Goal: Task Accomplishment & Management: Manage account settings

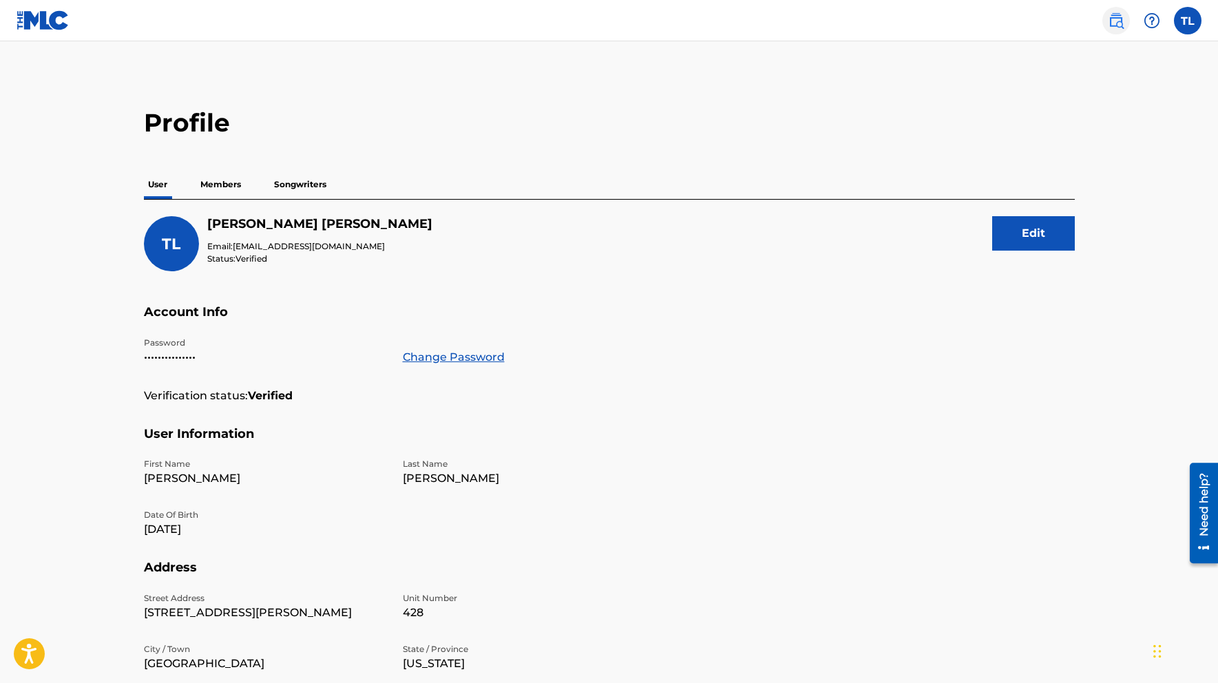
click at [1114, 20] on img at bounding box center [1116, 20] width 17 height 17
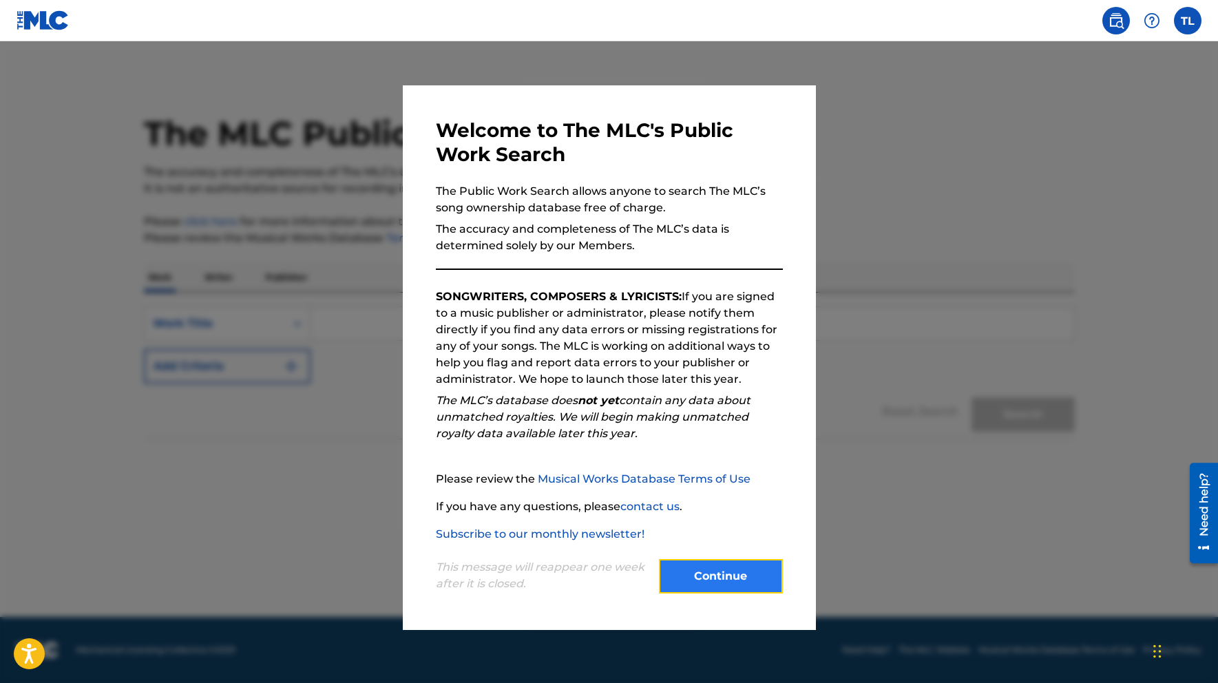
click at [692, 577] on button "Continue" at bounding box center [721, 576] width 124 height 34
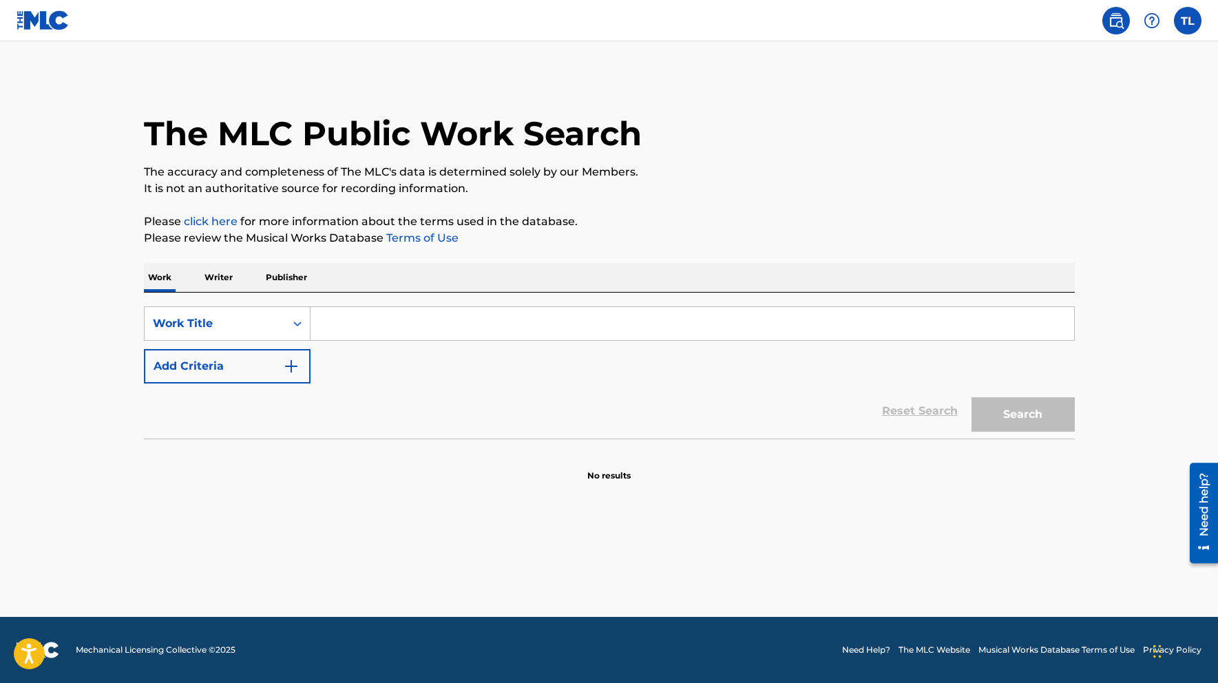
click at [336, 326] on input "Search Form" at bounding box center [691, 323] width 763 height 33
click at [226, 277] on p "Writer" at bounding box center [218, 277] width 36 height 29
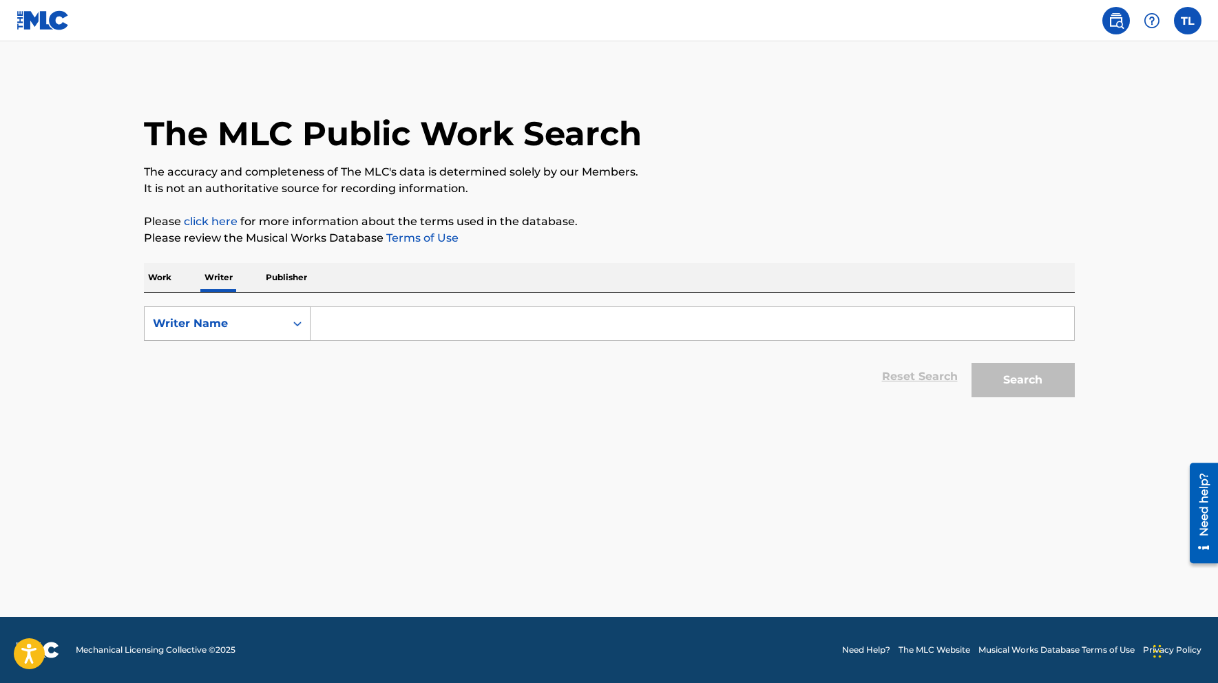
click at [293, 321] on icon "Search Form" at bounding box center [297, 324] width 14 height 14
click at [361, 383] on div "Reset Search Search" at bounding box center [609, 376] width 931 height 55
click at [162, 274] on p "Work" at bounding box center [160, 277] width 32 height 29
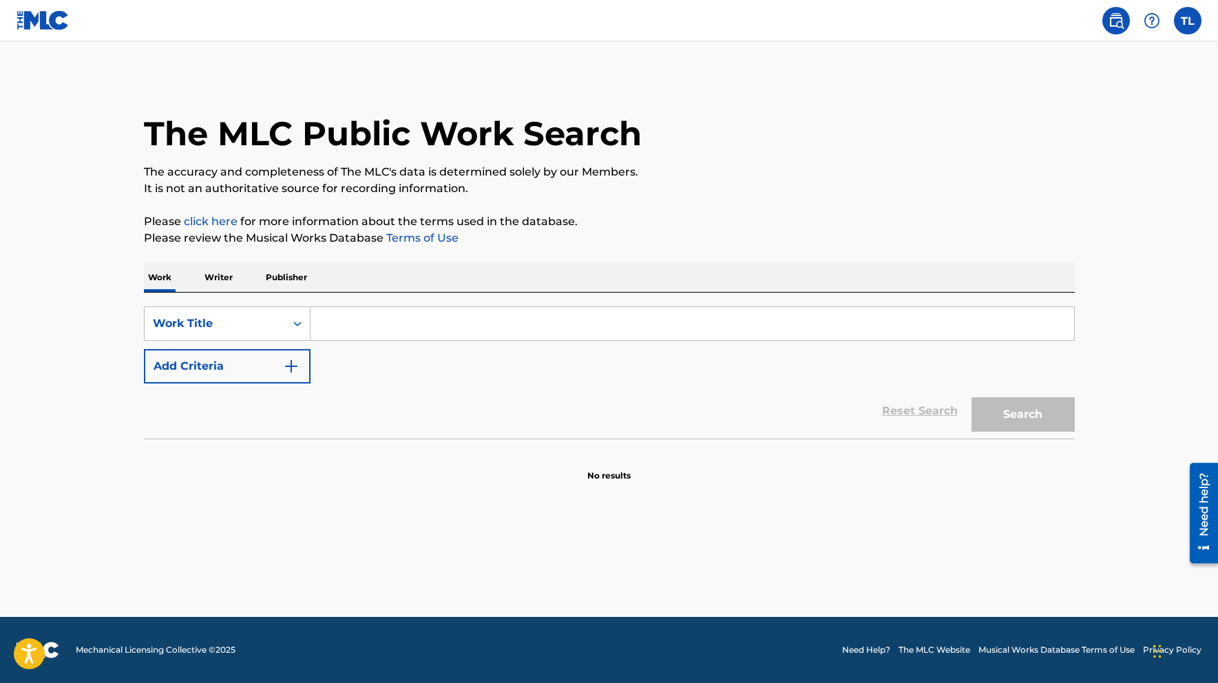
click at [28, 21] on img at bounding box center [43, 20] width 53 height 20
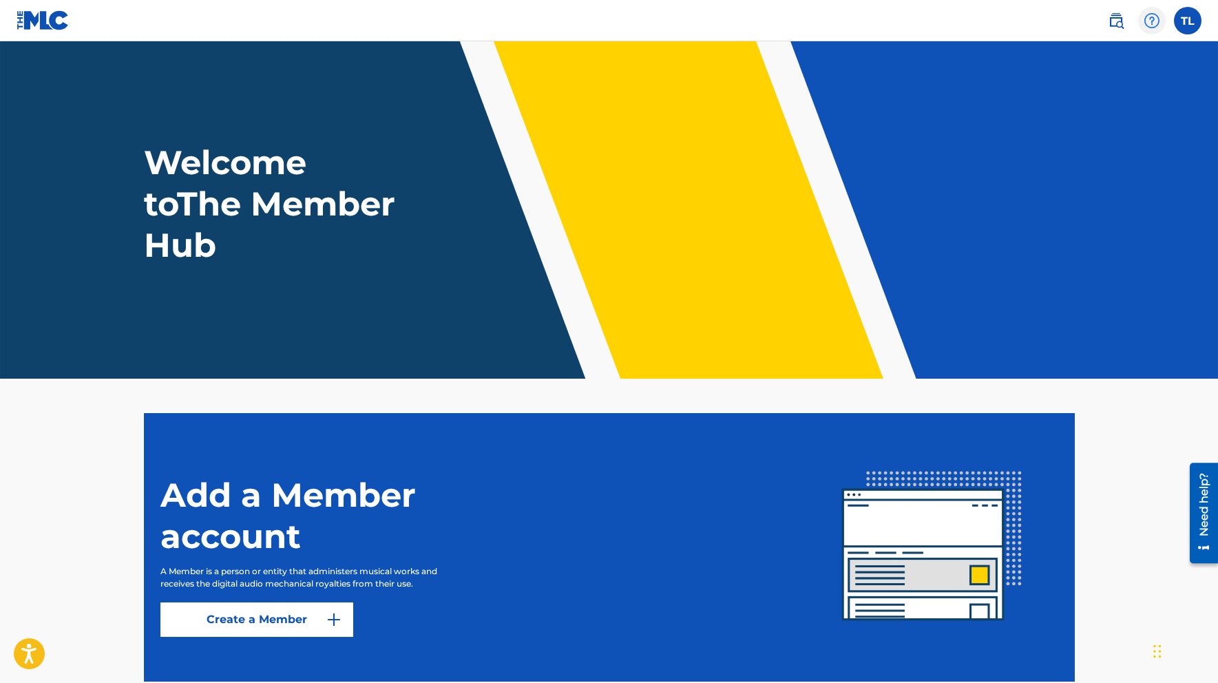
click at [1154, 18] on img at bounding box center [1151, 20] width 17 height 17
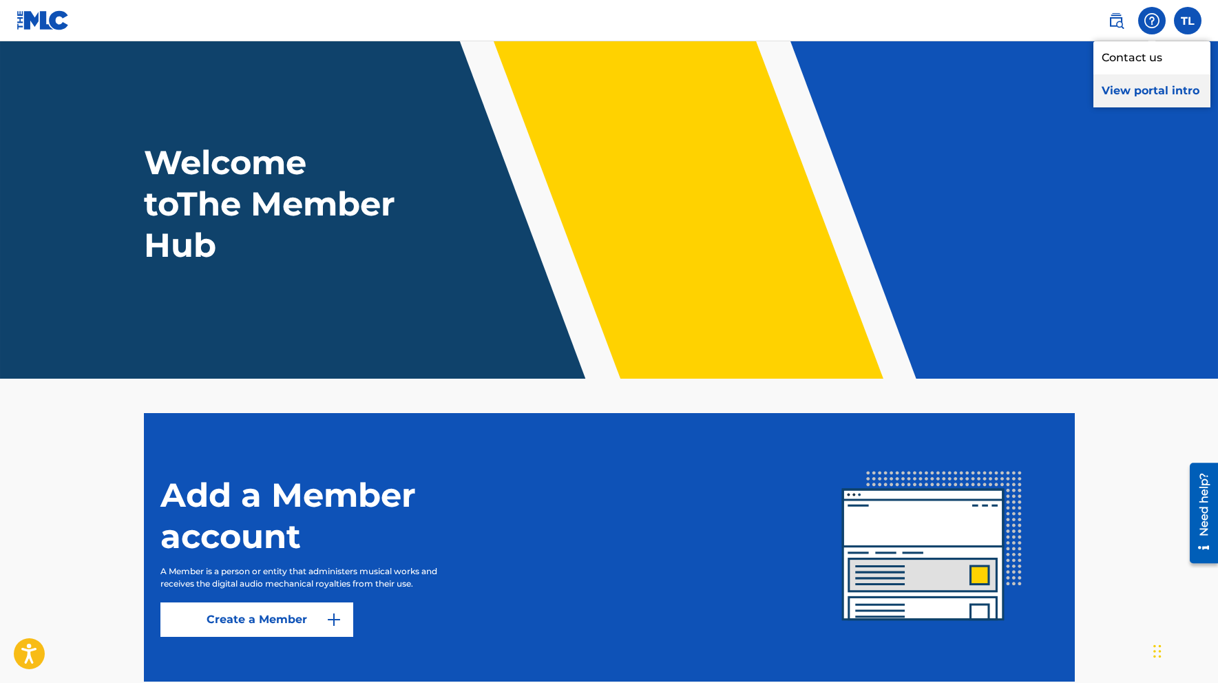
click at [1151, 94] on p "View portal intro" at bounding box center [1151, 90] width 117 height 33
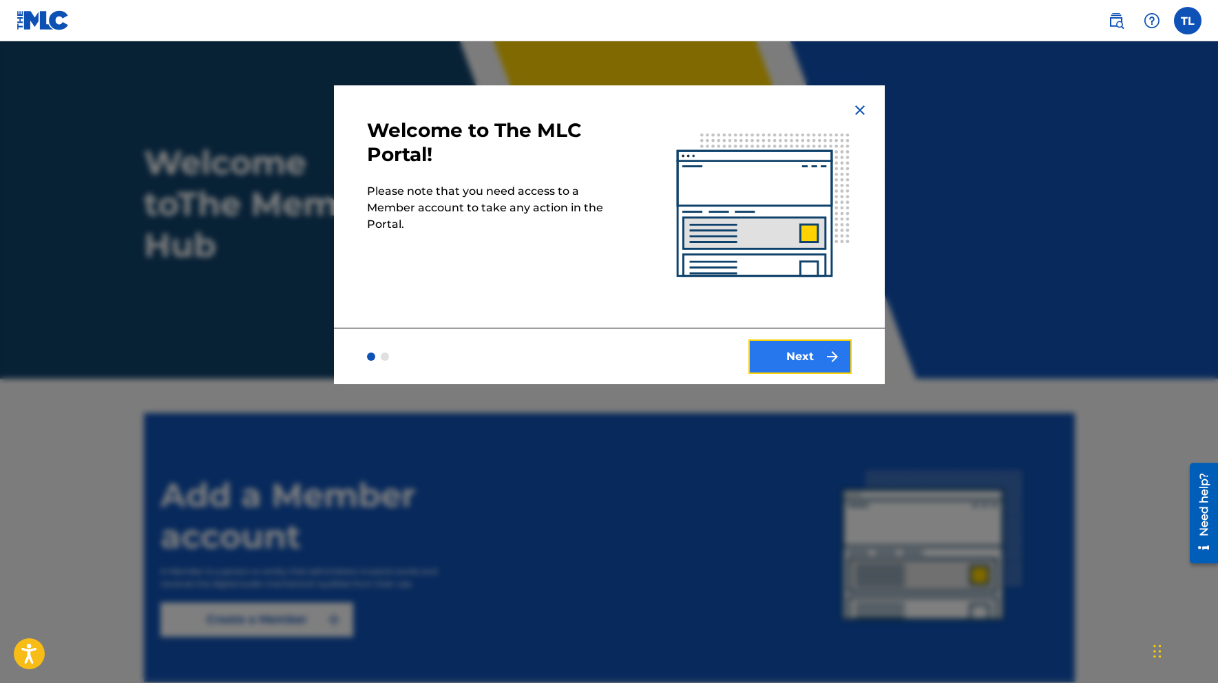
click at [798, 350] on button "Next" at bounding box center [799, 356] width 103 height 34
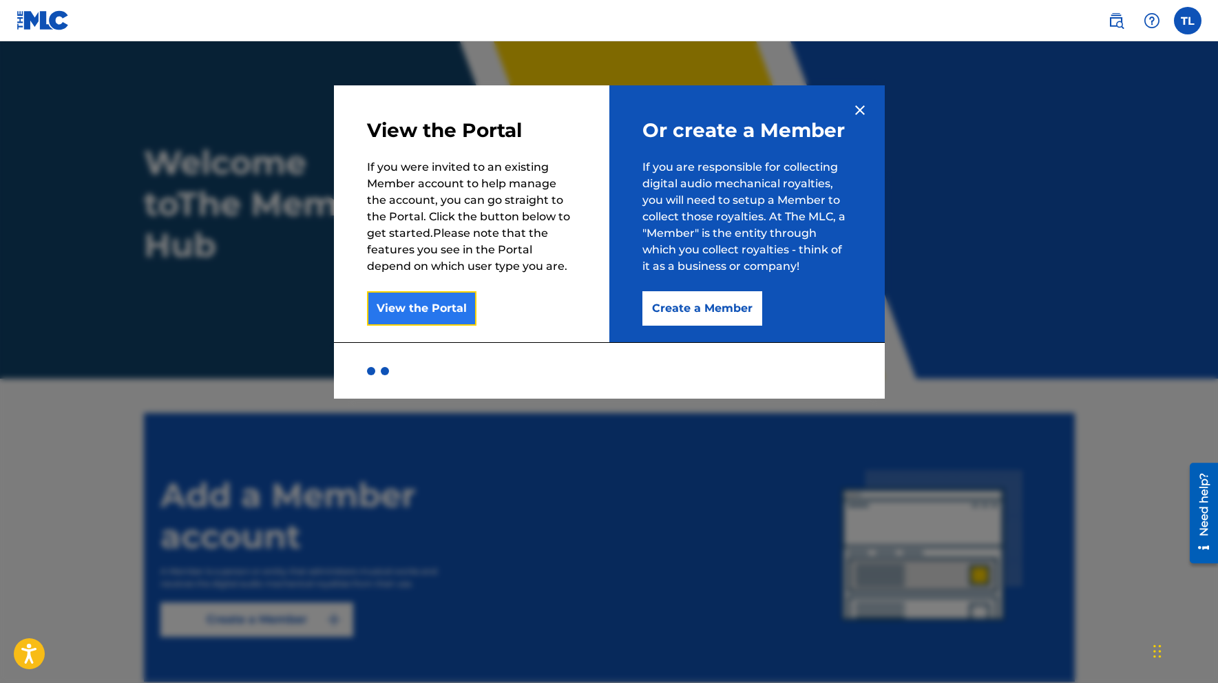
click at [436, 311] on button "View the Portal" at bounding box center [421, 308] width 109 height 34
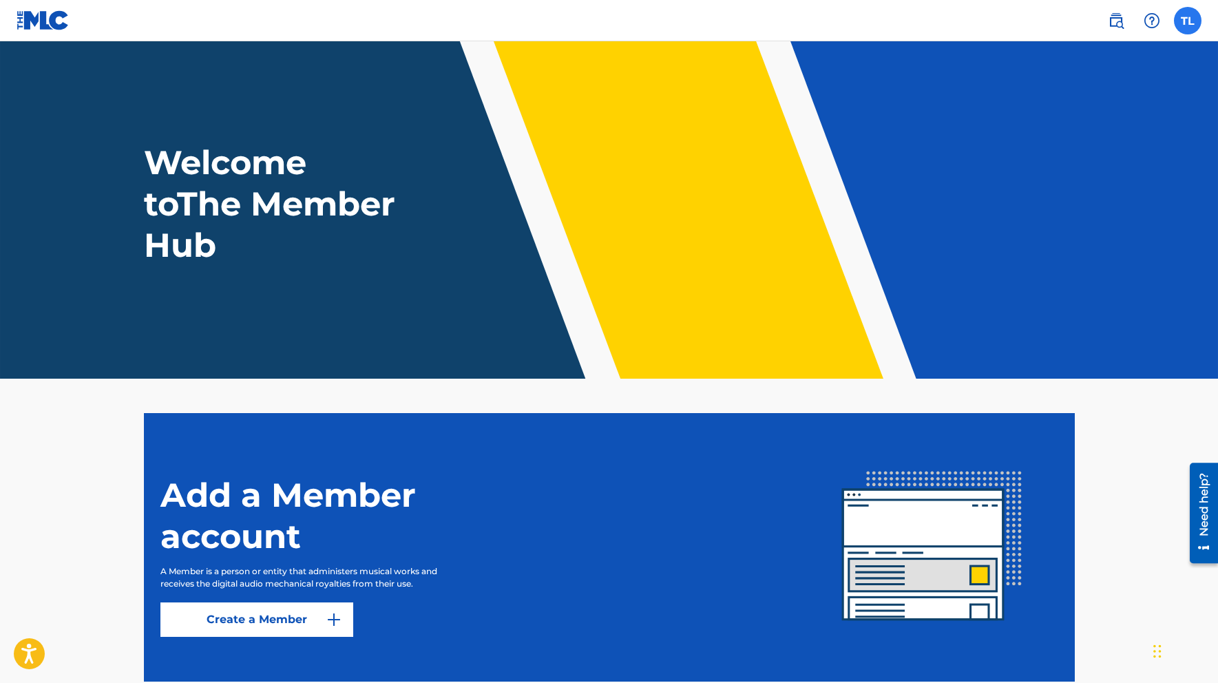
click at [1185, 30] on label at bounding box center [1188, 21] width 28 height 28
click at [1187, 21] on input "TL [PERSON_NAME] [EMAIL_ADDRESS][DOMAIN_NAME] Notification Preferences Profile …" at bounding box center [1187, 21] width 0 height 0
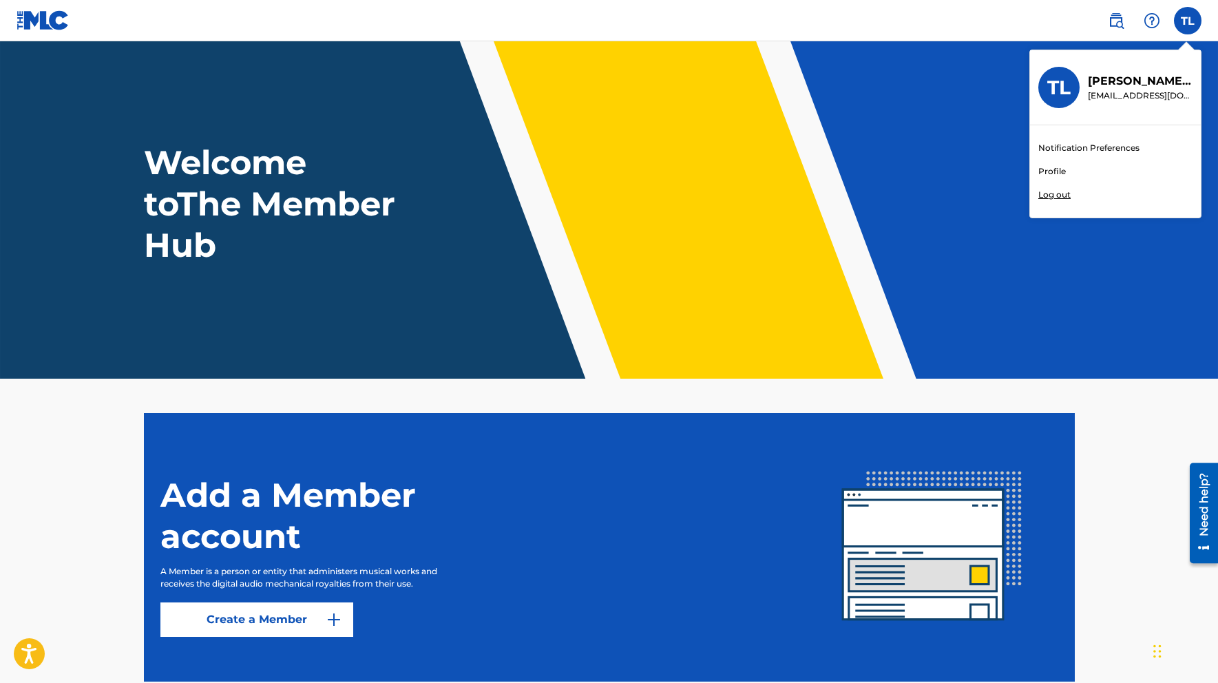
click at [1050, 168] on link "Profile" at bounding box center [1052, 171] width 28 height 12
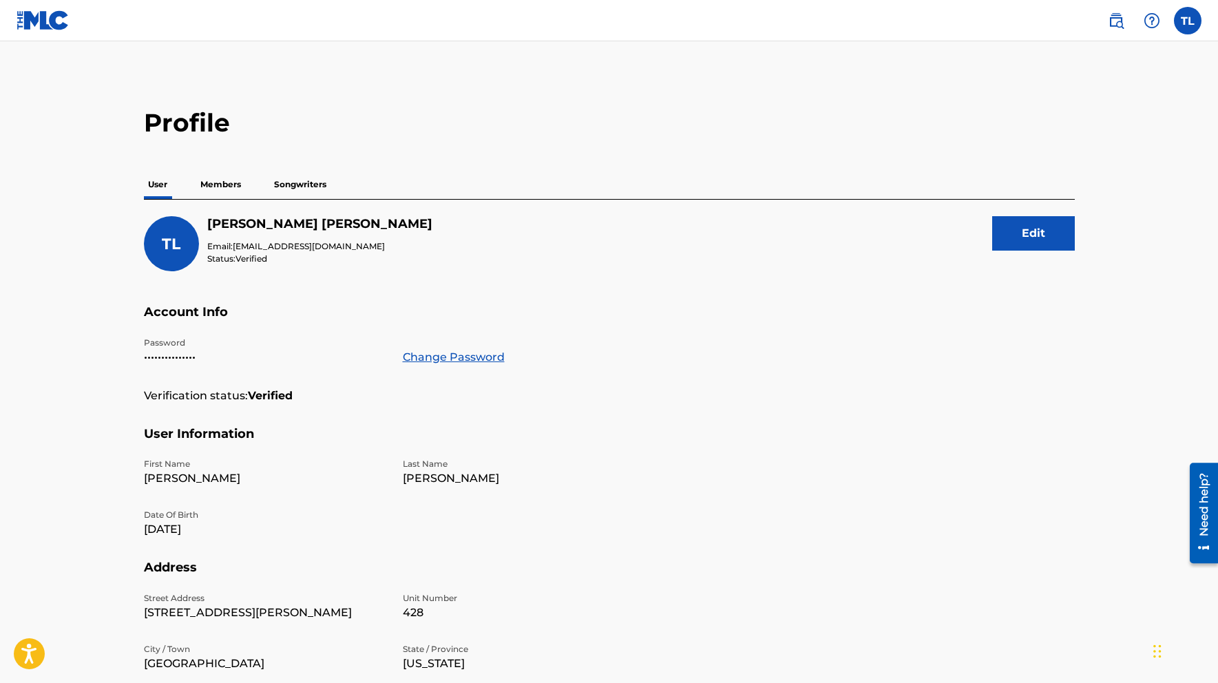
click at [221, 182] on p "Members" at bounding box center [220, 184] width 49 height 29
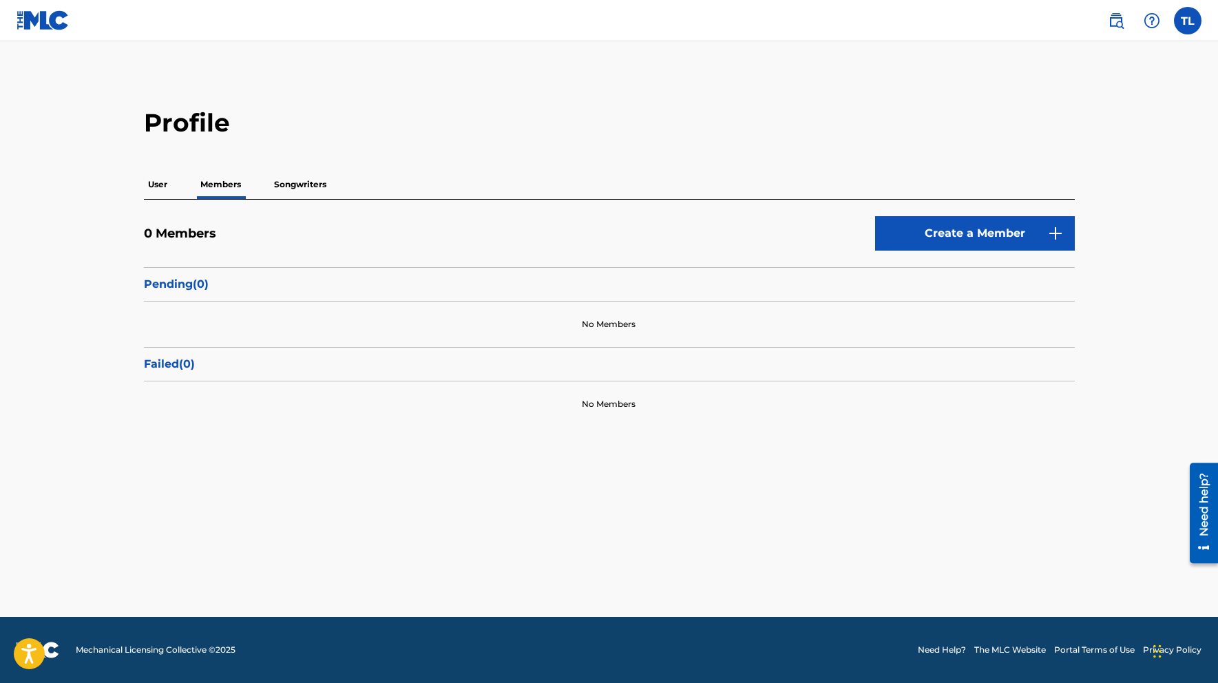
click at [292, 182] on p "Songwriters" at bounding box center [300, 184] width 61 height 29
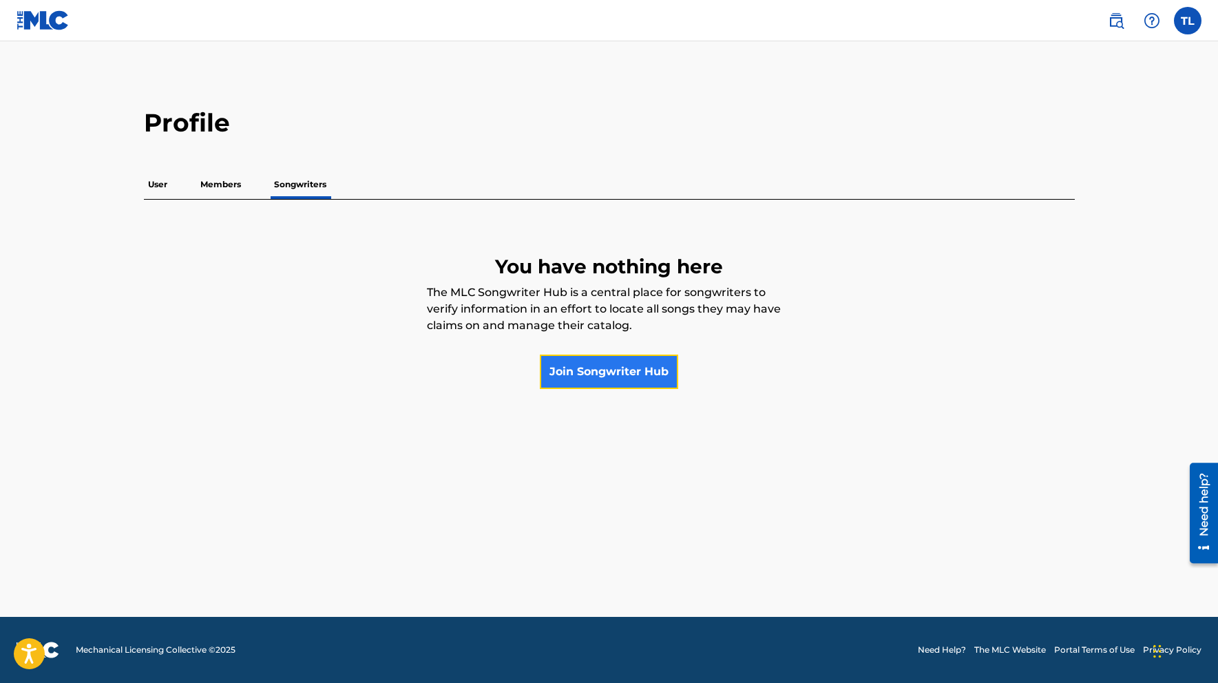
click at [595, 372] on link "Join Songwriter Hub" at bounding box center [609, 371] width 138 height 34
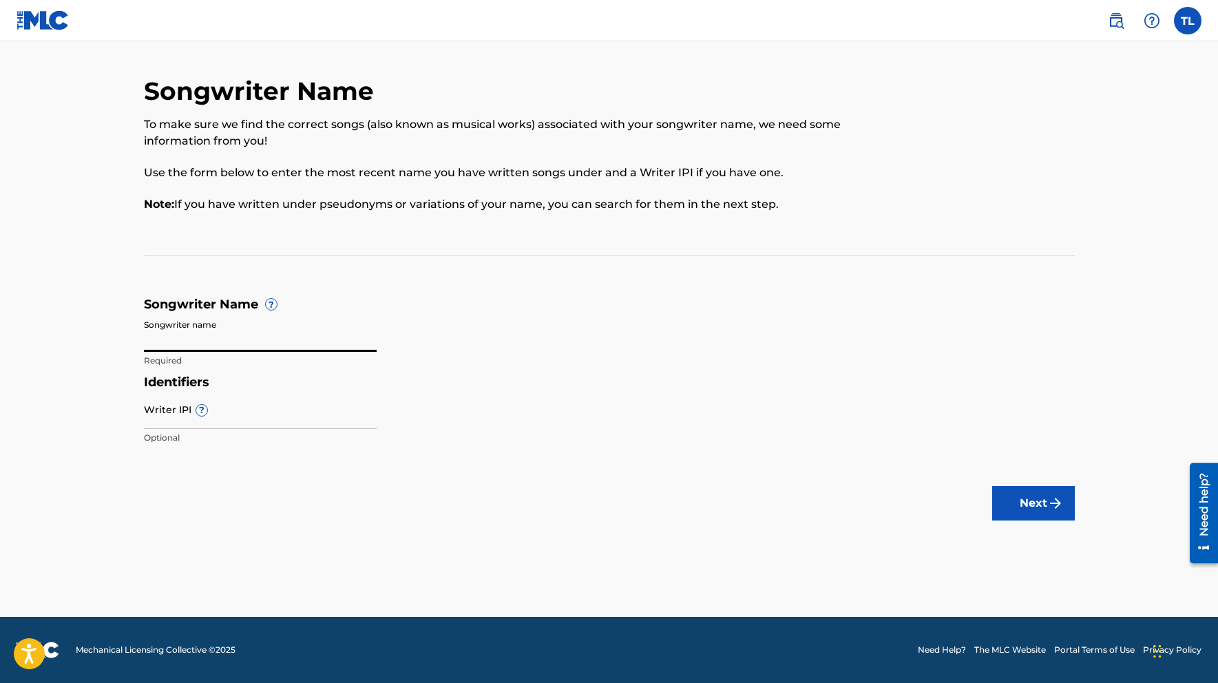
click at [202, 346] on input "Songwriter name" at bounding box center [260, 331] width 233 height 39
type input "[PERSON_NAME]"
click at [178, 423] on input "Writer IPI ?" at bounding box center [260, 409] width 233 height 39
click at [176, 422] on input "Writer IPI ?" at bounding box center [260, 409] width 233 height 39
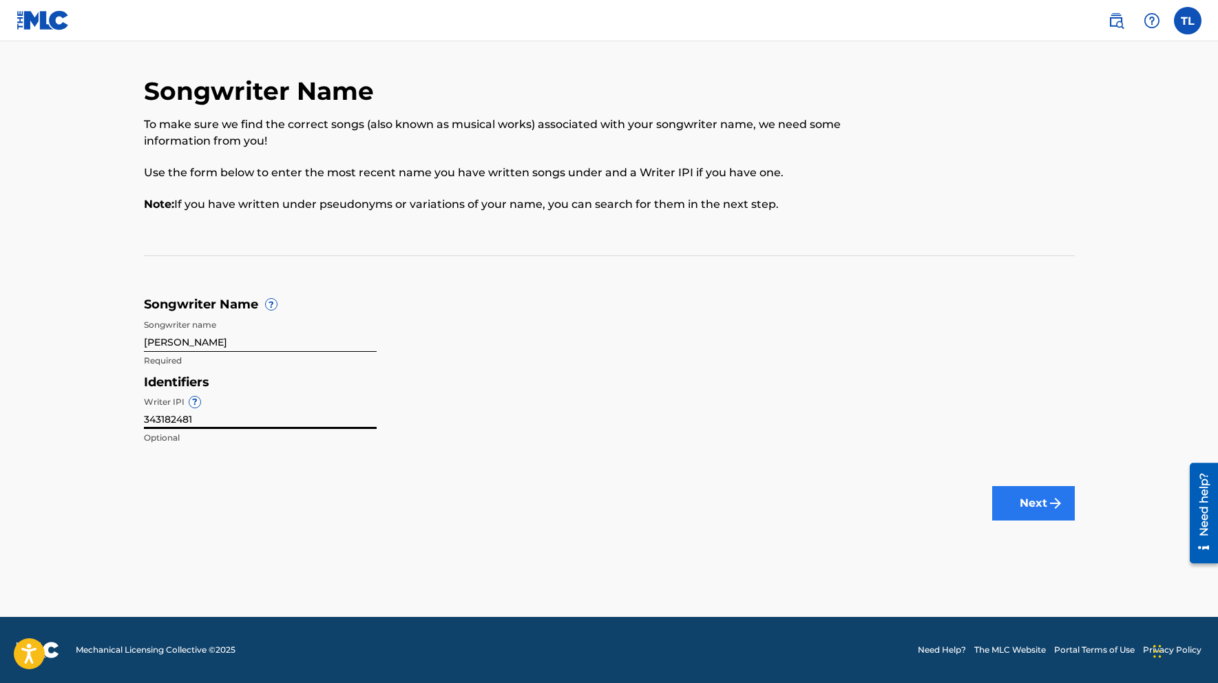
type input "343182481"
click at [1018, 499] on button "Next" at bounding box center [1033, 503] width 83 height 34
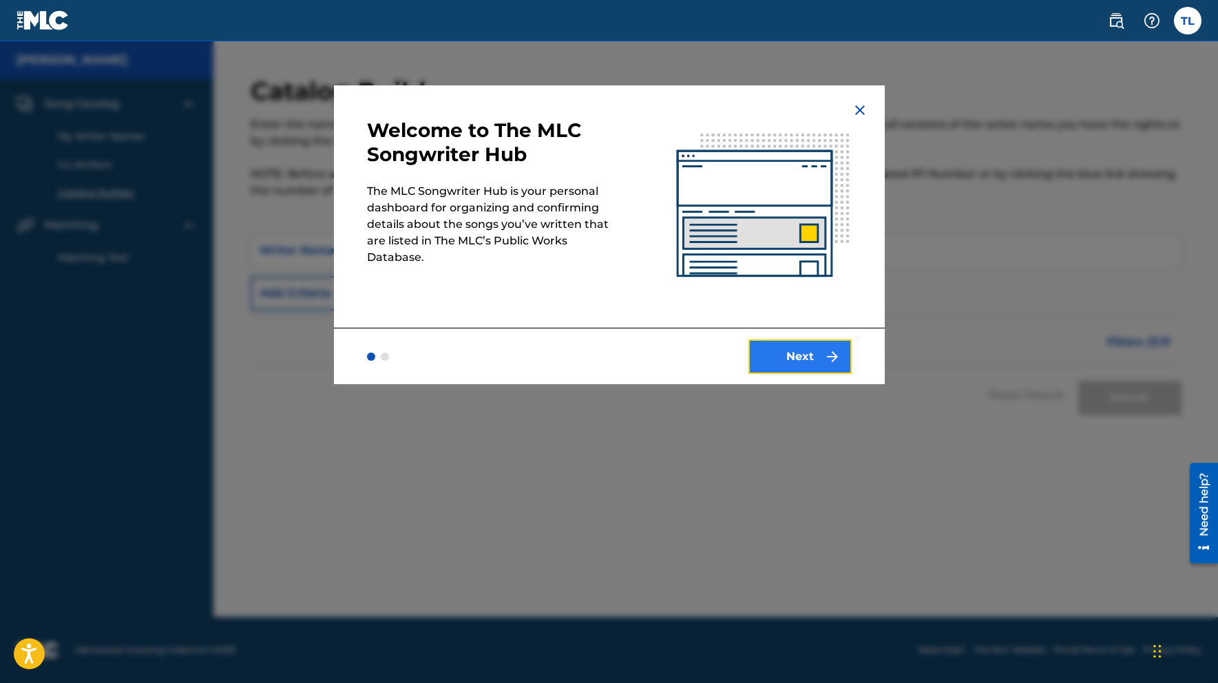
click at [784, 361] on button "Next" at bounding box center [799, 356] width 103 height 34
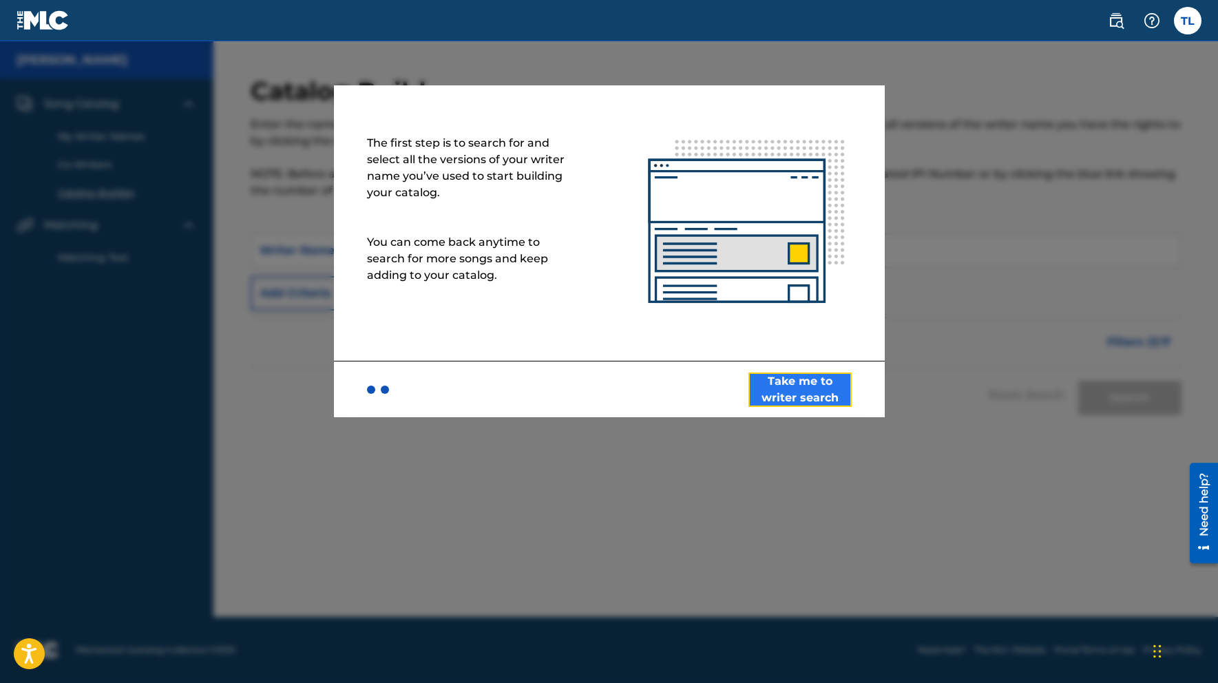
click at [804, 388] on button "Take me to writer search" at bounding box center [799, 389] width 103 height 34
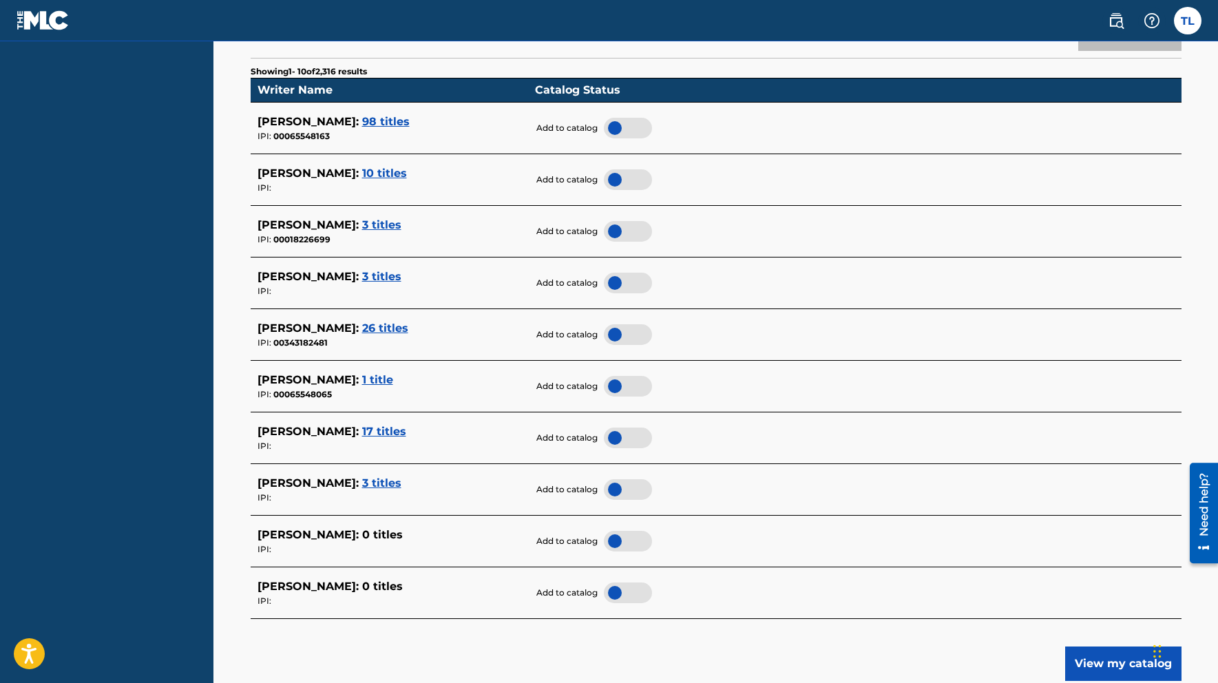
scroll to position [389, 0]
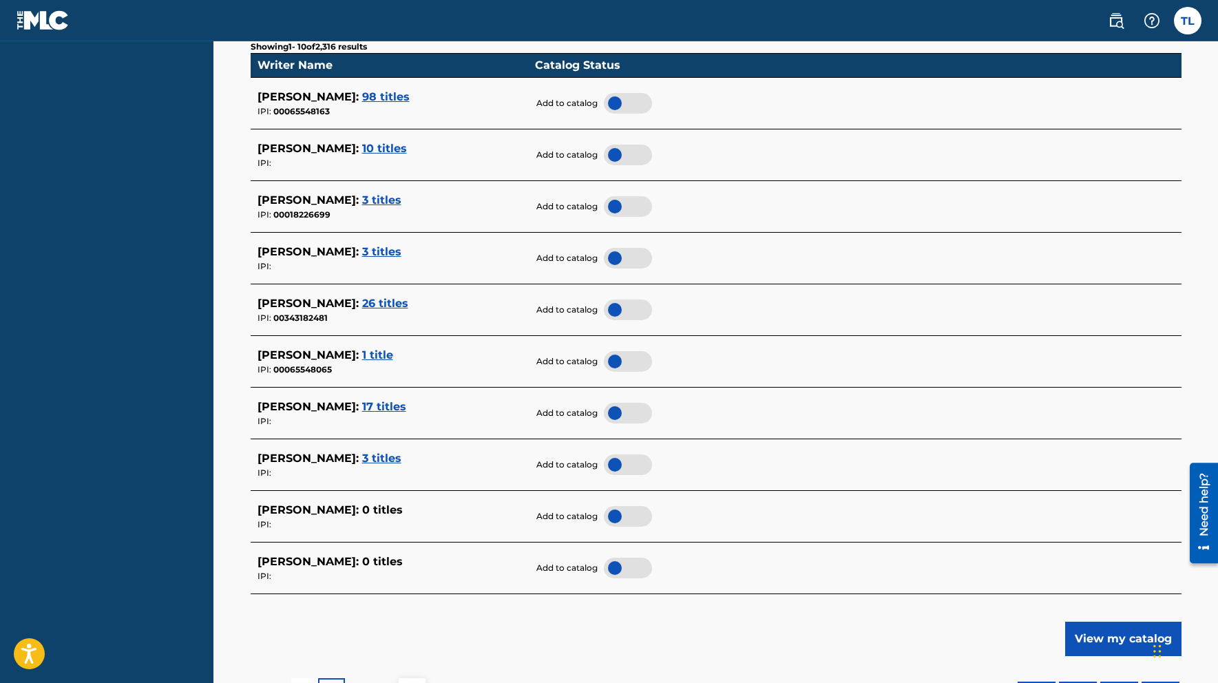
click at [408, 303] on span "26 titles" at bounding box center [385, 303] width 46 height 13
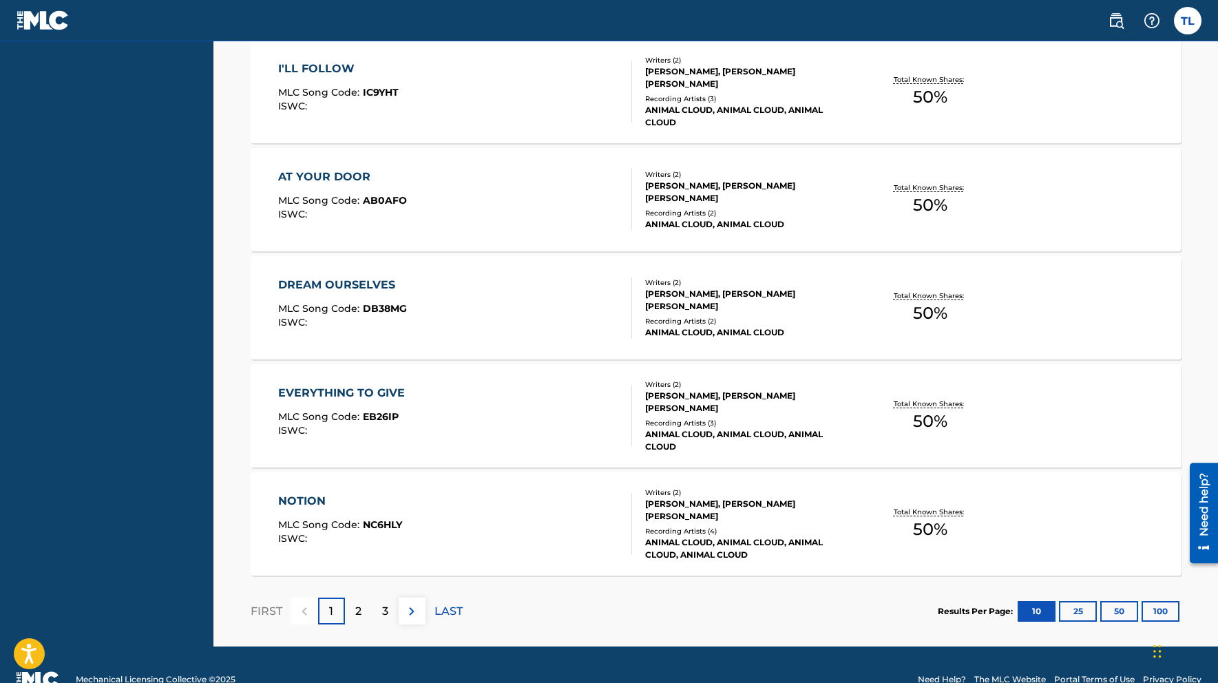
scroll to position [1013, 0]
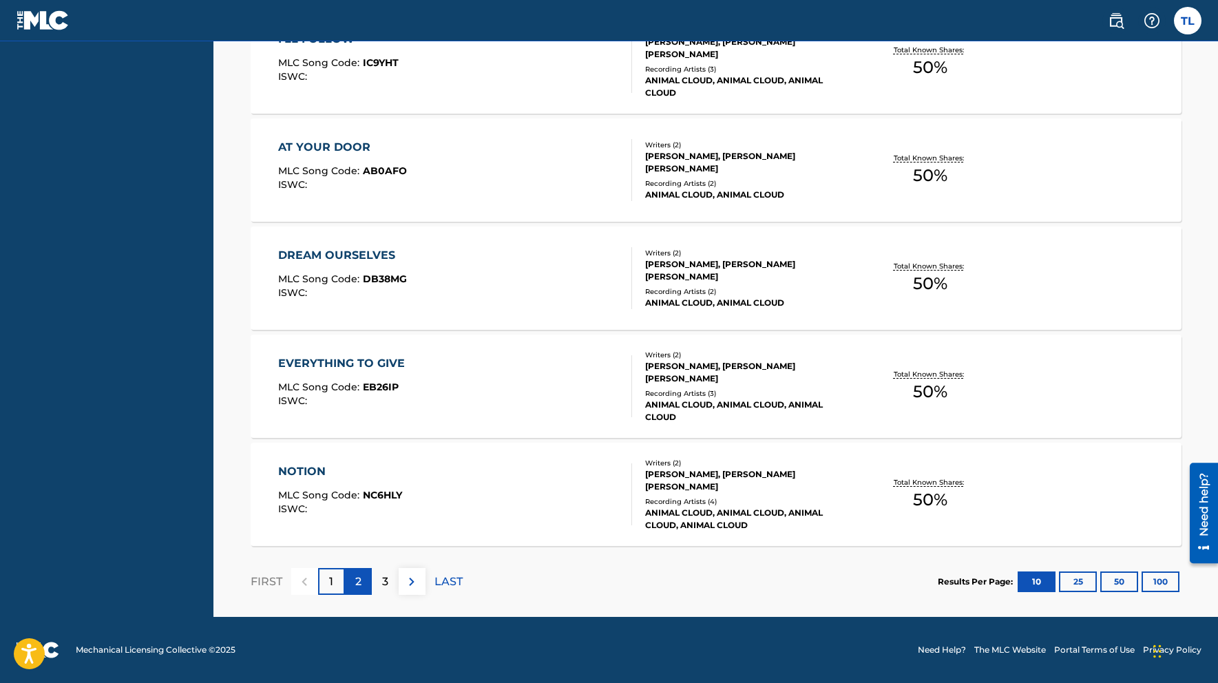
click at [359, 578] on p "2" at bounding box center [358, 581] width 6 height 17
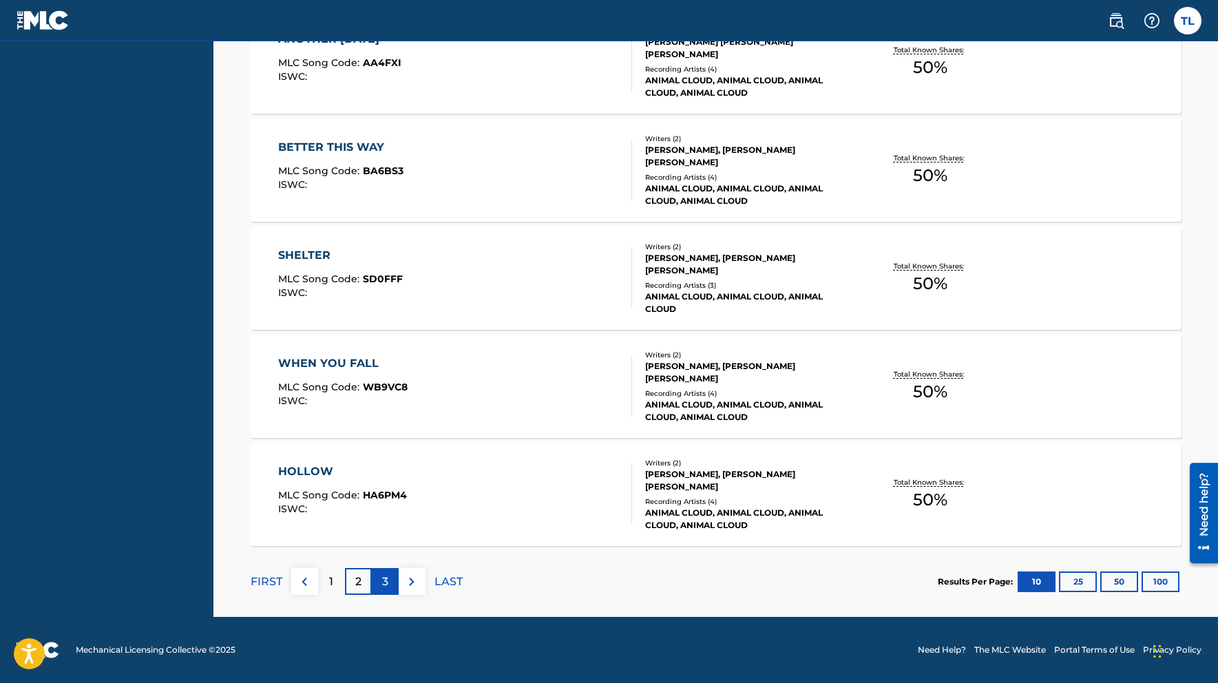
click at [382, 580] on p "3" at bounding box center [385, 581] width 6 height 17
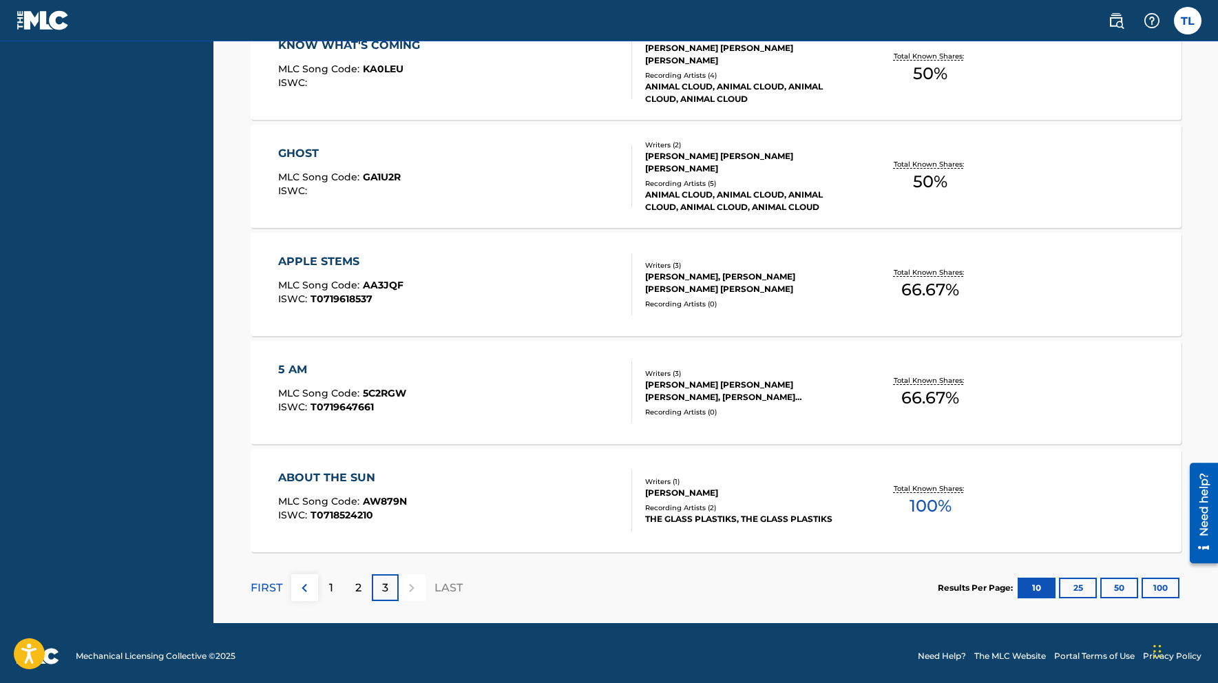
scroll to position [581, 0]
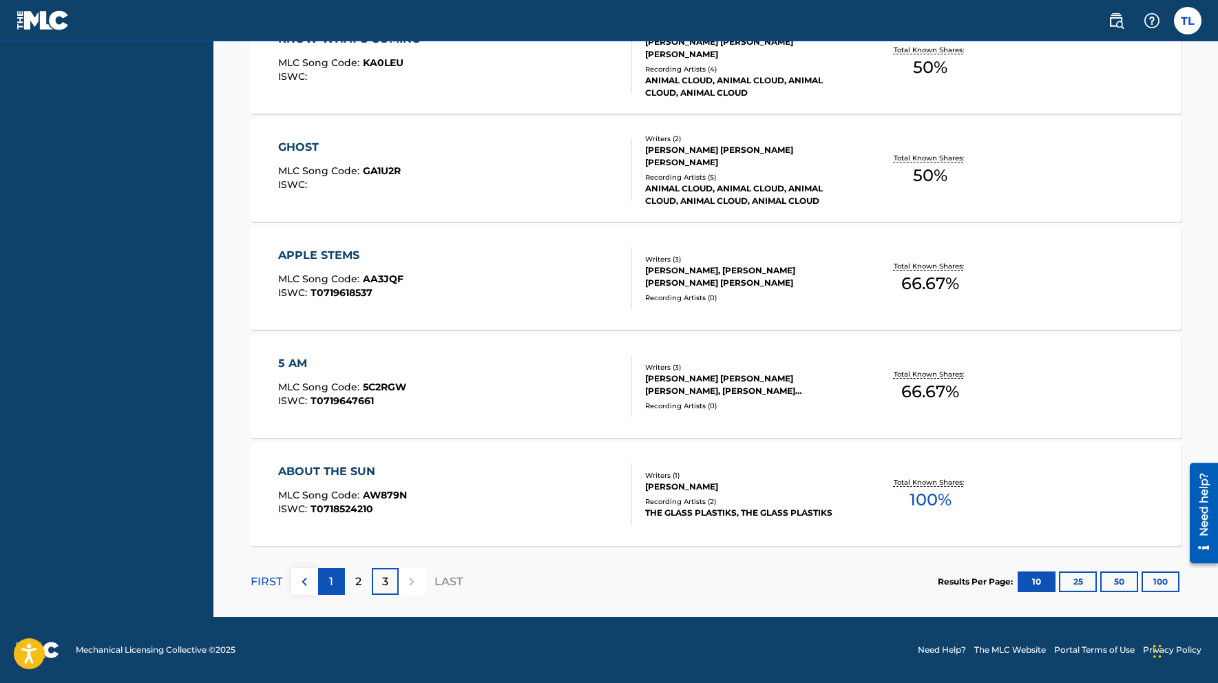
click at [332, 581] on p "1" at bounding box center [331, 581] width 4 height 17
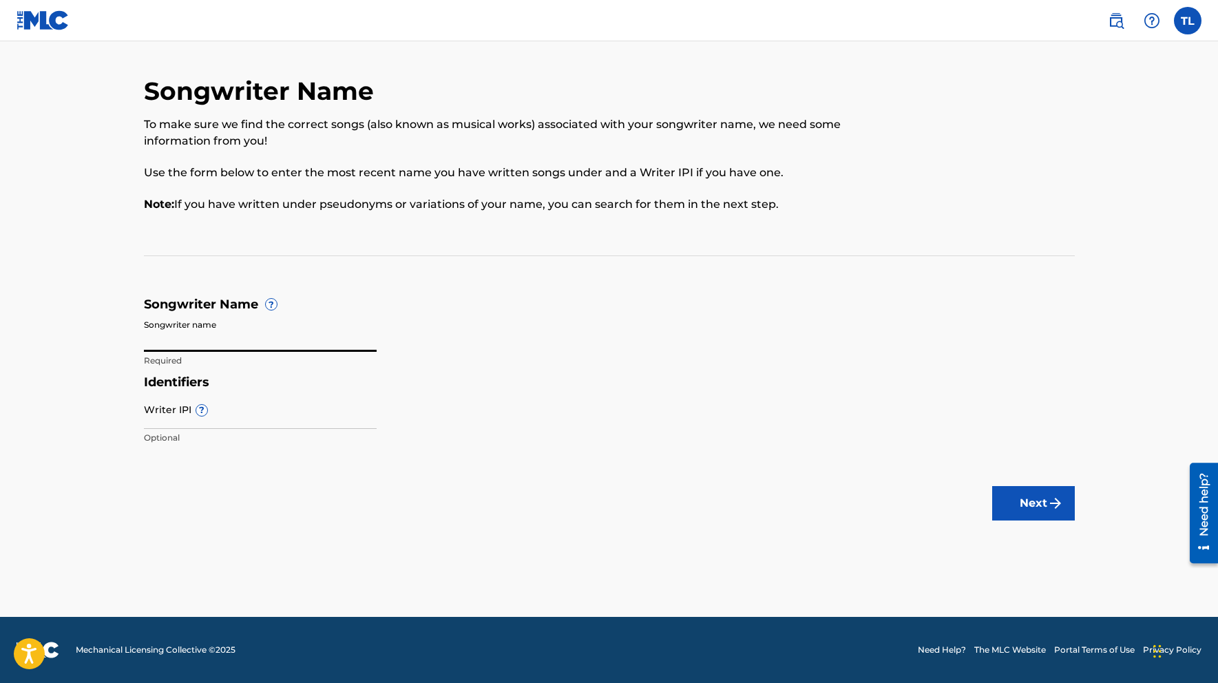
click at [189, 337] on input "Songwriter name" at bounding box center [260, 331] width 233 height 39
type input "[PERSON_NAME]"
click at [180, 414] on input "Writer IPI ?" at bounding box center [260, 409] width 233 height 39
type input "2"
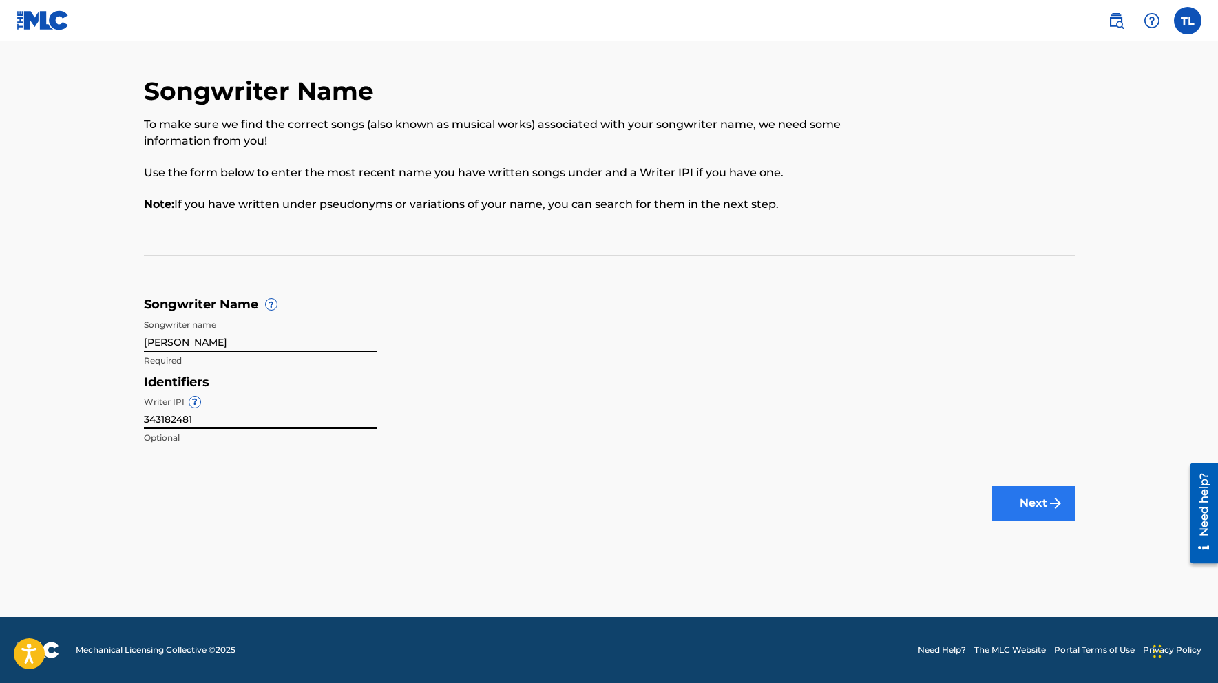
type input "343182481"
click at [1039, 498] on button "Next" at bounding box center [1033, 503] width 83 height 34
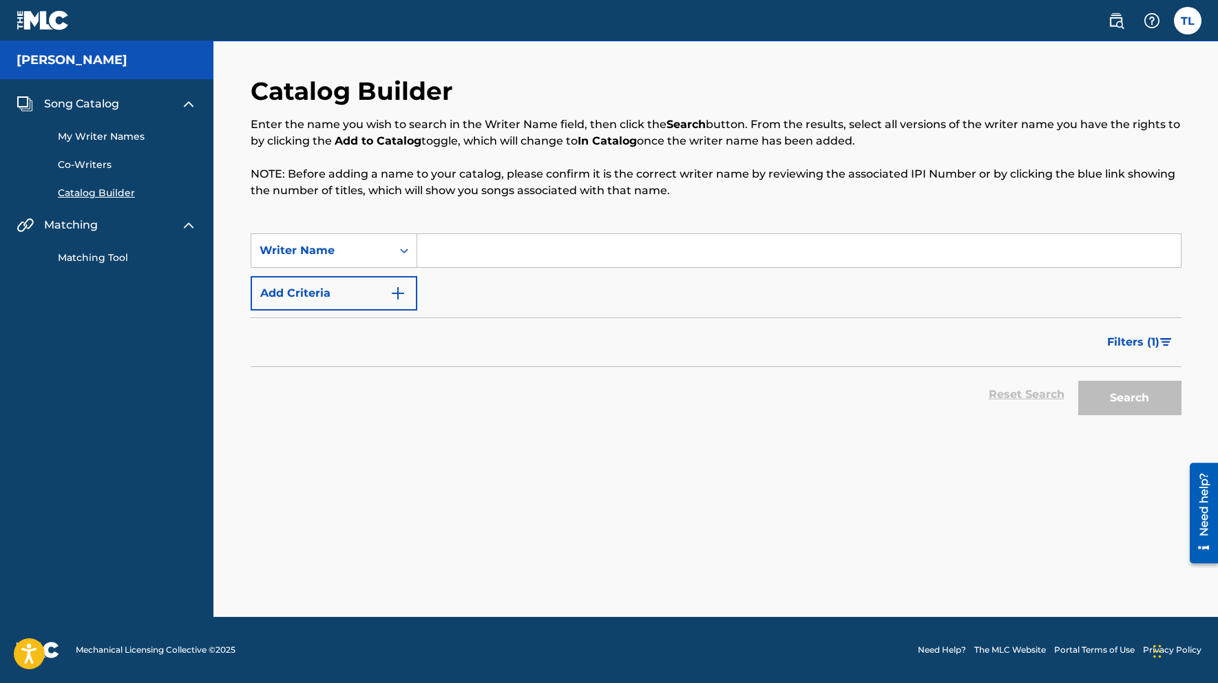
click at [418, 240] on input "Search Form" at bounding box center [798, 250] width 763 height 33
click at [94, 137] on link "My Writer Names" at bounding box center [127, 136] width 139 height 14
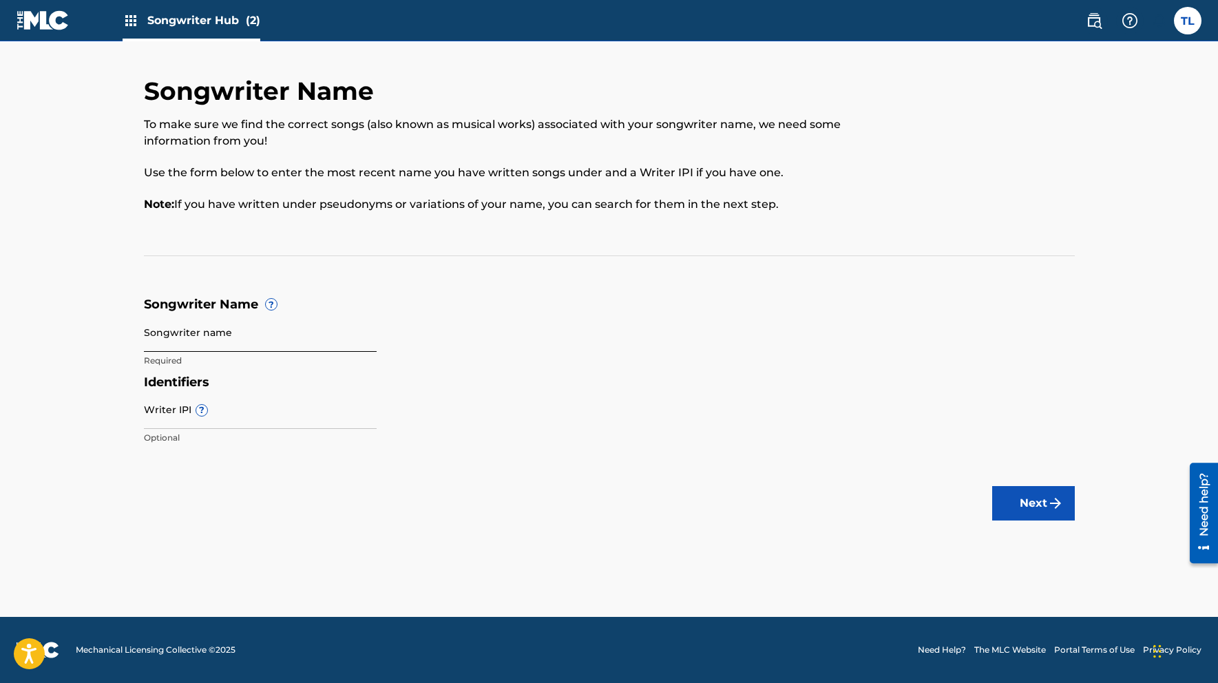
click at [166, 335] on input "Songwriter name" at bounding box center [260, 331] width 233 height 39
type input "[PERSON_NAME]"
click at [1024, 507] on button "Next" at bounding box center [1033, 503] width 83 height 34
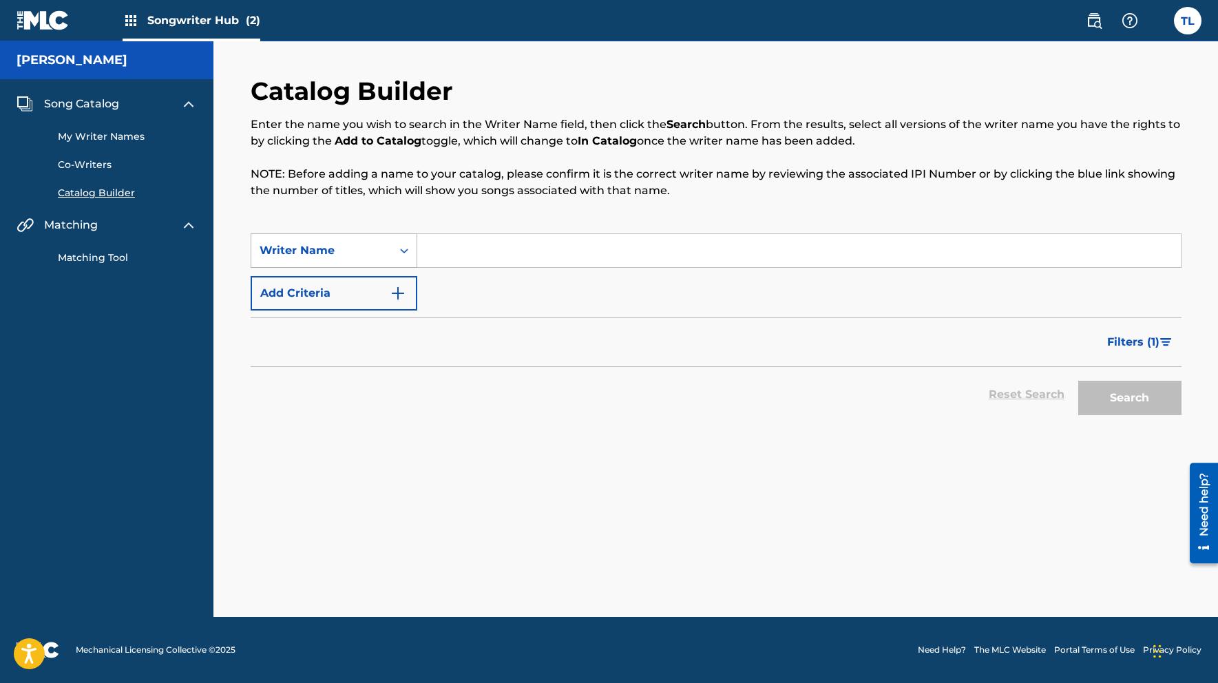
click at [354, 251] on div "Writer Name" at bounding box center [321, 250] width 124 height 17
click at [297, 282] on div "Writer IPI" at bounding box center [333, 285] width 165 height 34
click at [395, 254] on div "Search Form" at bounding box center [404, 250] width 25 height 25
click at [310, 293] on div "Writer Name" at bounding box center [333, 285] width 165 height 34
click at [443, 251] on input "Search Form" at bounding box center [798, 250] width 763 height 33
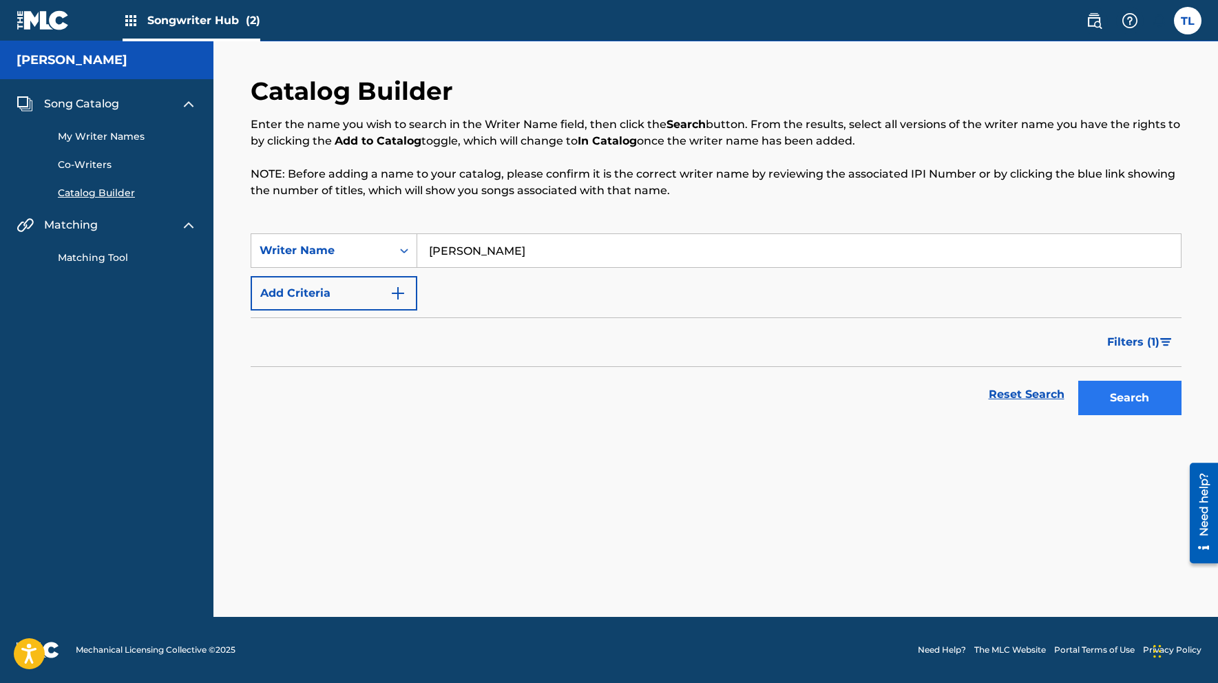
type input "[PERSON_NAME]"
click at [1119, 392] on button "Search" at bounding box center [1129, 398] width 103 height 34
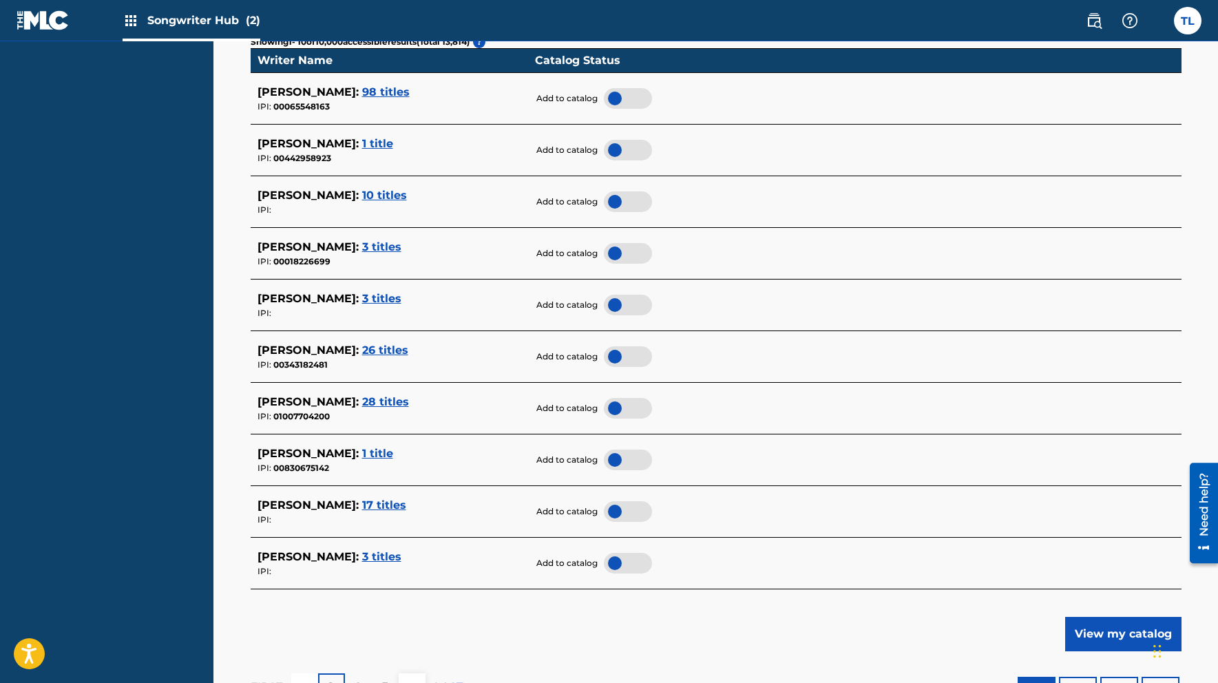
scroll to position [442, 0]
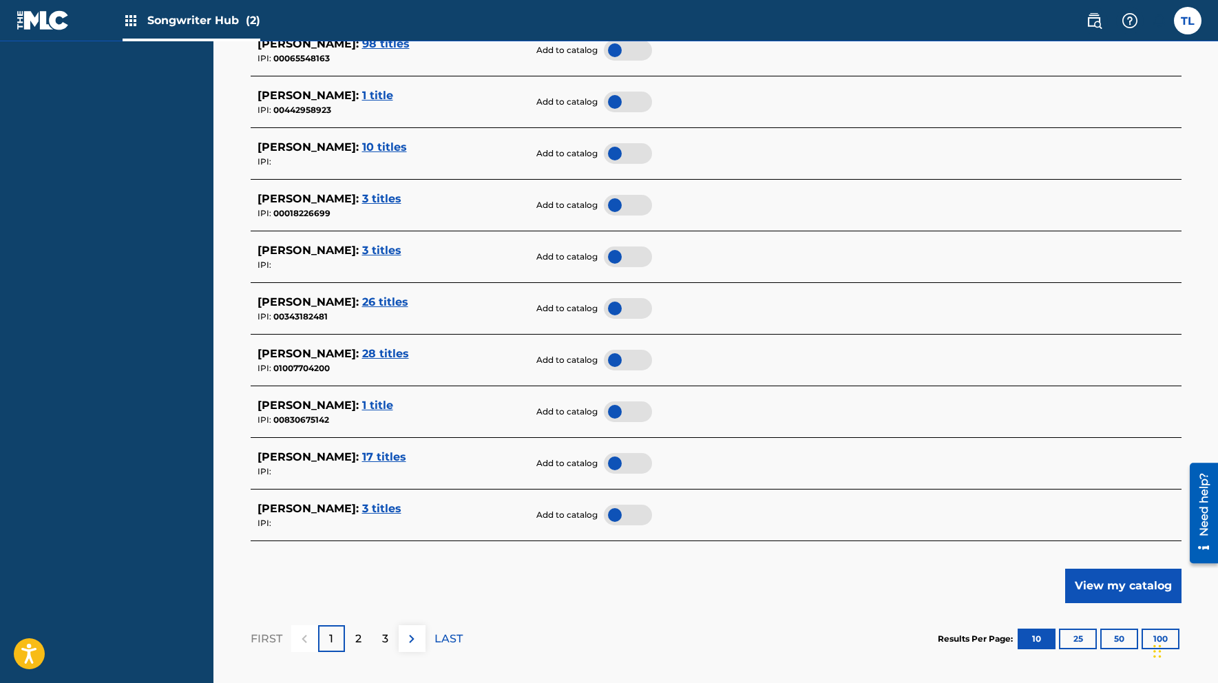
click at [383, 507] on span "3 titles" at bounding box center [381, 508] width 39 height 13
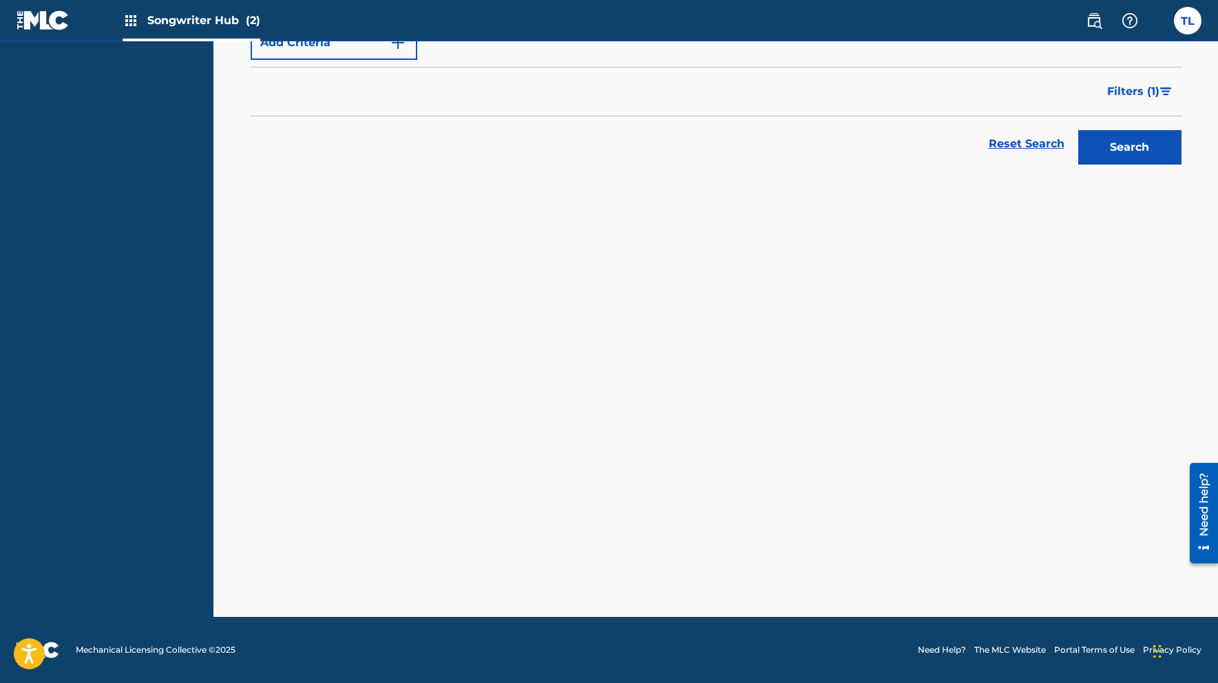
scroll to position [251, 0]
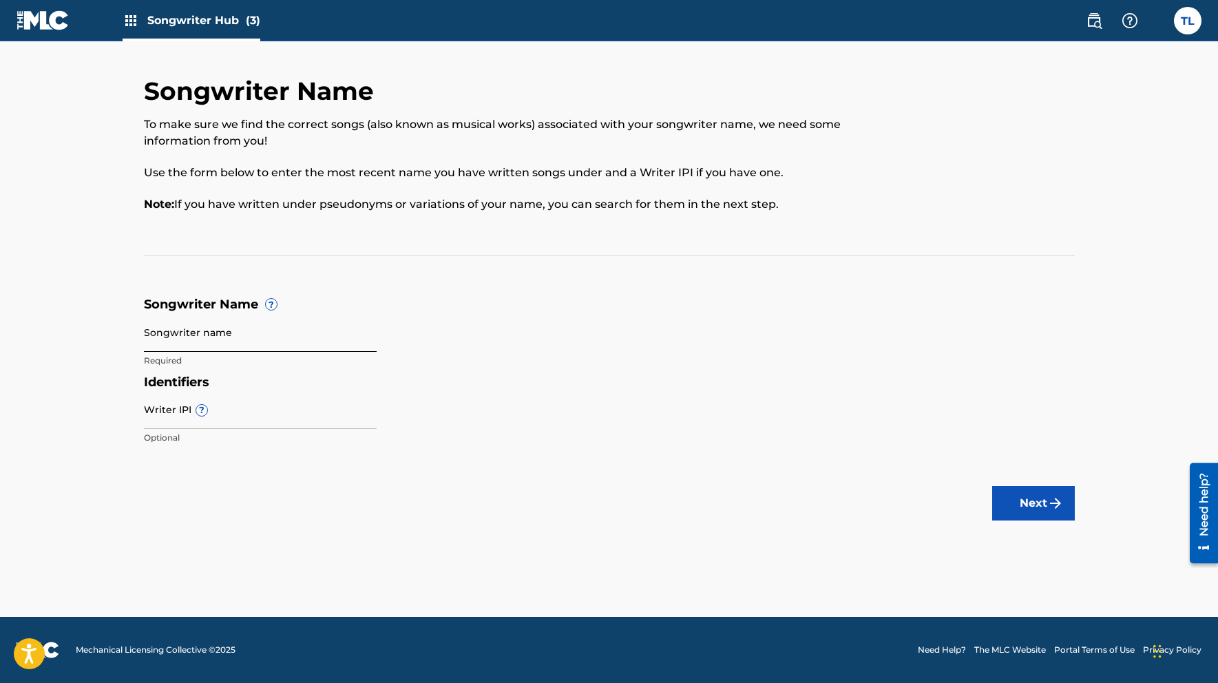
click at [178, 342] on input "Songwriter name" at bounding box center [260, 331] width 233 height 39
type input "[PERSON_NAME]"
click at [1018, 505] on button "Next" at bounding box center [1033, 503] width 83 height 34
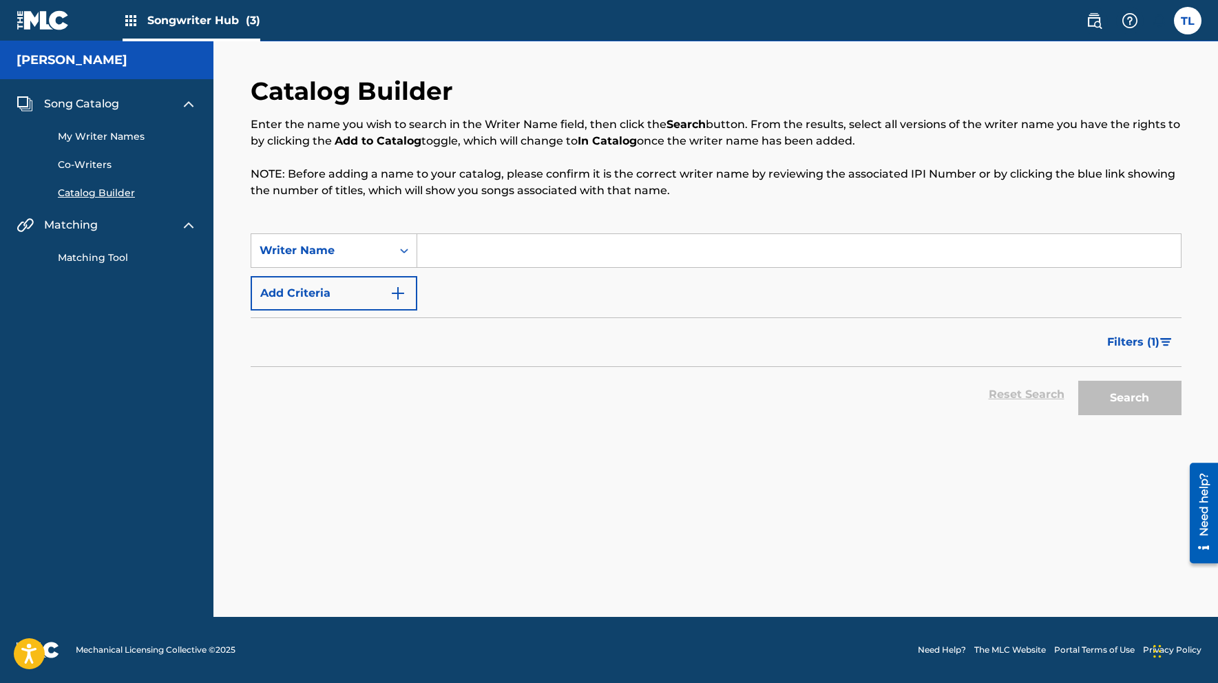
click at [103, 193] on link "Catalog Builder" at bounding box center [127, 193] width 139 height 14
click at [405, 251] on icon "Search Form" at bounding box center [404, 250] width 8 height 5
click at [388, 247] on div "Writer Name" at bounding box center [321, 250] width 140 height 26
click at [475, 252] on input "Search Form" at bounding box center [798, 250] width 763 height 33
type input "Trevor Ryan Lissauer"
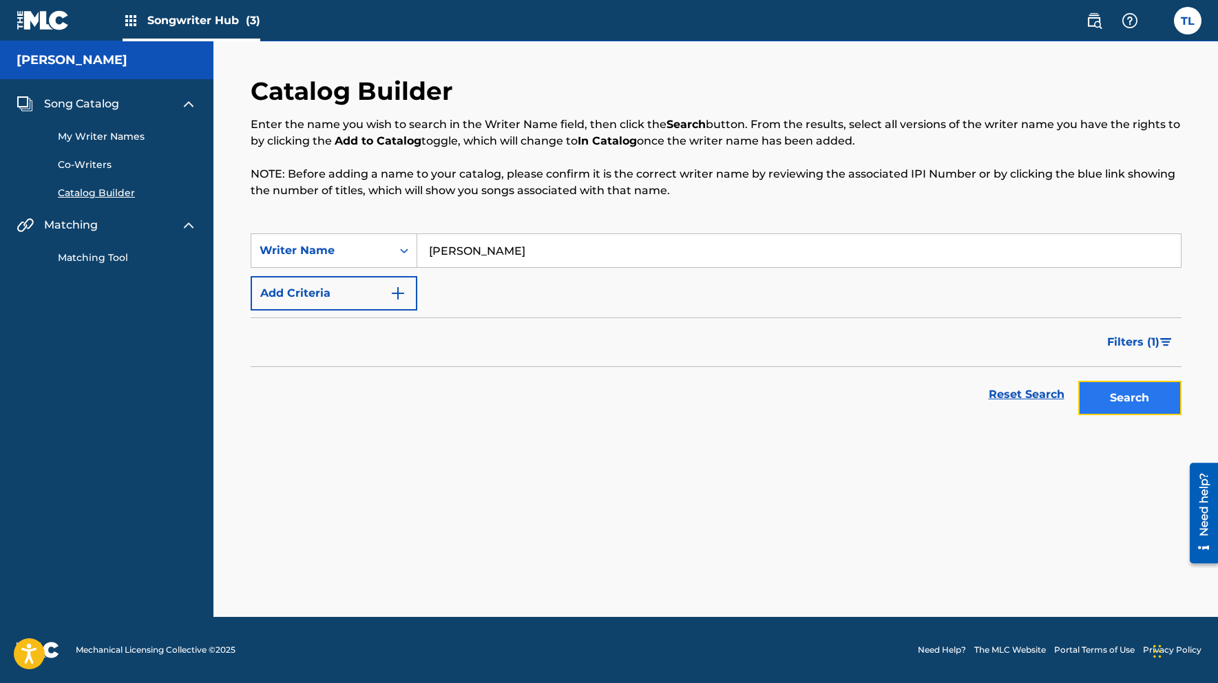
click at [1119, 403] on button "Search" at bounding box center [1129, 398] width 103 height 34
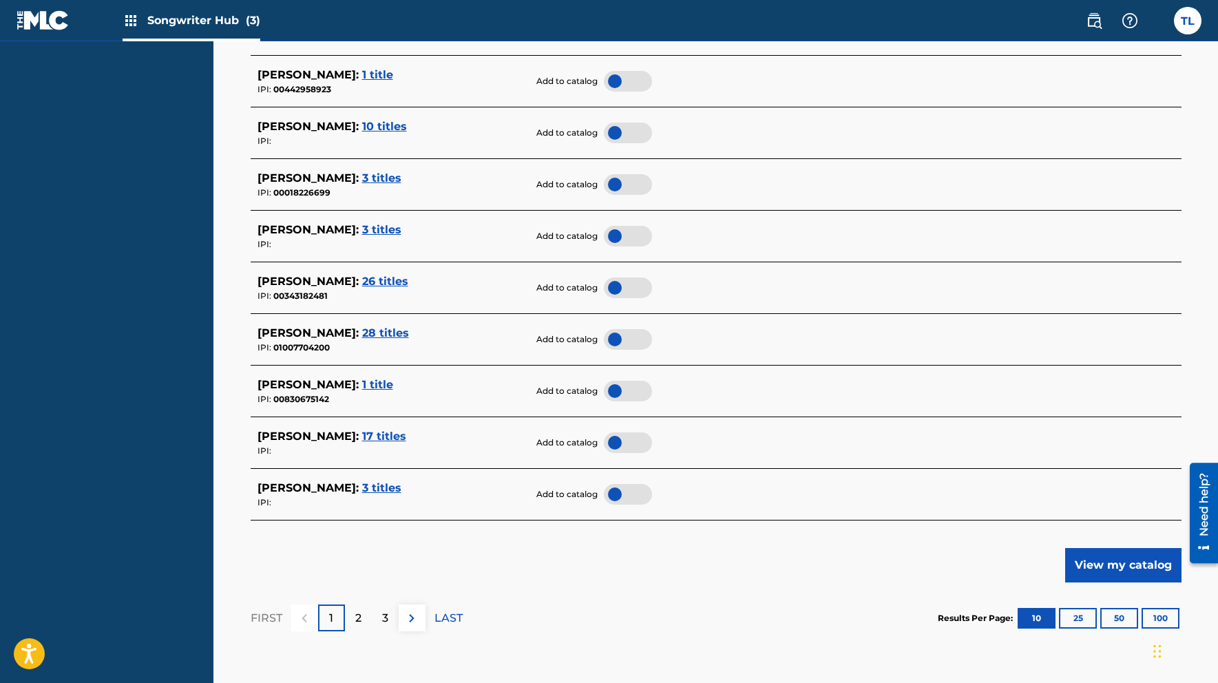
scroll to position [483, 0]
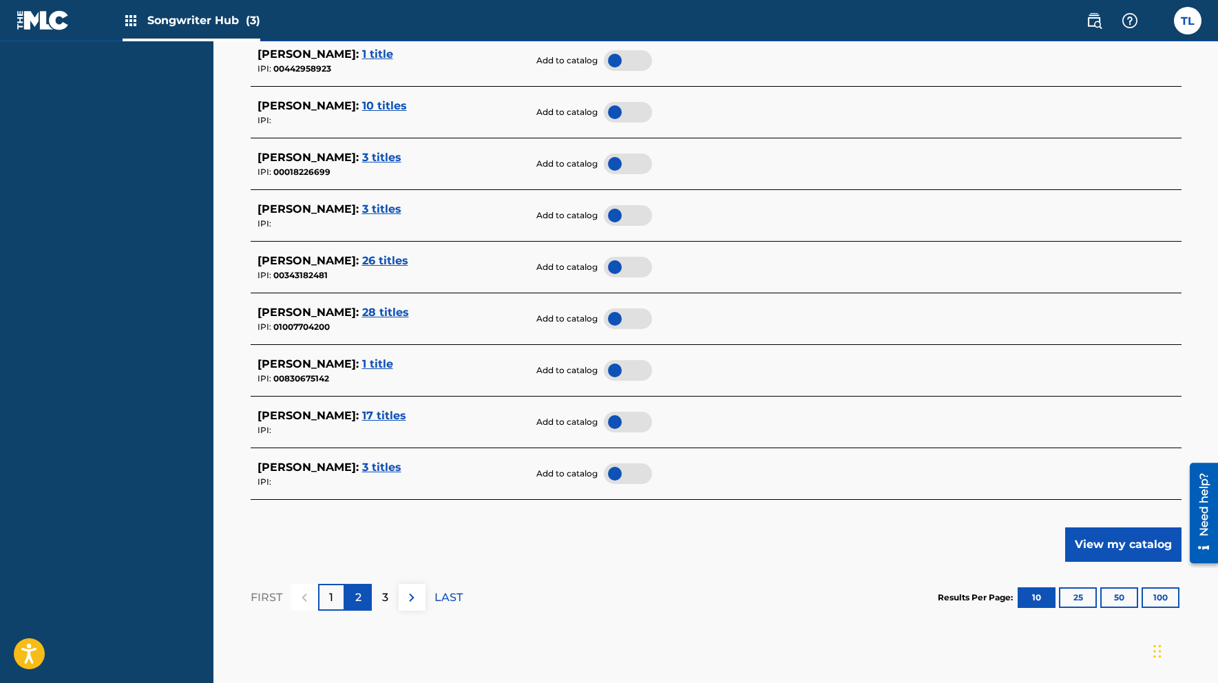
click at [354, 596] on div "2" at bounding box center [358, 597] width 27 height 27
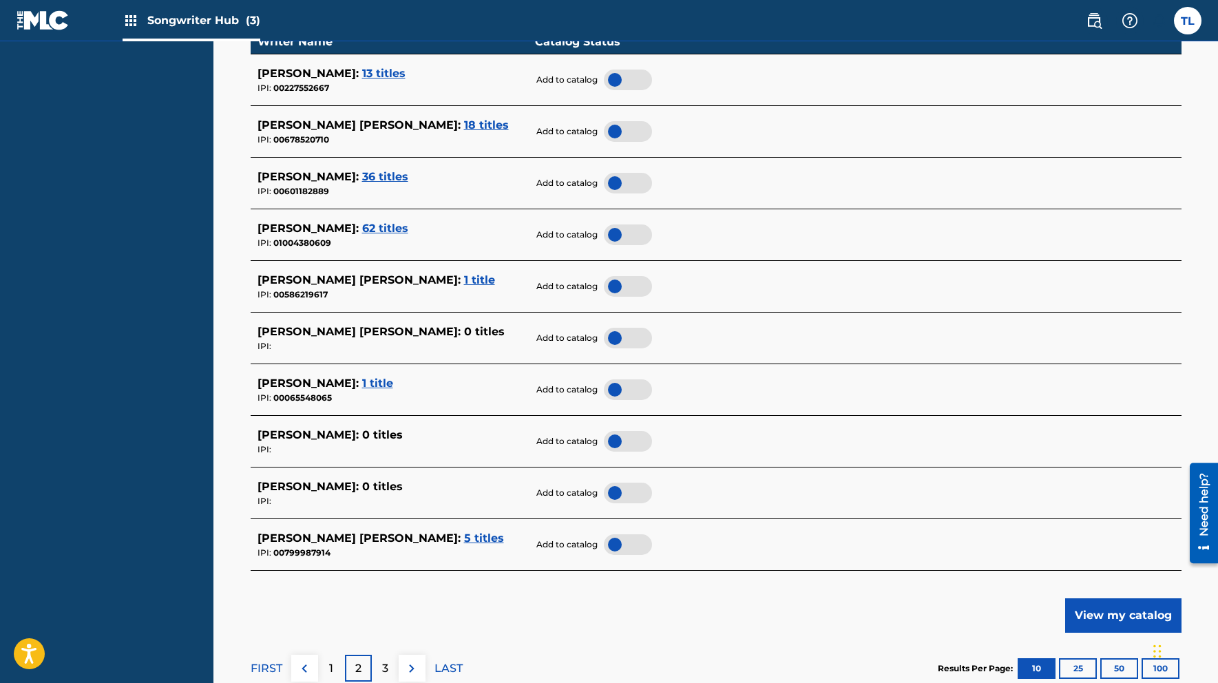
scroll to position [533, 0]
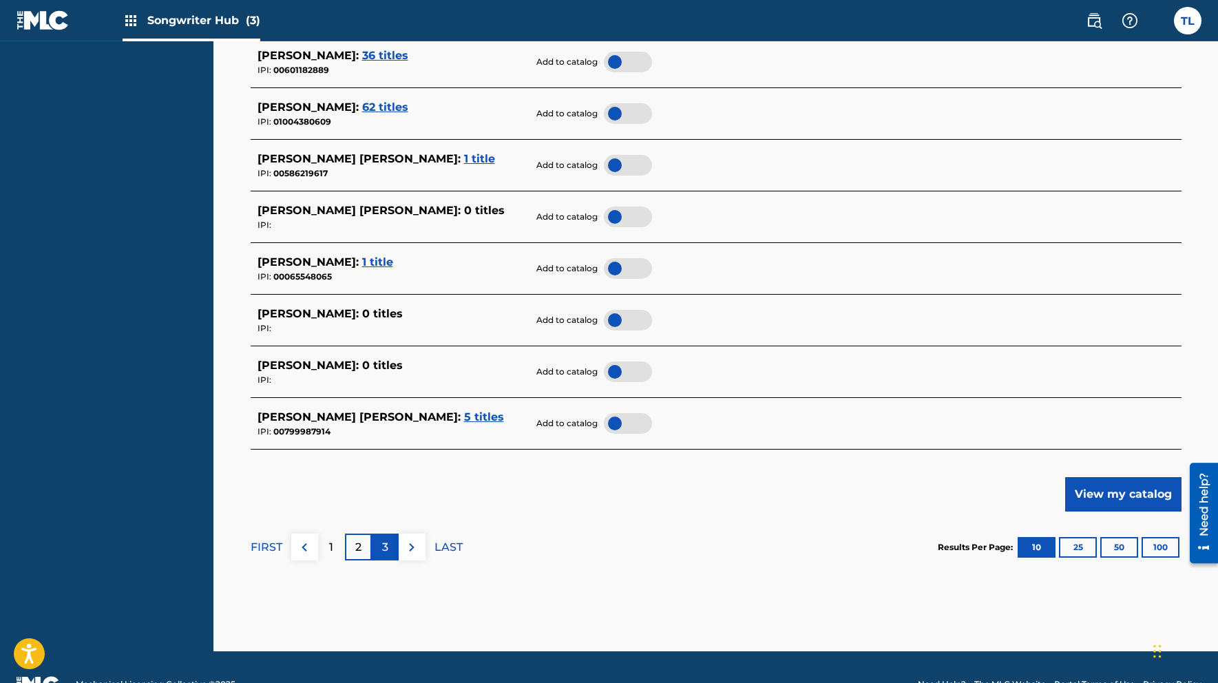
click at [384, 547] on p "3" at bounding box center [385, 547] width 6 height 17
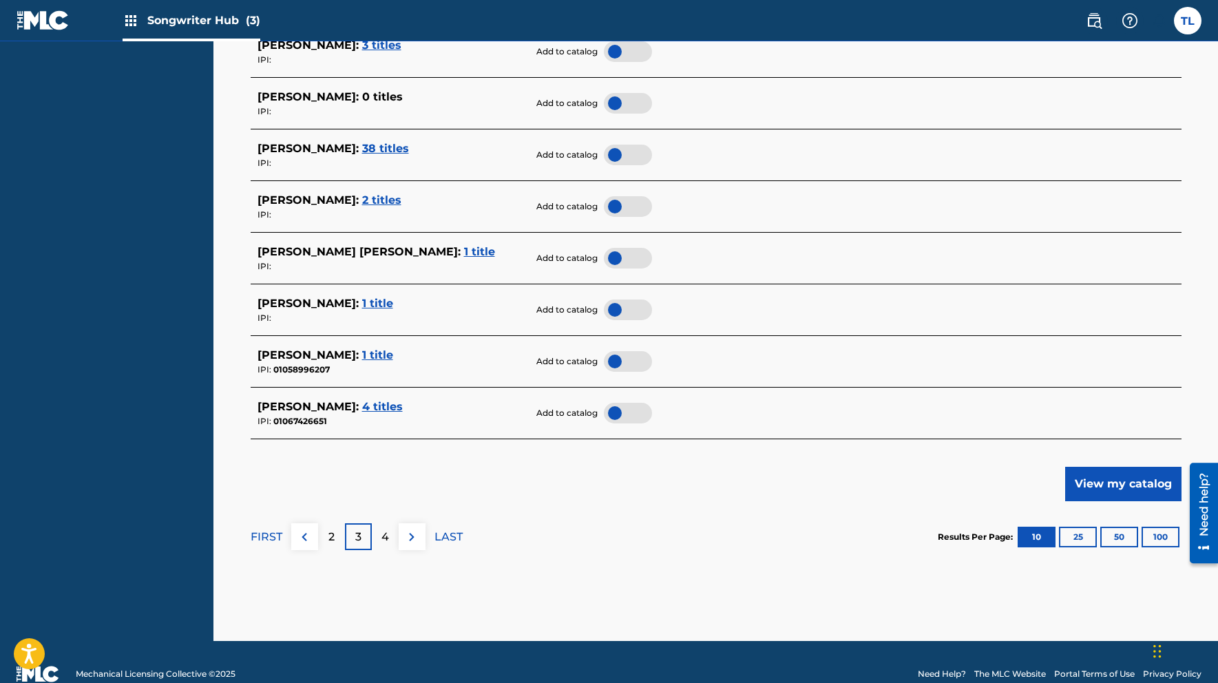
scroll to position [544, 0]
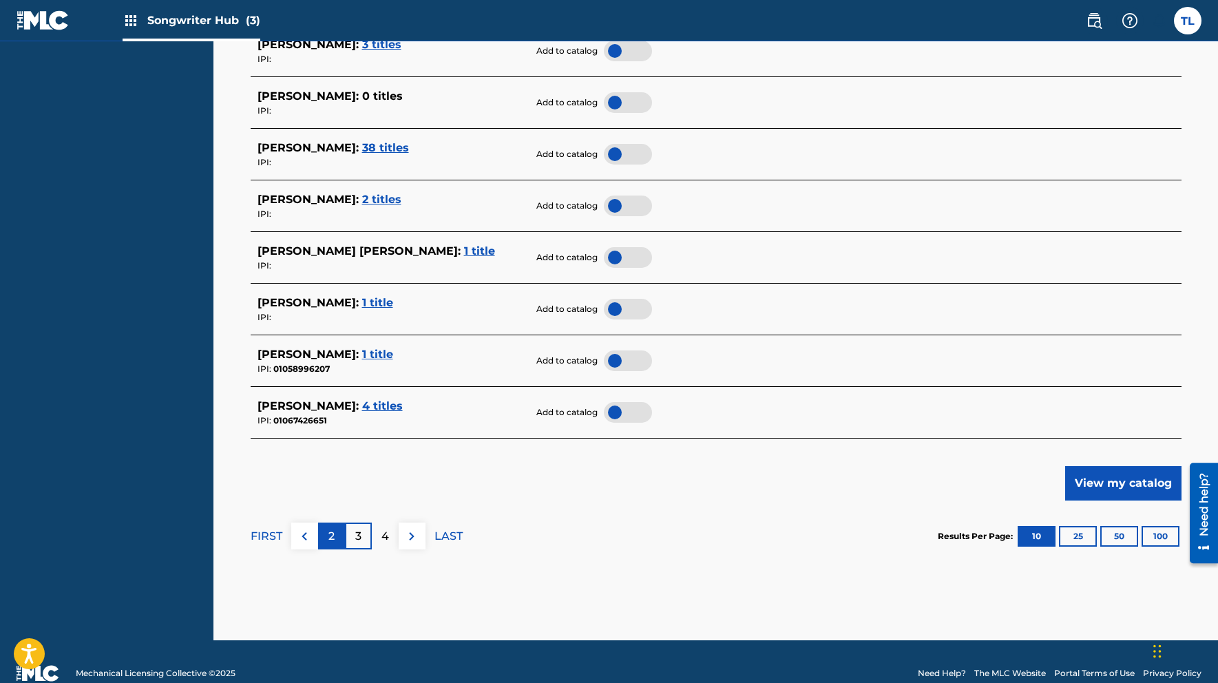
click at [329, 537] on p "2" at bounding box center [331, 536] width 6 height 17
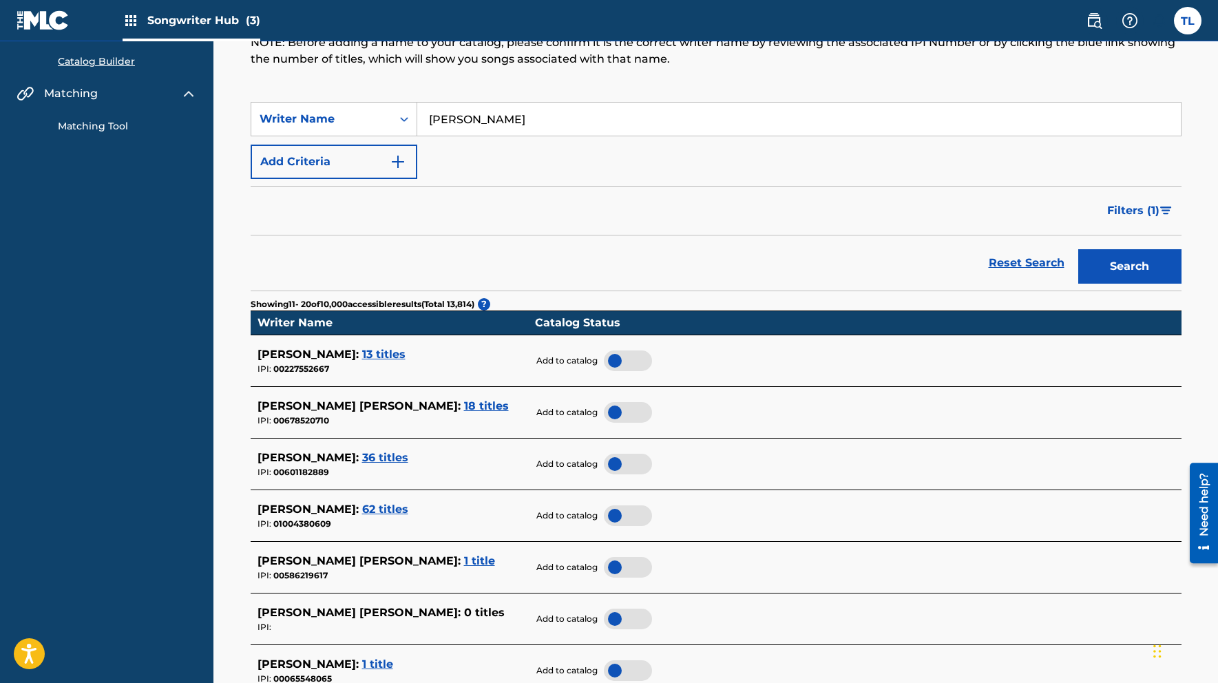
scroll to position [498, 0]
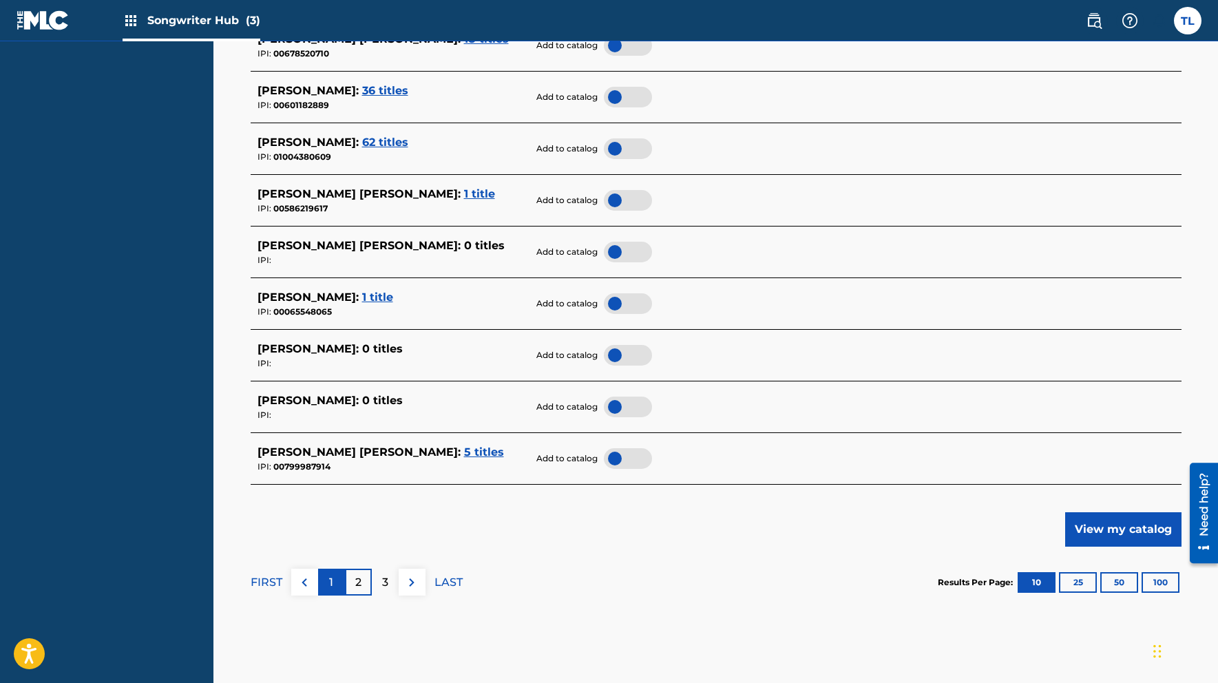
click at [330, 578] on p "1" at bounding box center [331, 582] width 4 height 17
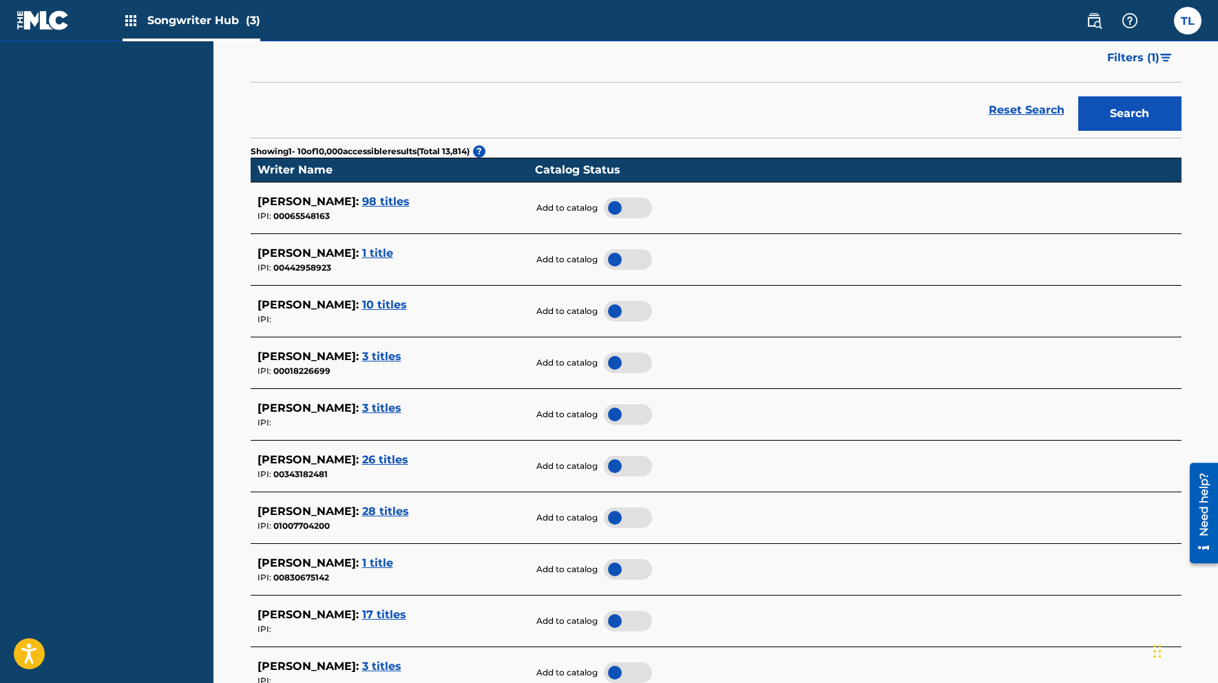
scroll to position [339, 0]
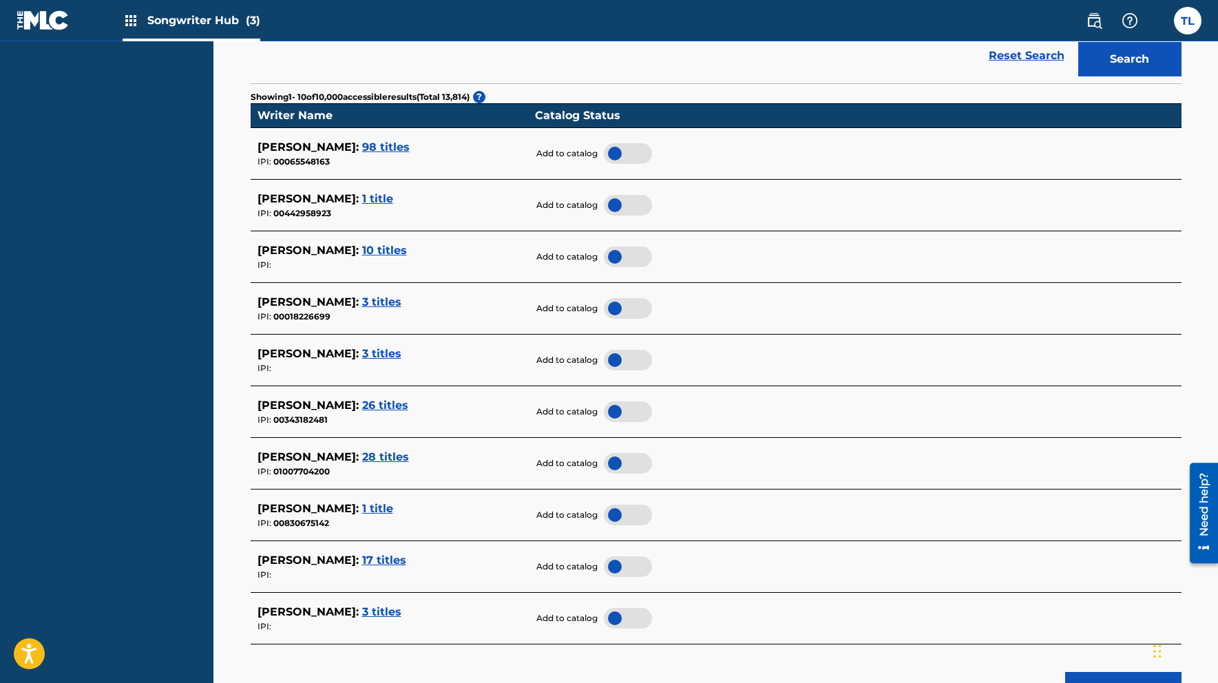
click at [408, 405] on span "26 titles" at bounding box center [385, 405] width 46 height 13
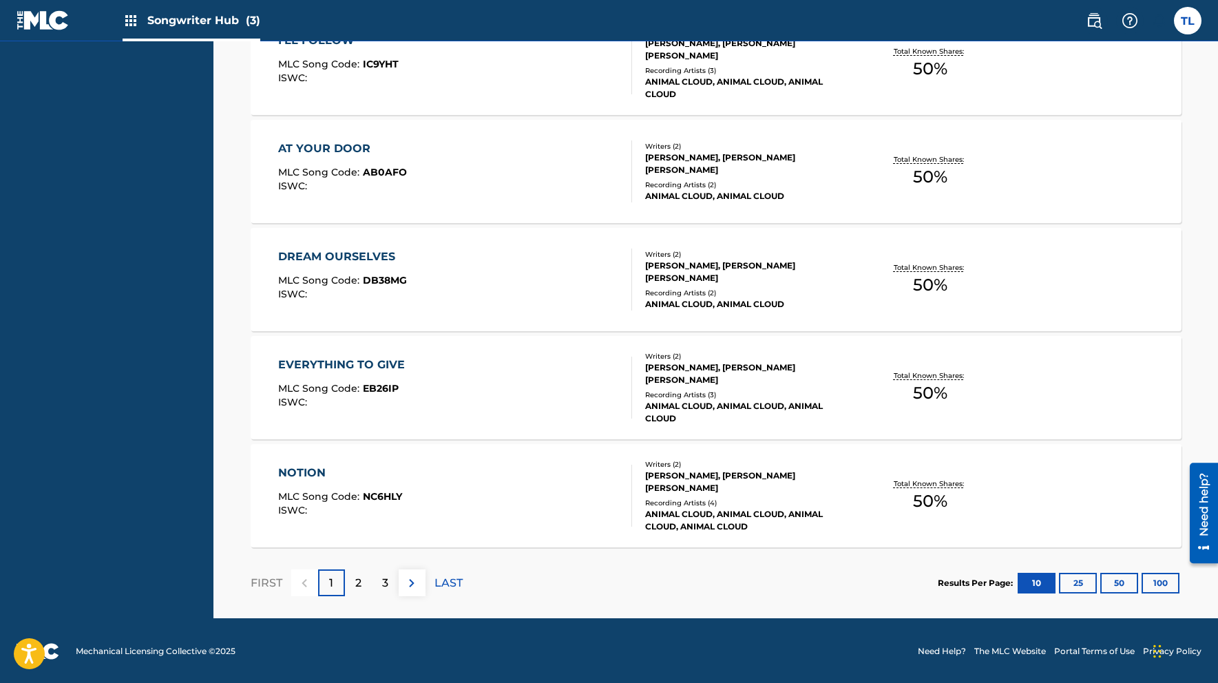
scroll to position [1011, 0]
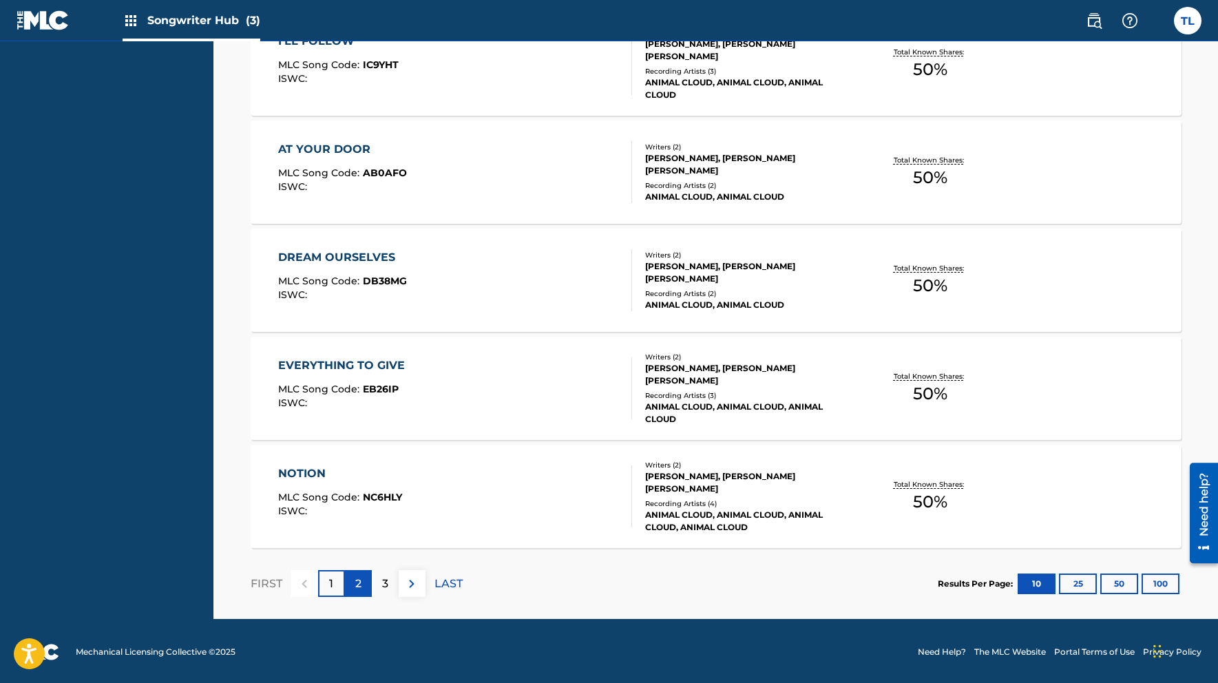
click at [363, 584] on div "2" at bounding box center [358, 583] width 27 height 27
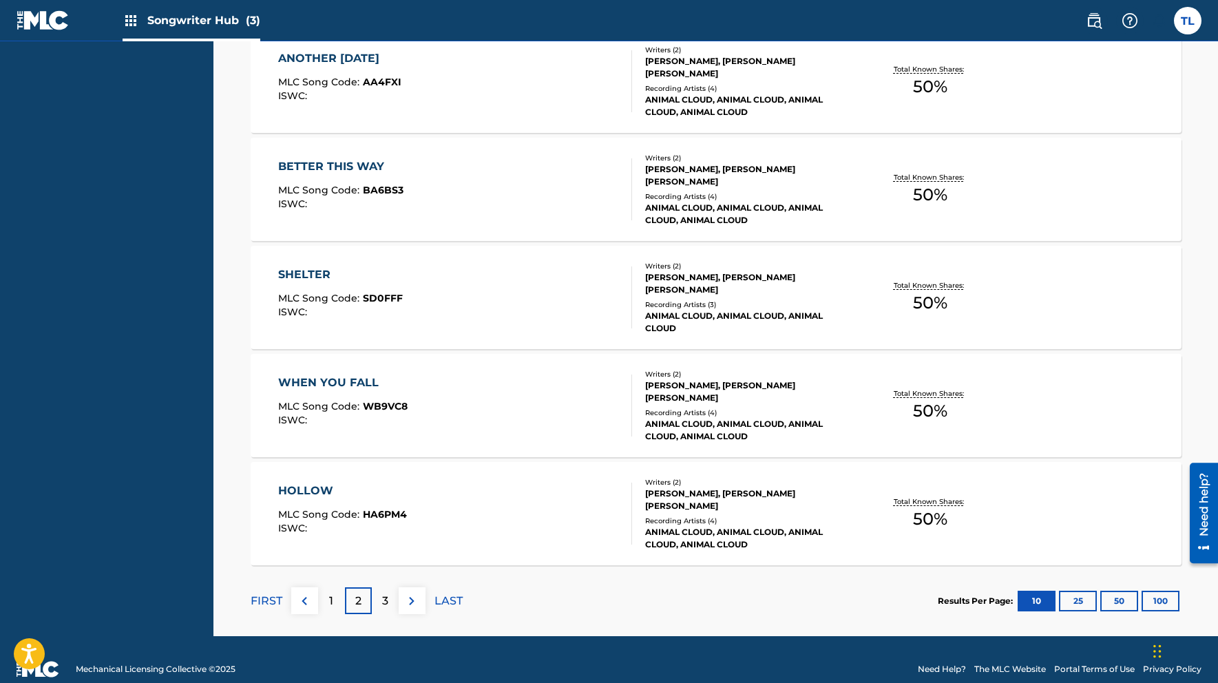
scroll to position [1013, 0]
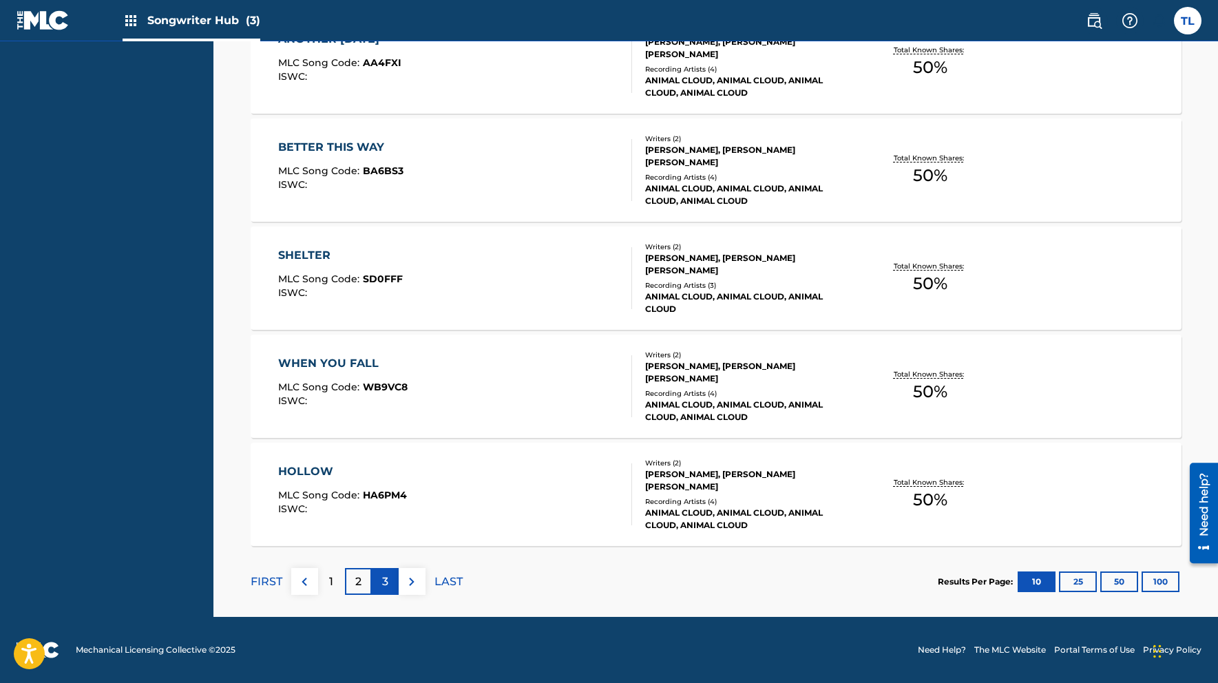
click at [390, 578] on div "3" at bounding box center [385, 581] width 27 height 27
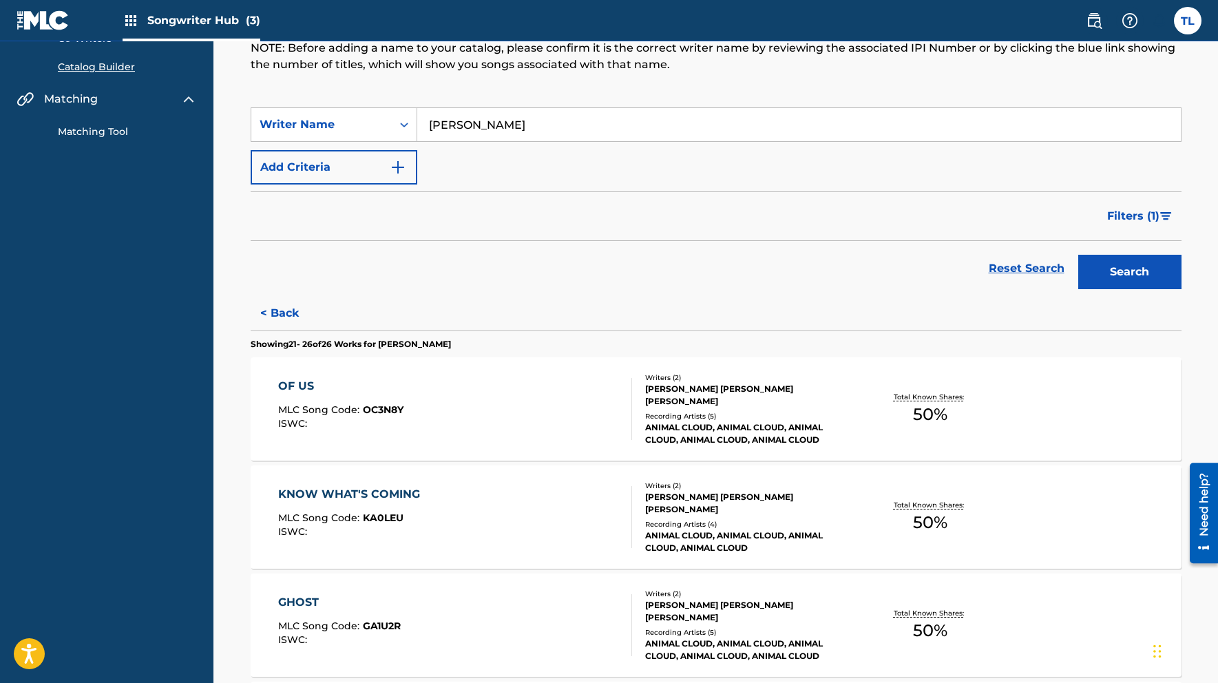
scroll to position [0, 0]
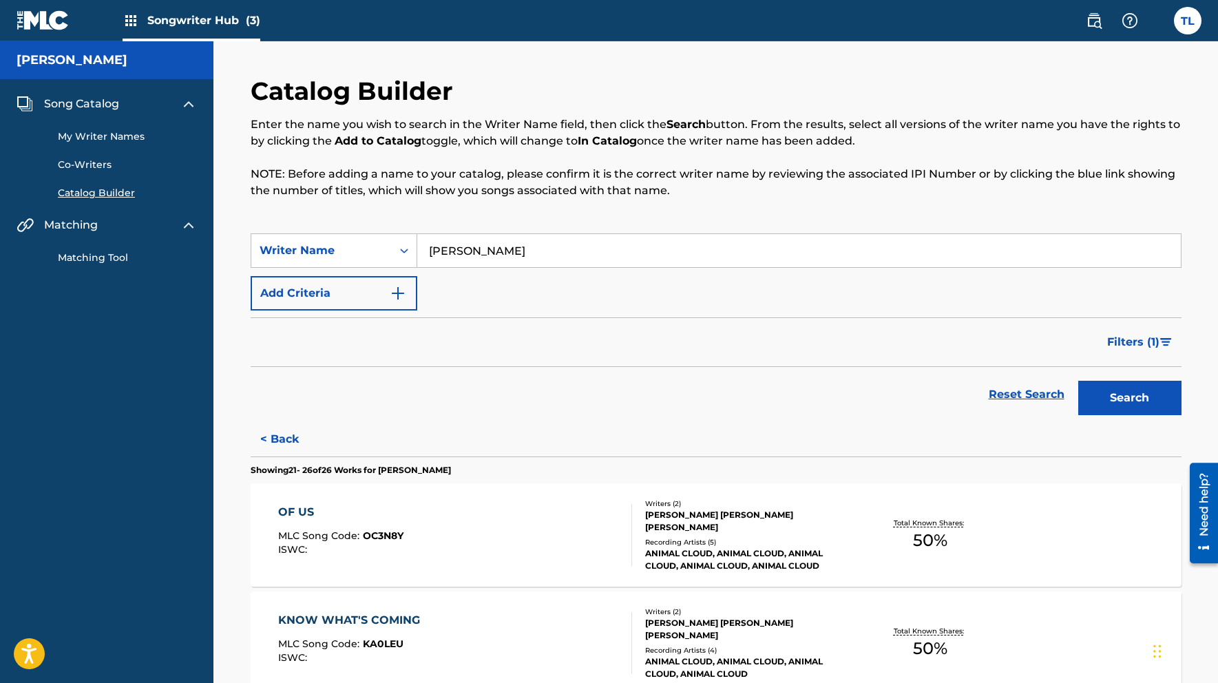
click at [81, 165] on link "Co-Writers" at bounding box center [127, 165] width 139 height 14
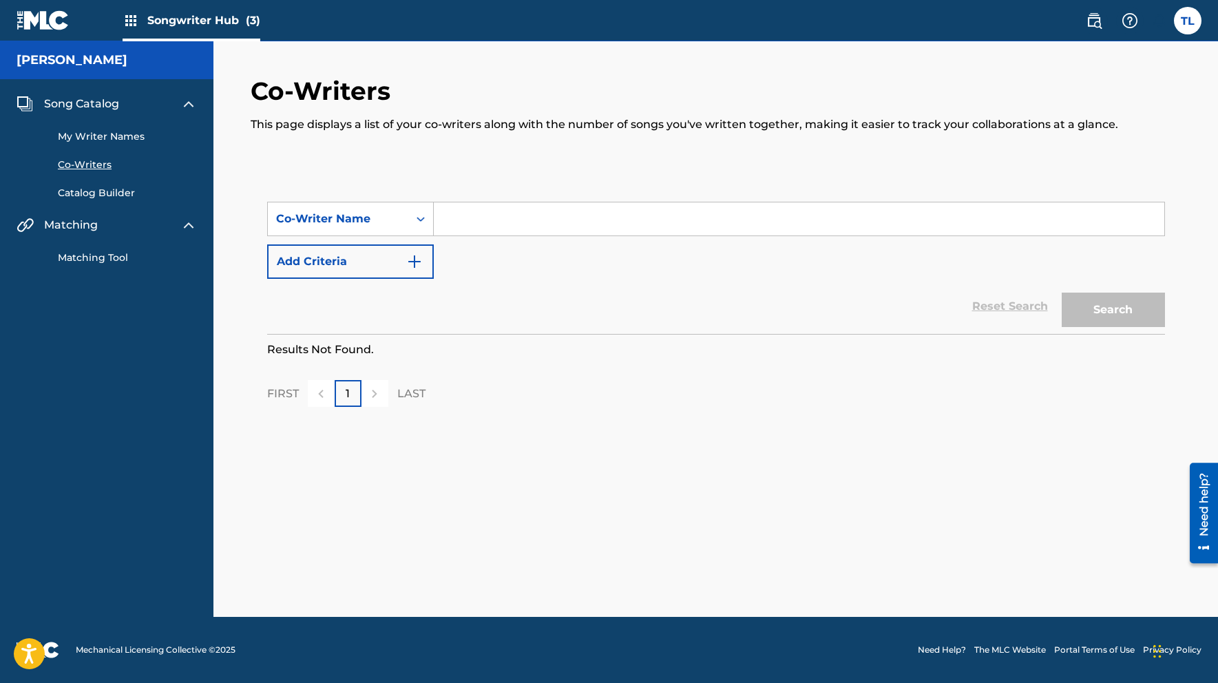
click at [83, 140] on link "My Writer Names" at bounding box center [127, 136] width 139 height 14
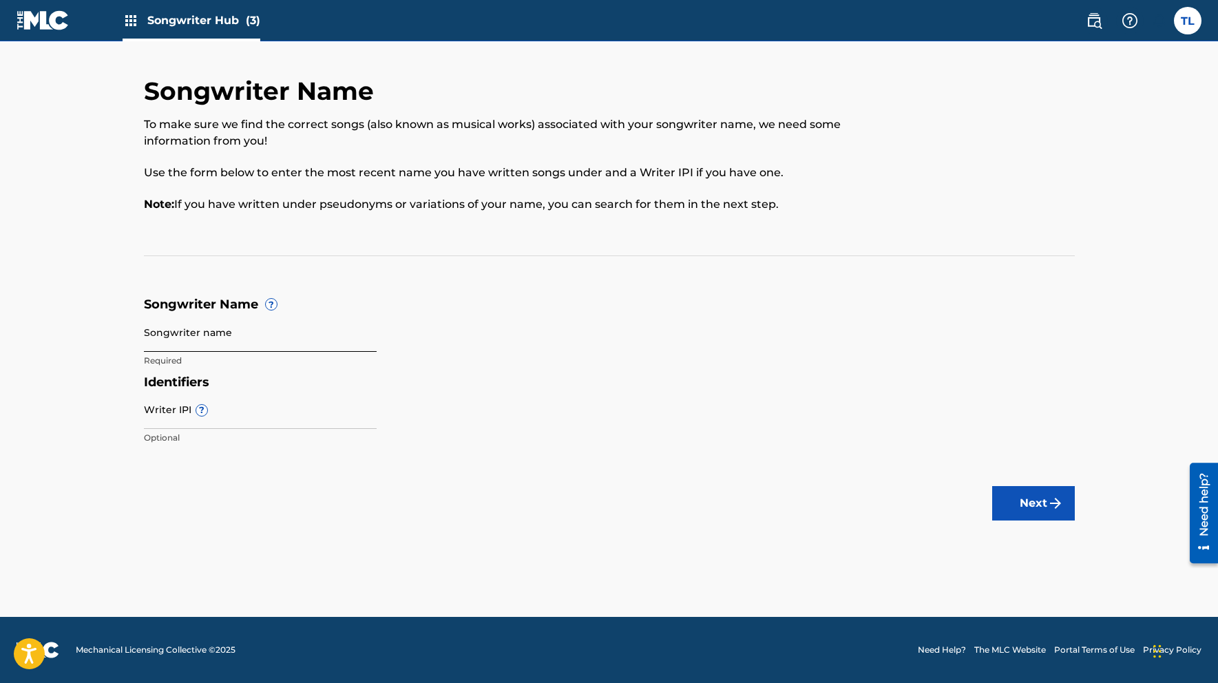
click at [167, 344] on input "Songwriter name" at bounding box center [260, 331] width 233 height 39
click at [213, 335] on input "Songwriter name" at bounding box center [260, 331] width 233 height 39
type input "Trevor Ryan Lissauer"
click at [1019, 502] on button "Next" at bounding box center [1033, 503] width 83 height 34
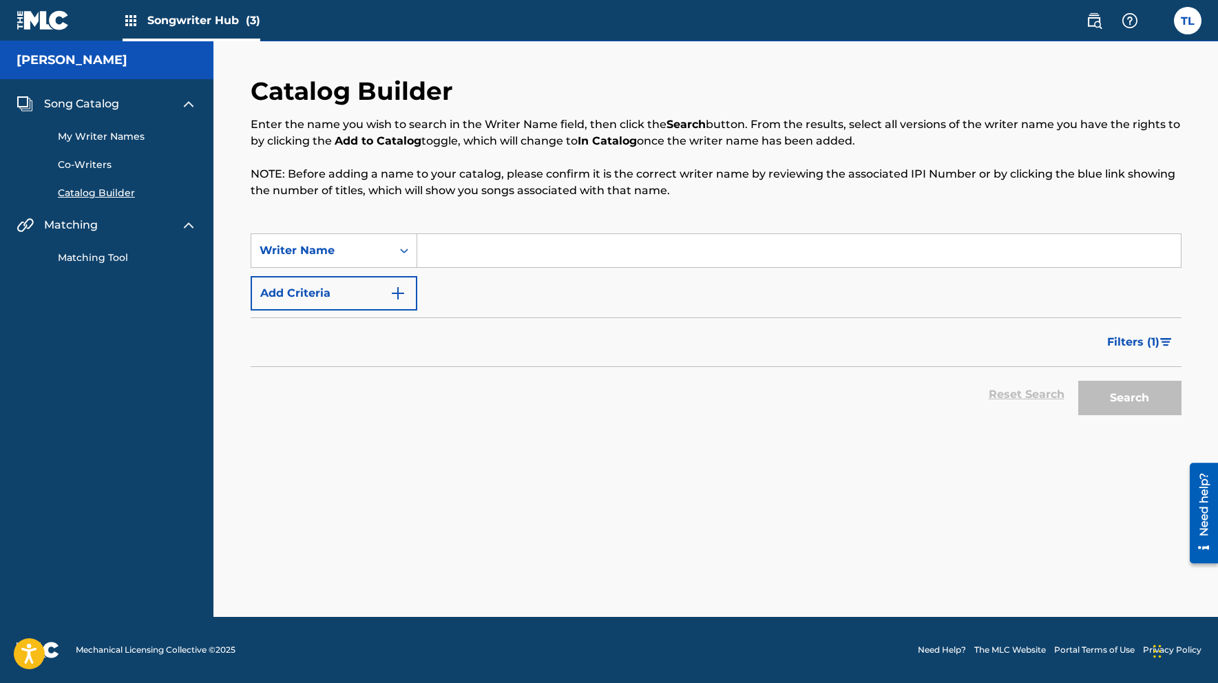
click at [469, 248] on input "Search Form" at bounding box center [798, 250] width 763 height 33
type input "Trevor Ryan Lissauer"
click at [1128, 404] on button "Search" at bounding box center [1129, 398] width 103 height 34
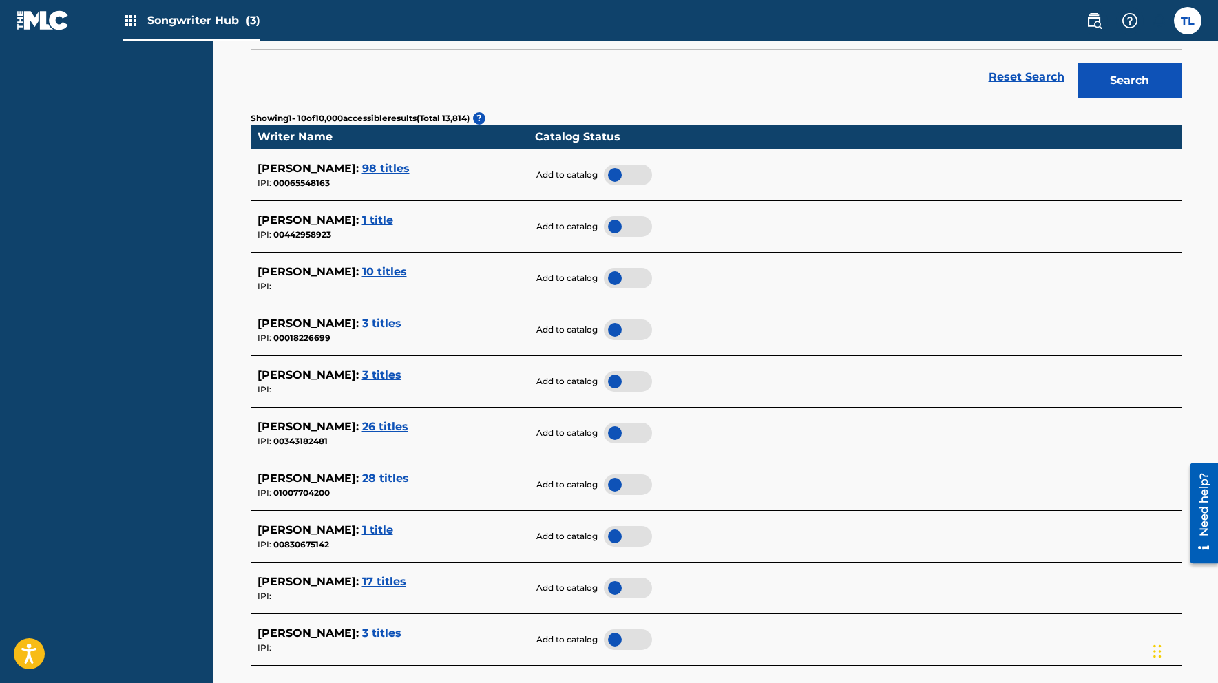
scroll to position [339, 0]
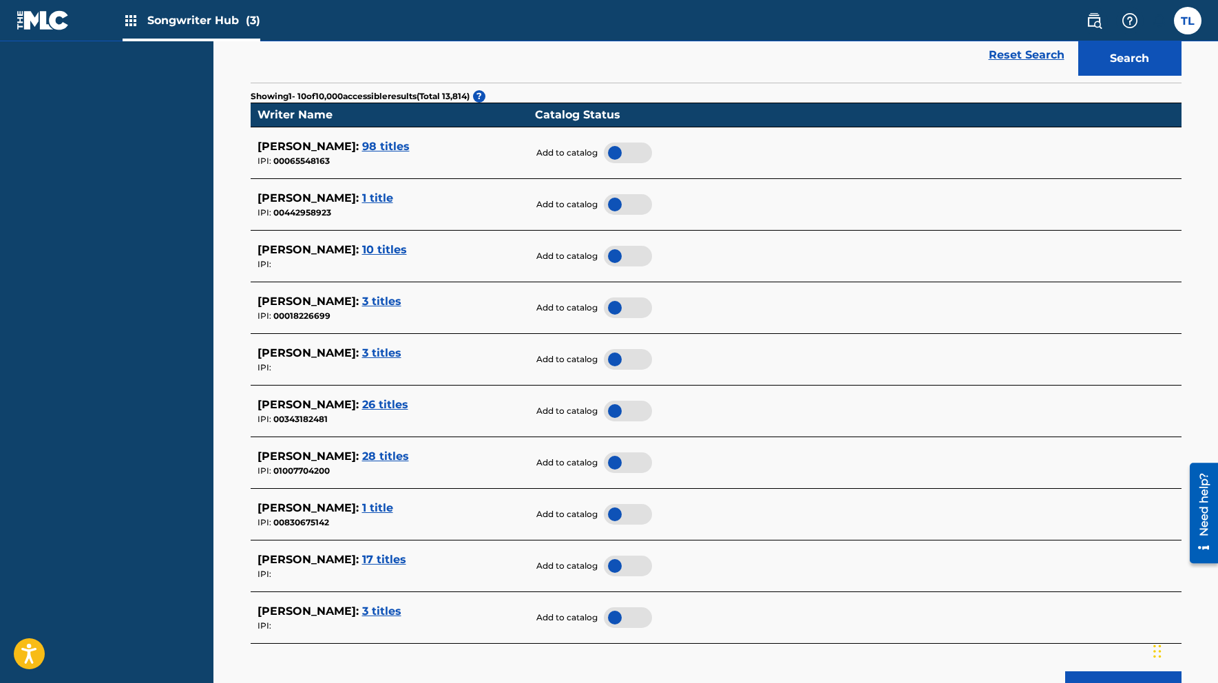
click at [616, 405] on div at bounding box center [628, 411] width 48 height 21
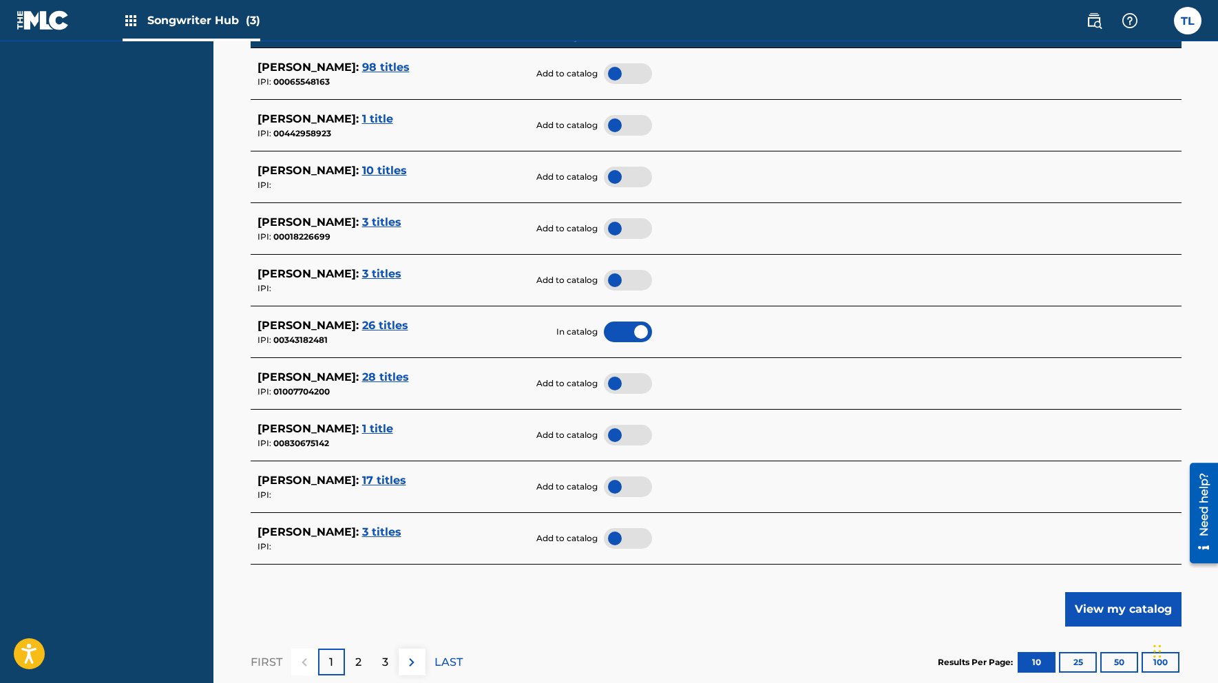
scroll to position [568, 0]
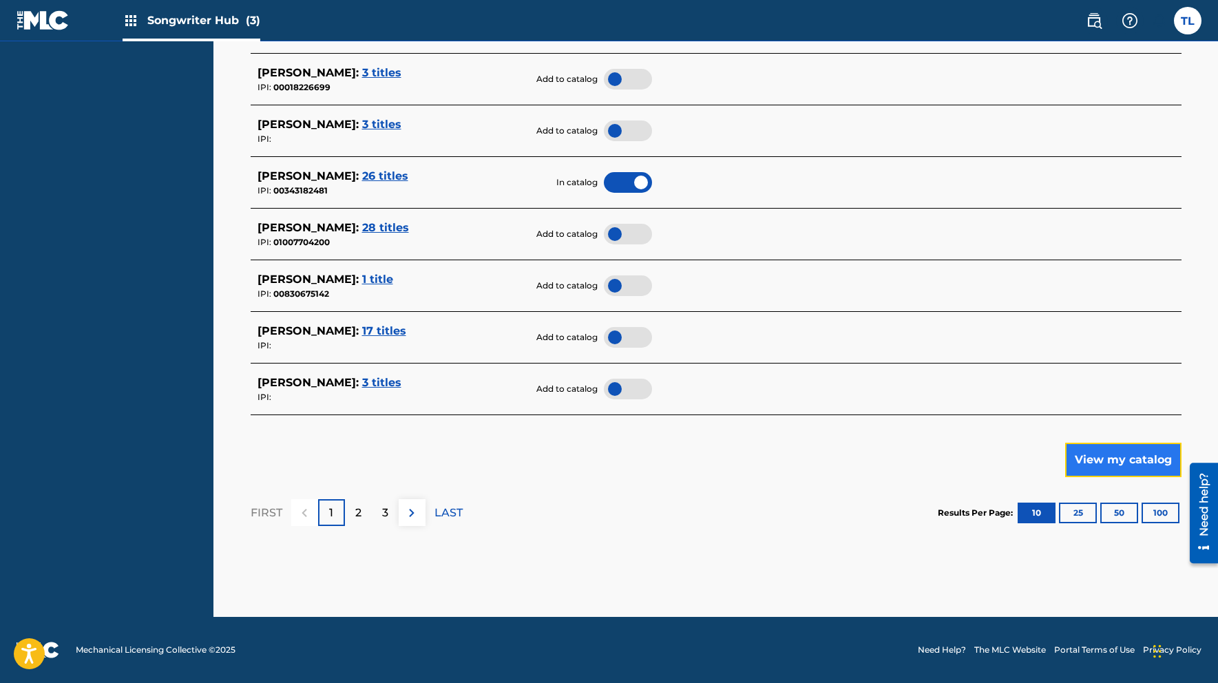
click at [1119, 457] on button "View my catalog" at bounding box center [1123, 460] width 116 height 34
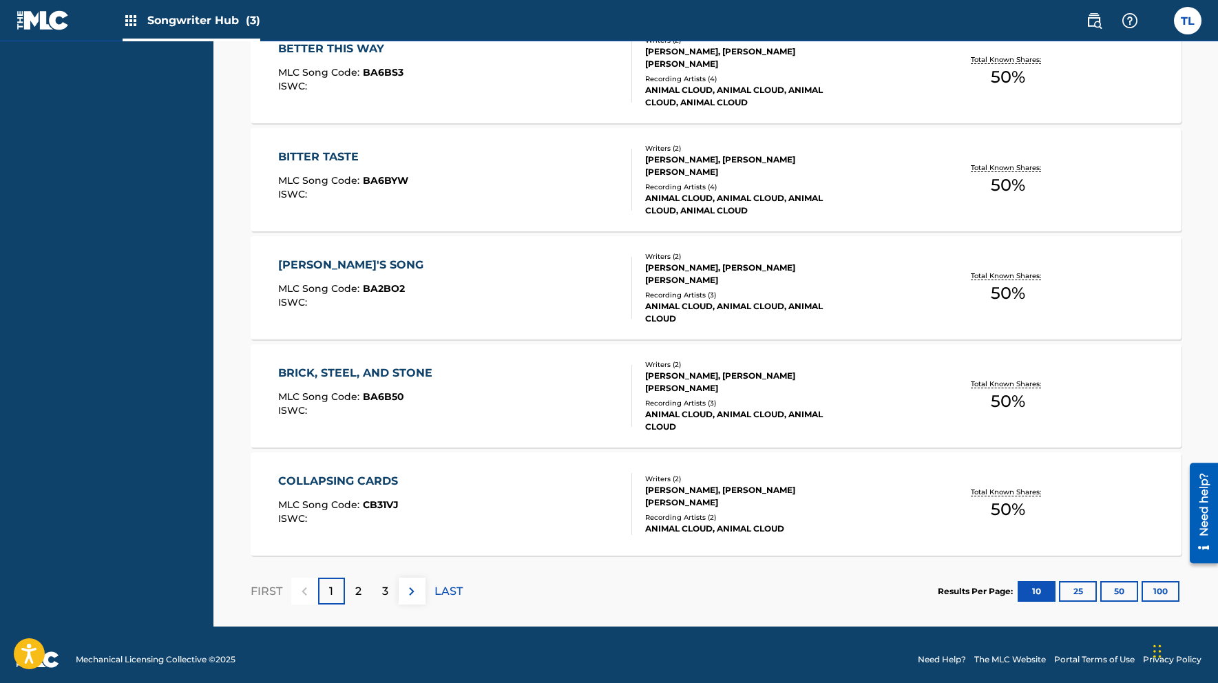
scroll to position [1069, 0]
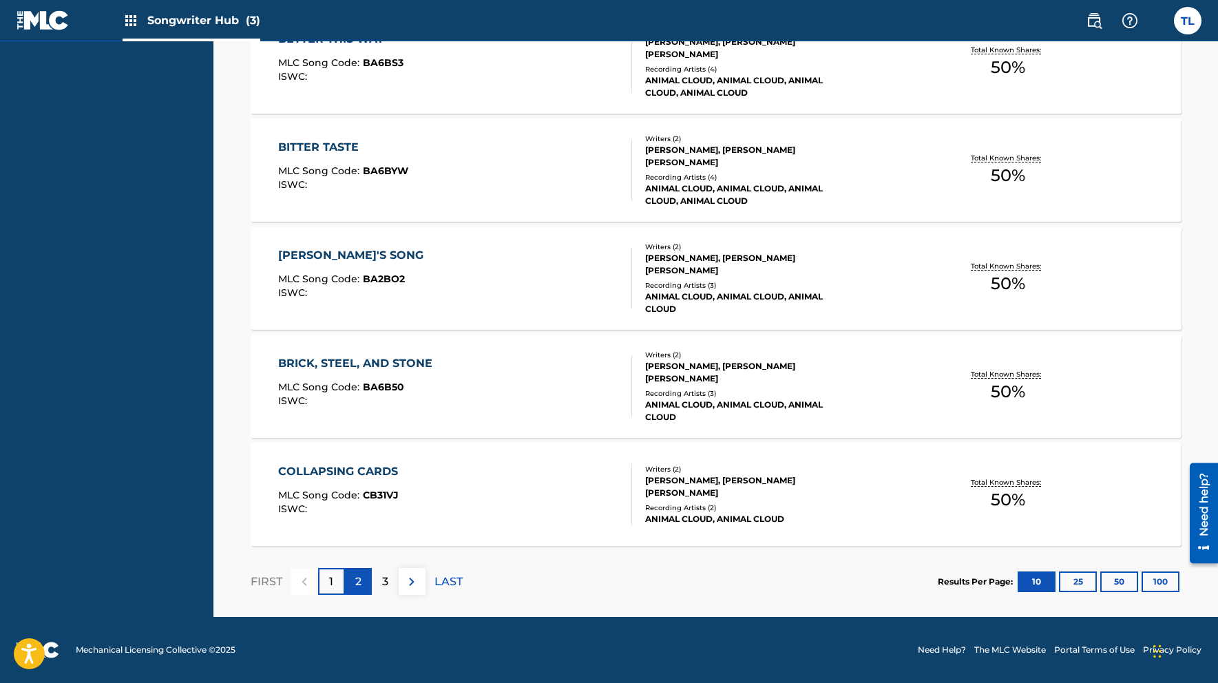
click at [356, 579] on p "2" at bounding box center [358, 581] width 6 height 17
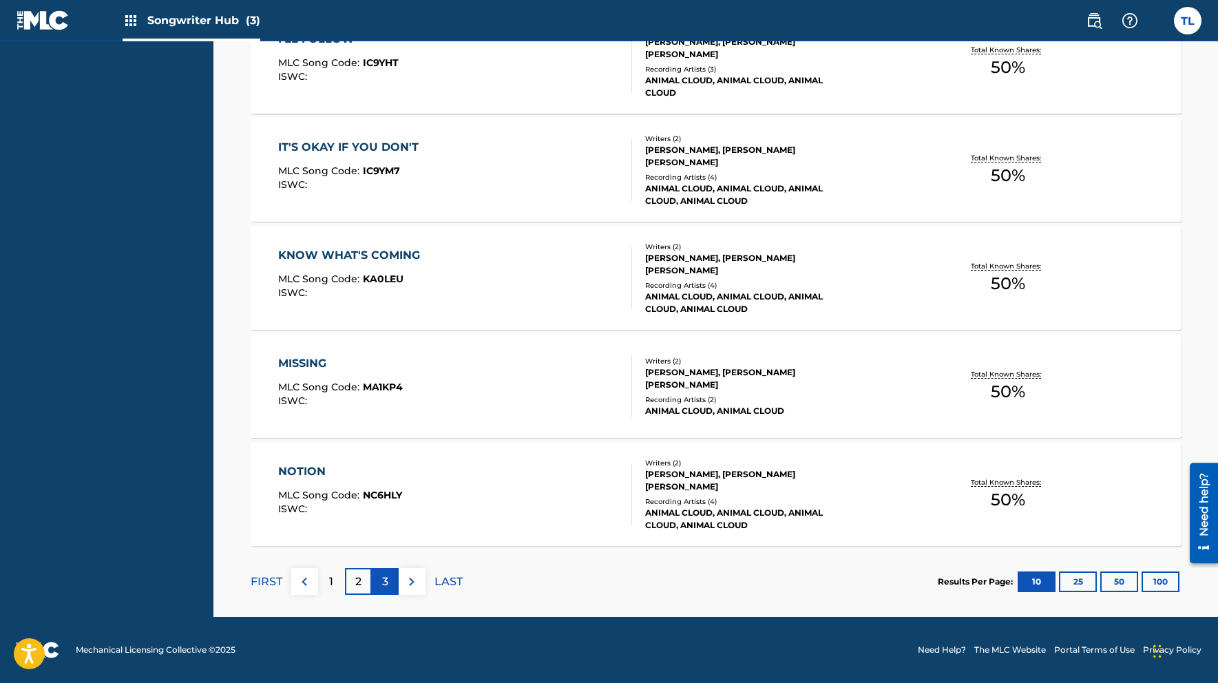
click at [389, 582] on div "3" at bounding box center [385, 581] width 27 height 27
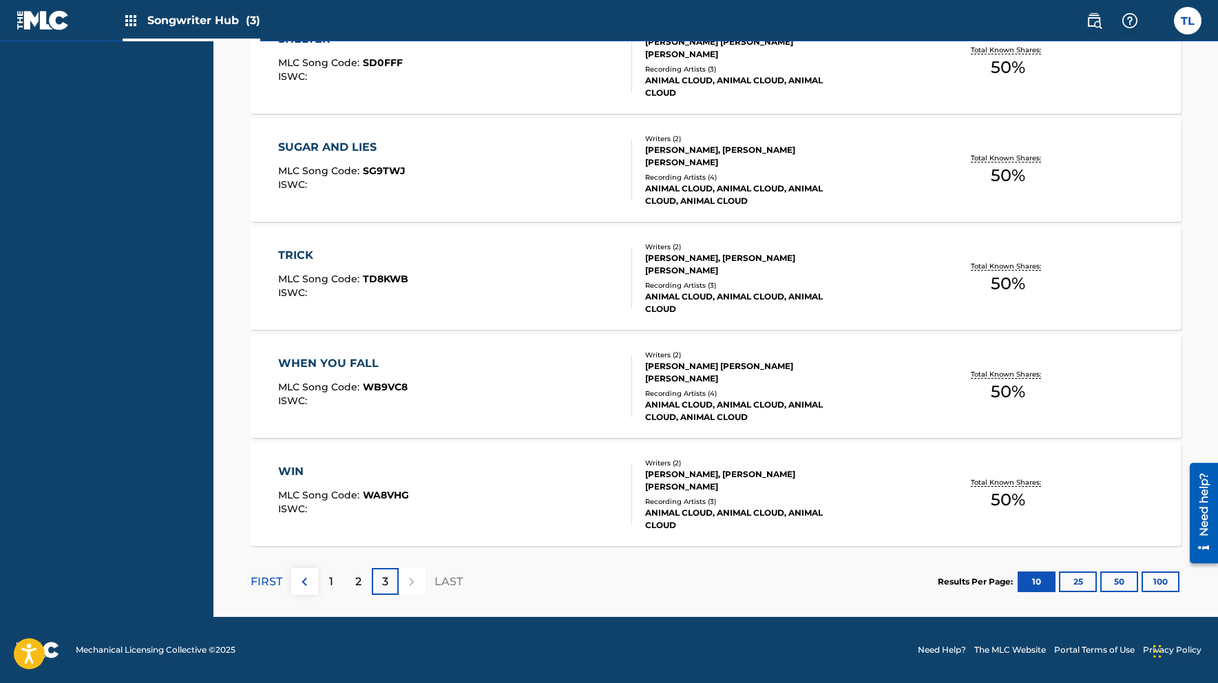
scroll to position [0, 0]
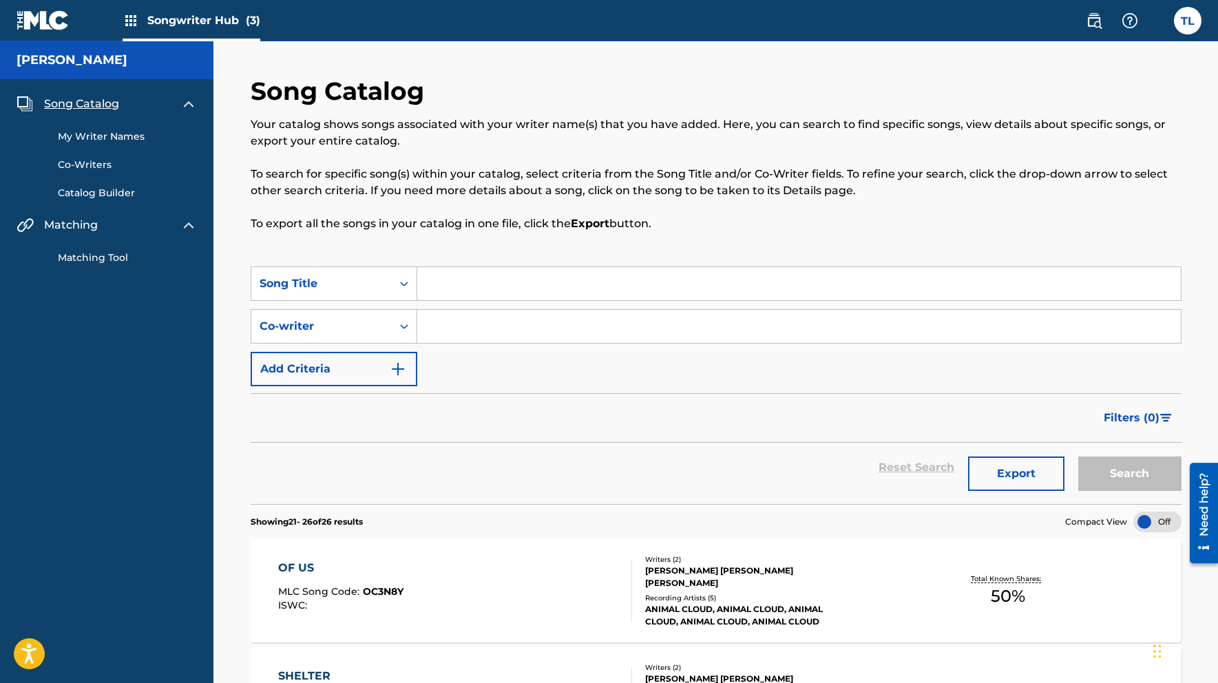
click at [476, 288] on input "Search Form" at bounding box center [798, 283] width 763 height 33
type input "Get Out of Your Head"
click at [1132, 481] on button "Search" at bounding box center [1129, 473] width 103 height 34
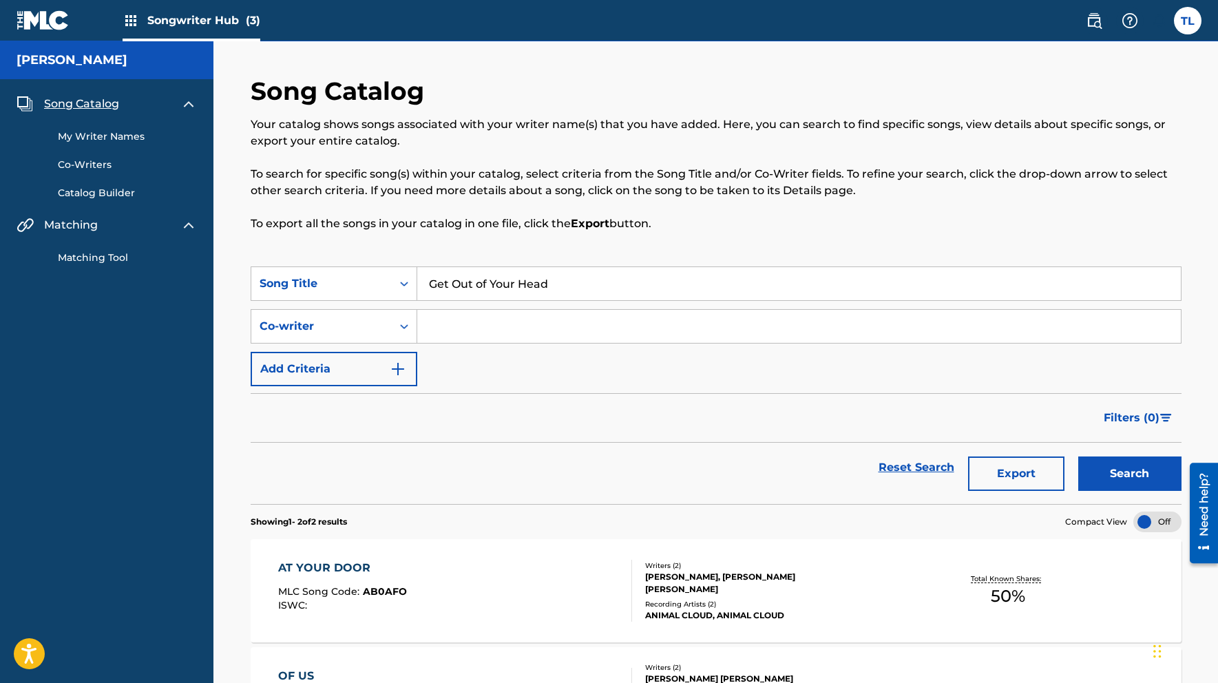
click at [100, 133] on link "My Writer Names" at bounding box center [127, 136] width 139 height 14
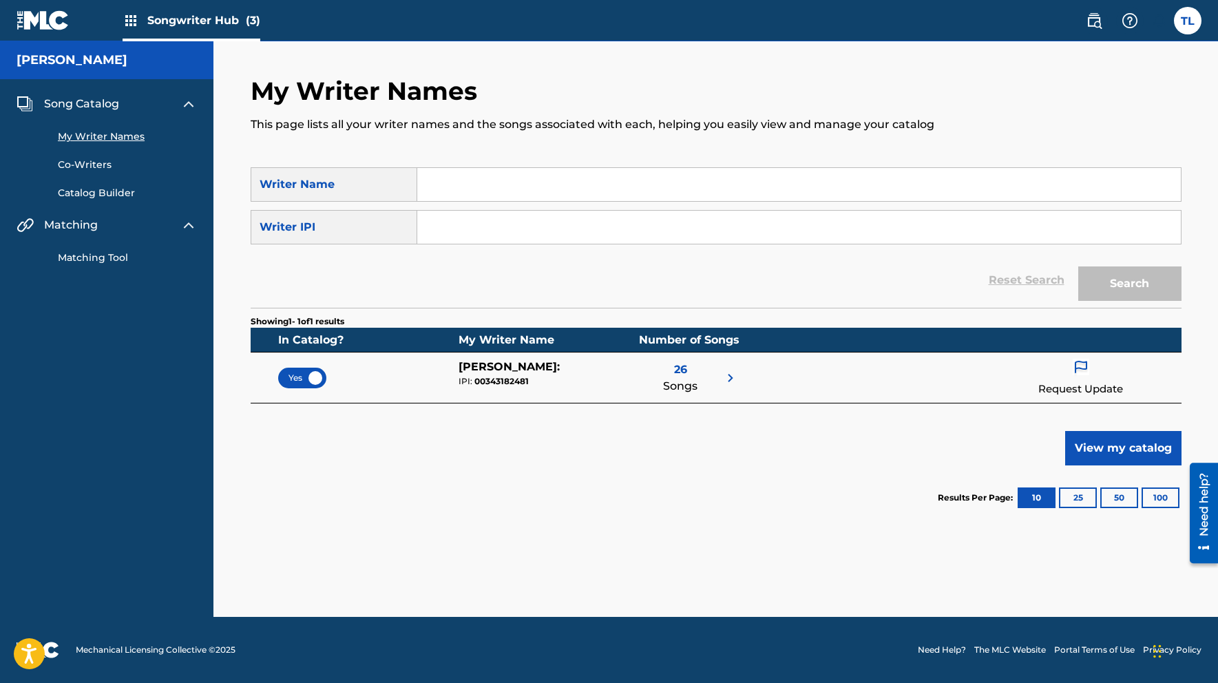
click at [157, 19] on span "Songwriter Hub (3)" at bounding box center [203, 20] width 113 height 16
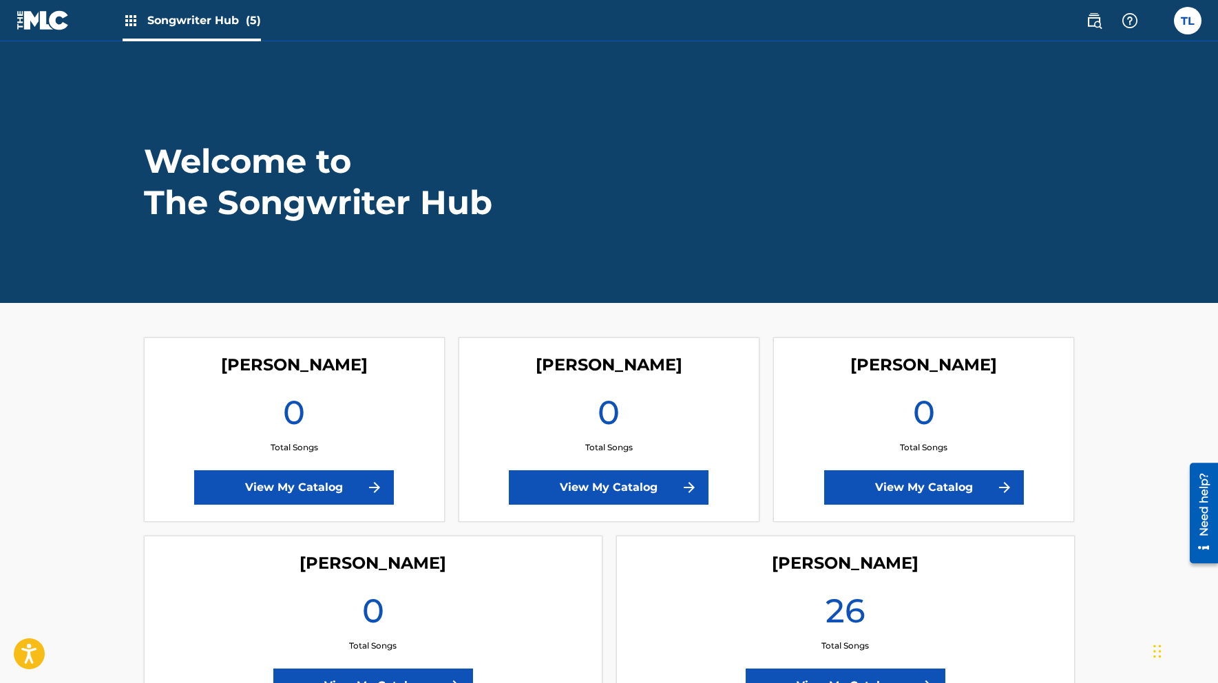
scroll to position [118, 0]
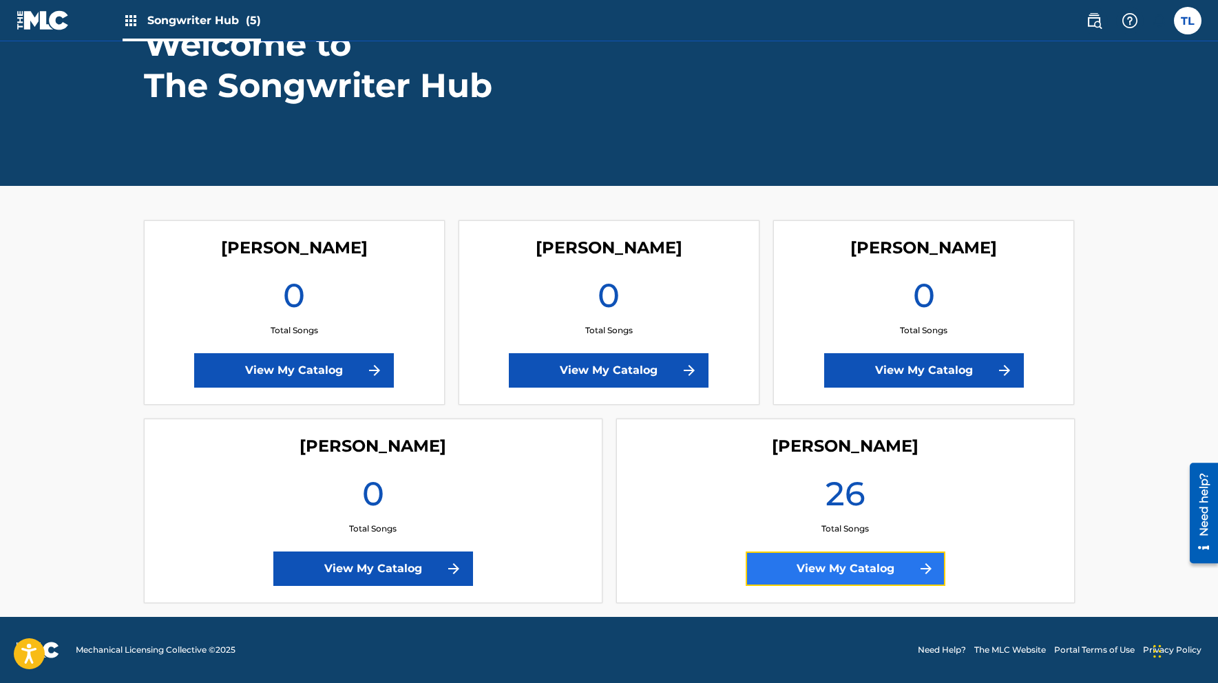
click at [830, 572] on link "View My Catalog" at bounding box center [845, 568] width 200 height 34
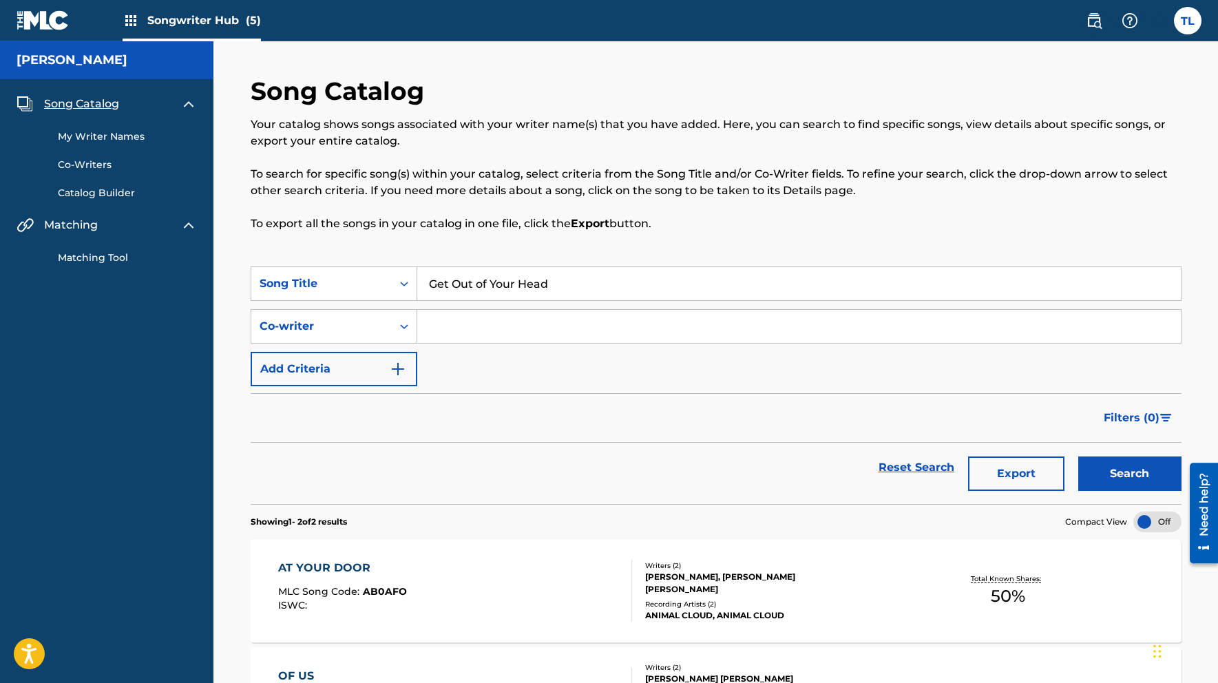
click at [580, 297] on input "Get Out of Your Head" at bounding box center [798, 283] width 763 height 33
click at [568, 282] on input "Get Out of Your Head" at bounding box center [798, 283] width 763 height 33
click at [392, 372] on img "Search Form" at bounding box center [398, 369] width 17 height 17
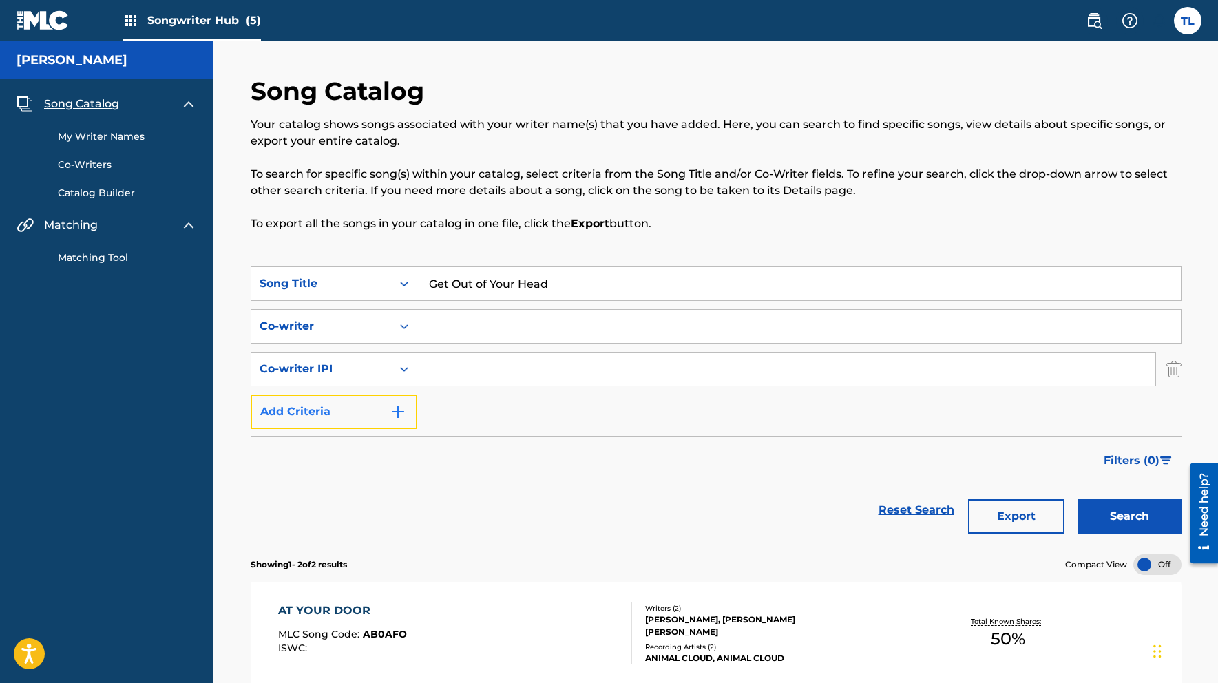
click at [395, 407] on img "Search Form" at bounding box center [398, 411] width 17 height 17
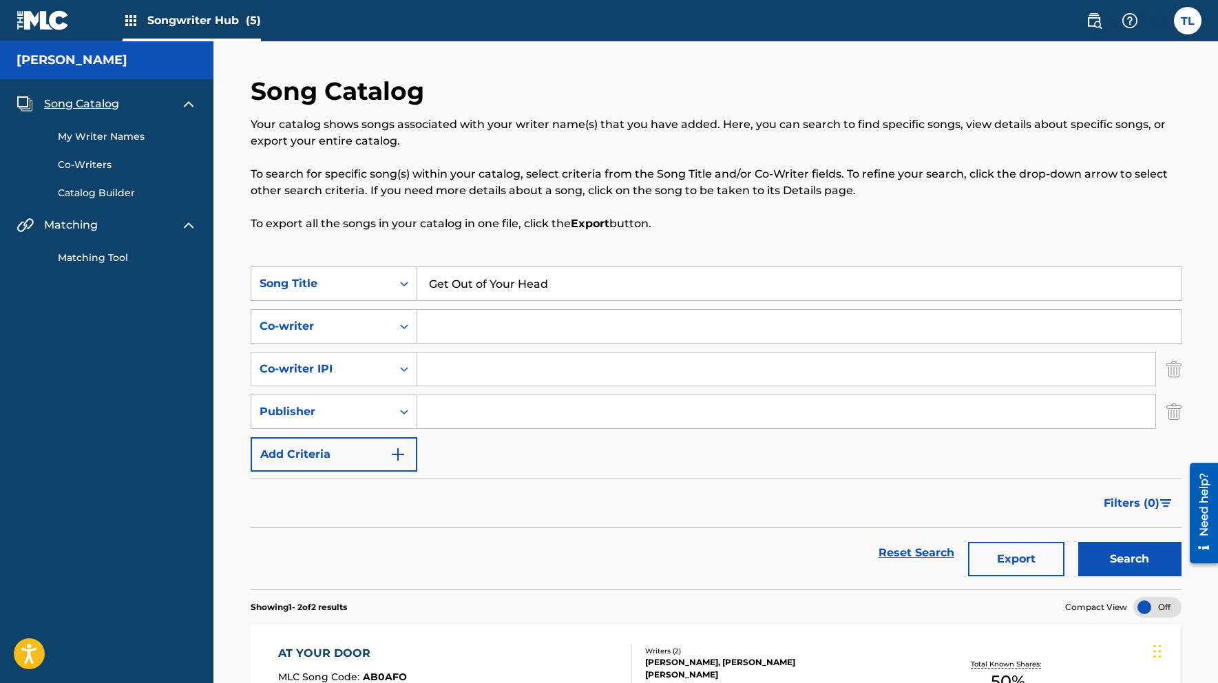
drag, startPoint x: 555, startPoint y: 283, endPoint x: 430, endPoint y: 273, distance: 125.0
click at [430, 273] on input "Get Out of Your Head" at bounding box center [798, 283] width 763 height 33
click at [582, 280] on input "Get Out of Your Head" at bounding box center [798, 283] width 763 height 33
click at [406, 366] on icon "Search Form" at bounding box center [404, 369] width 14 height 14
click at [1174, 370] on img "Search Form" at bounding box center [1173, 369] width 15 height 34
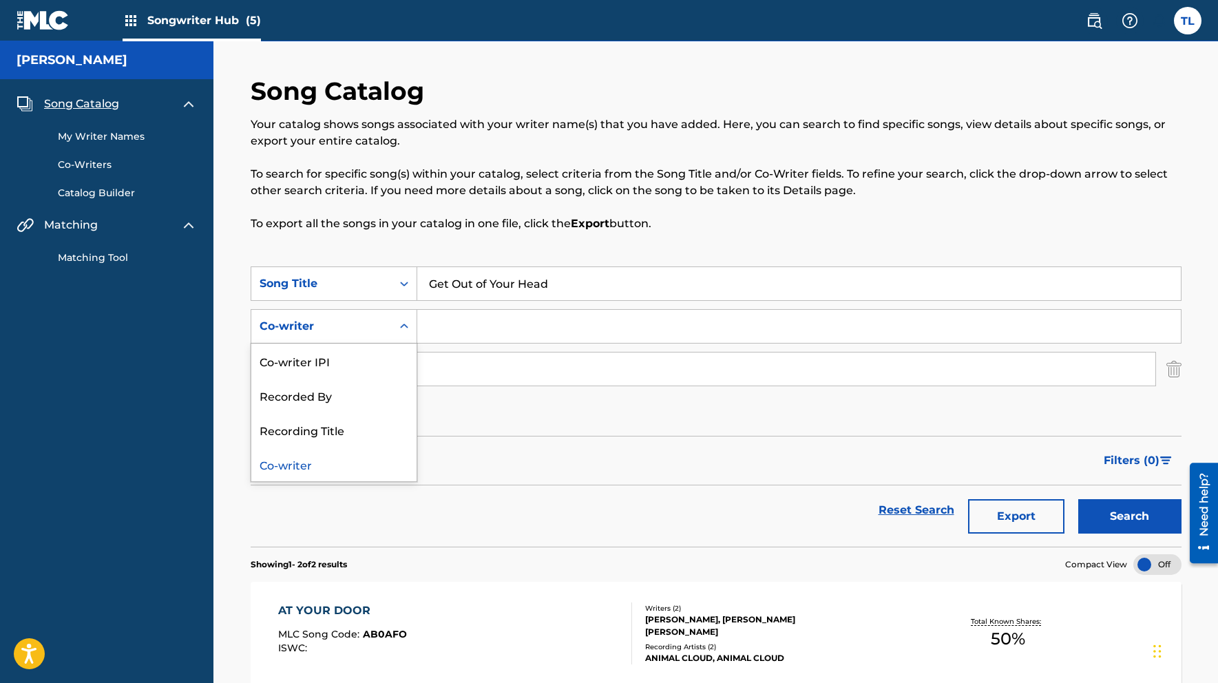
click at [407, 324] on icon "Search Form" at bounding box center [404, 326] width 14 height 14
click at [490, 253] on div "Song Catalog Your catalog shows songs associated with your writer name(s) that …" at bounding box center [716, 171] width 931 height 191
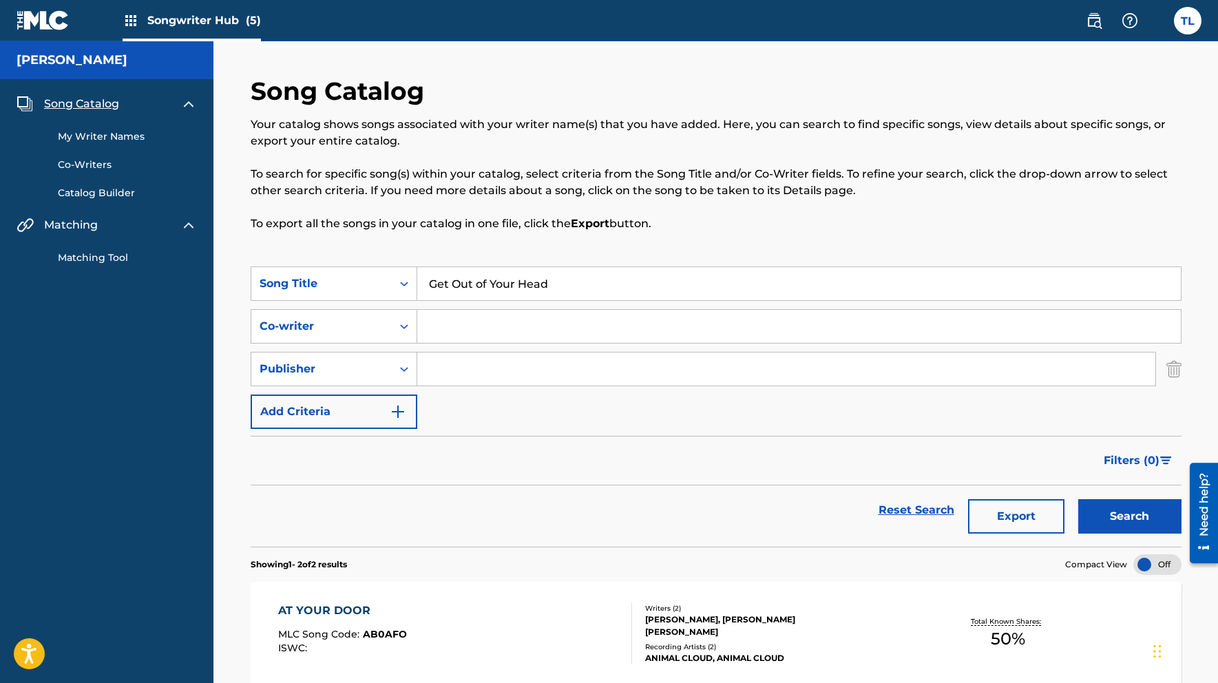
click at [445, 326] on input "Search Form" at bounding box center [798, 326] width 763 height 33
type input "Trevor Ryan Lissauer"
click at [463, 372] on input "Search Form" at bounding box center [786, 368] width 738 height 33
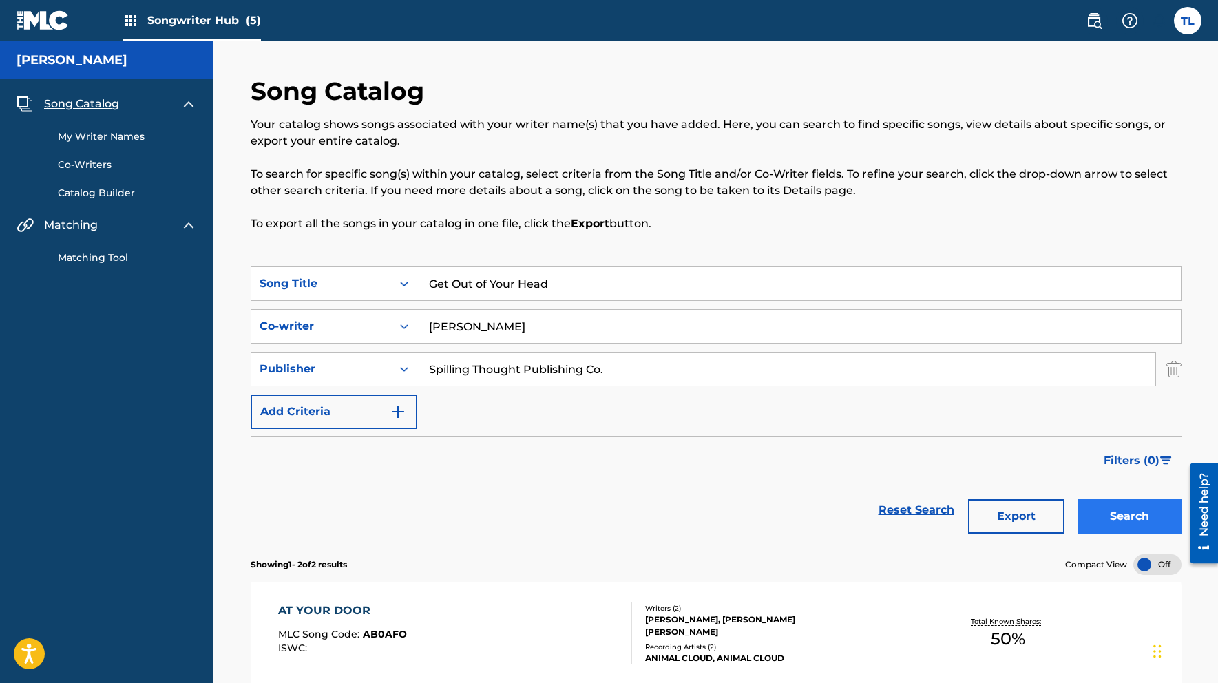
type input "Spilling Thought Publishing Co."
click at [1122, 515] on button "Search" at bounding box center [1129, 516] width 103 height 34
click at [189, 225] on img at bounding box center [188, 225] width 17 height 17
click at [190, 103] on img at bounding box center [188, 104] width 17 height 17
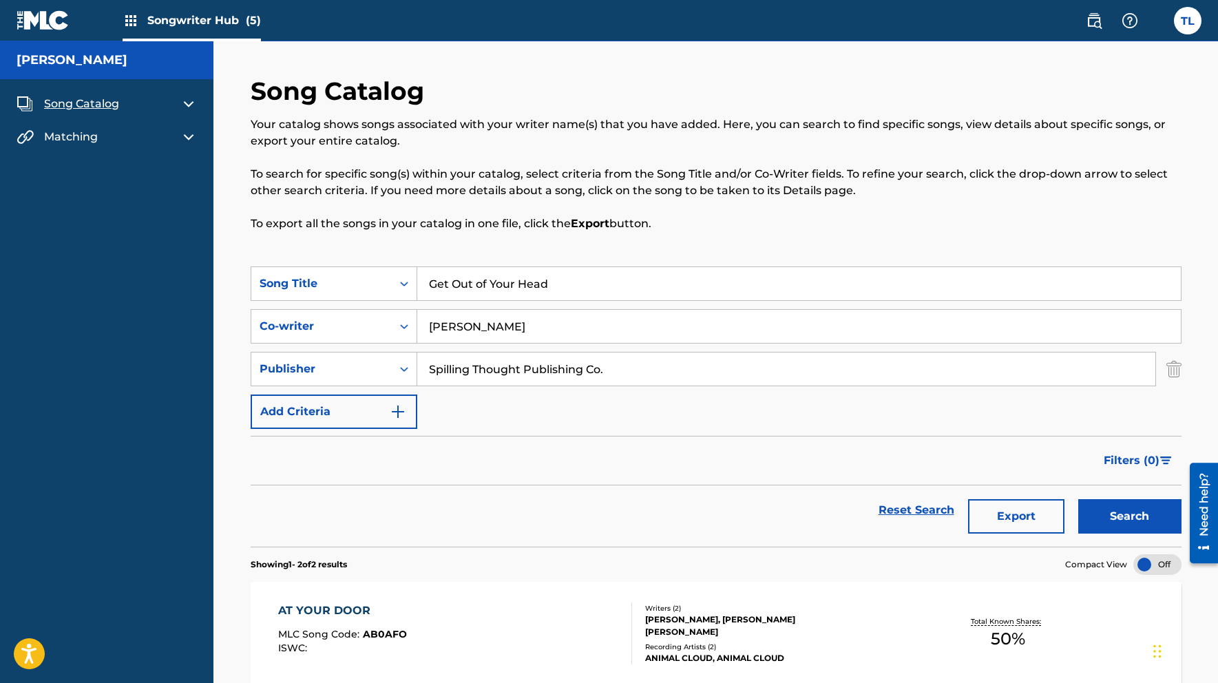
click at [92, 62] on h5 "Trevor Ryan Lissauer" at bounding box center [72, 60] width 111 height 16
click at [1190, 17] on label at bounding box center [1188, 21] width 28 height 28
click at [1187, 21] on input "TL [PERSON_NAME] [EMAIL_ADDRESS][DOMAIN_NAME] Notification Preferences Profile …" at bounding box center [1187, 21] width 0 height 0
click at [1059, 30] on nav "Songwriter Hub (5) TL TL Trevor Lissauer trlissauer@gmail.com Notification Pref…" at bounding box center [609, 20] width 1218 height 41
click at [1104, 23] on link at bounding box center [1094, 21] width 28 height 28
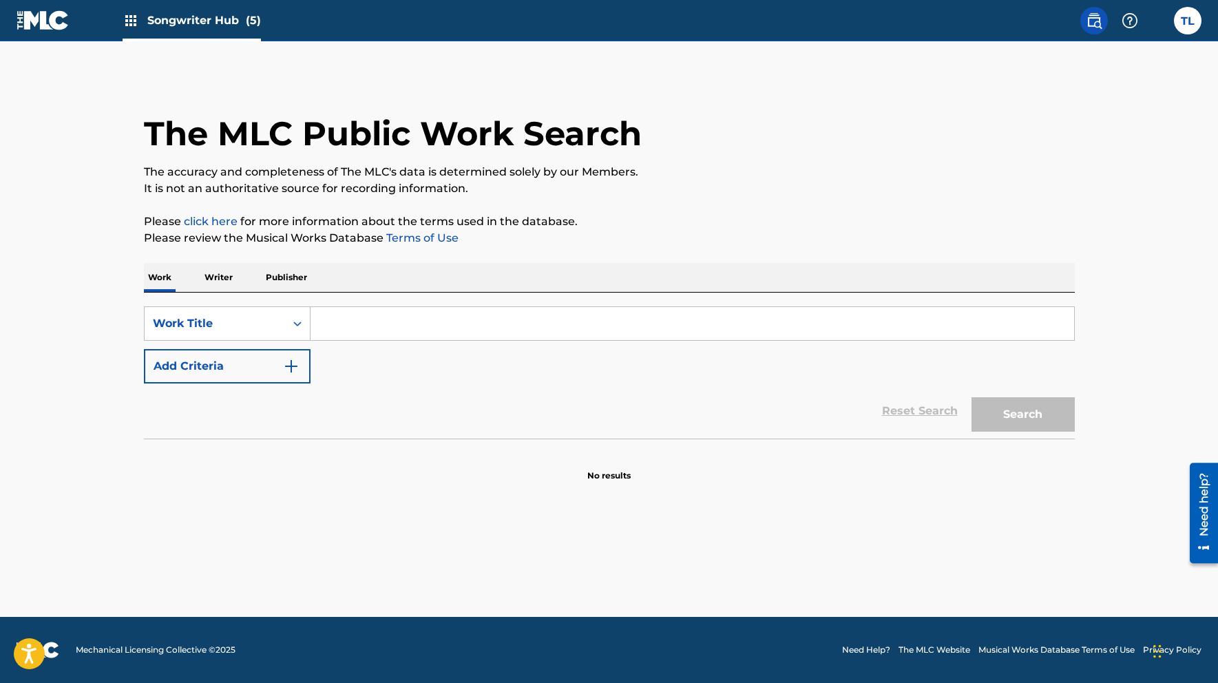
click at [338, 335] on input "Search Form" at bounding box center [691, 323] width 763 height 33
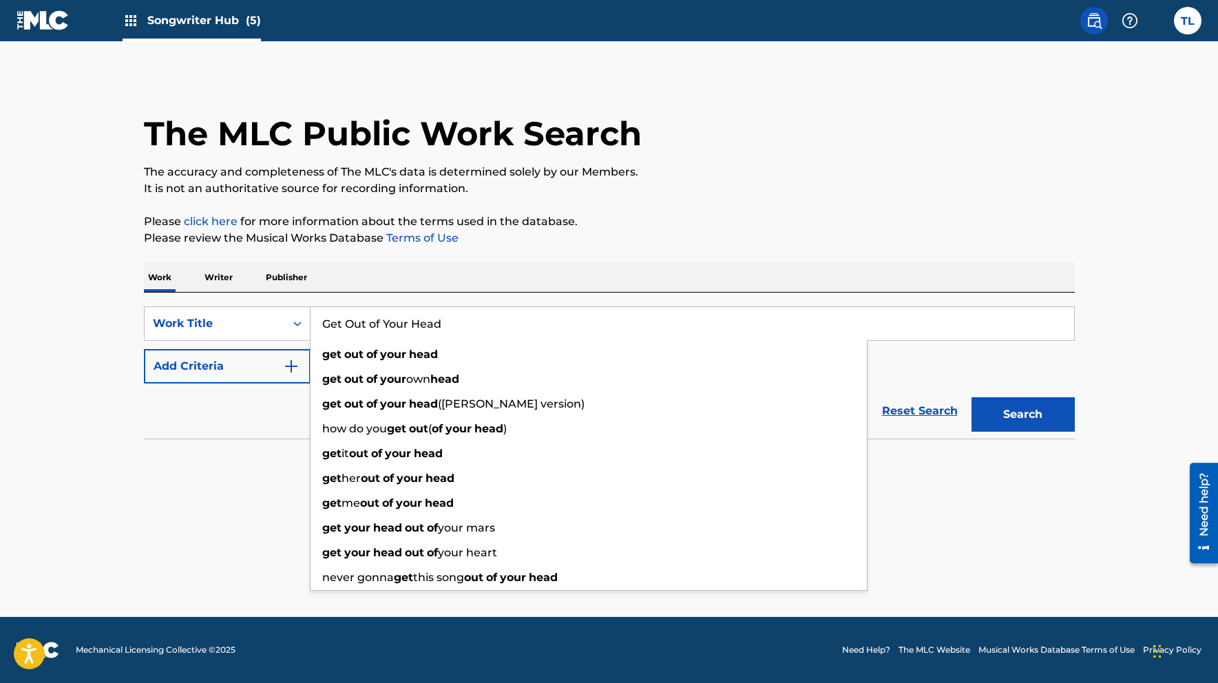
type input "Get Out of Your Head"
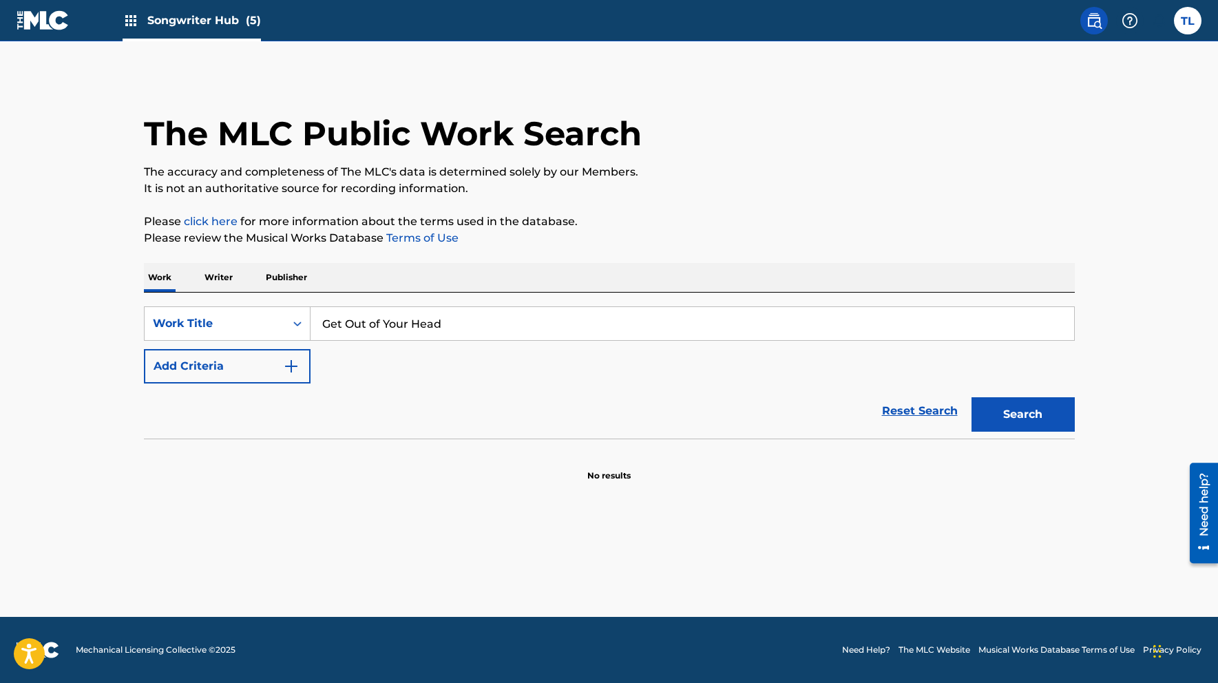
click at [213, 278] on p "Writer" at bounding box center [218, 277] width 36 height 29
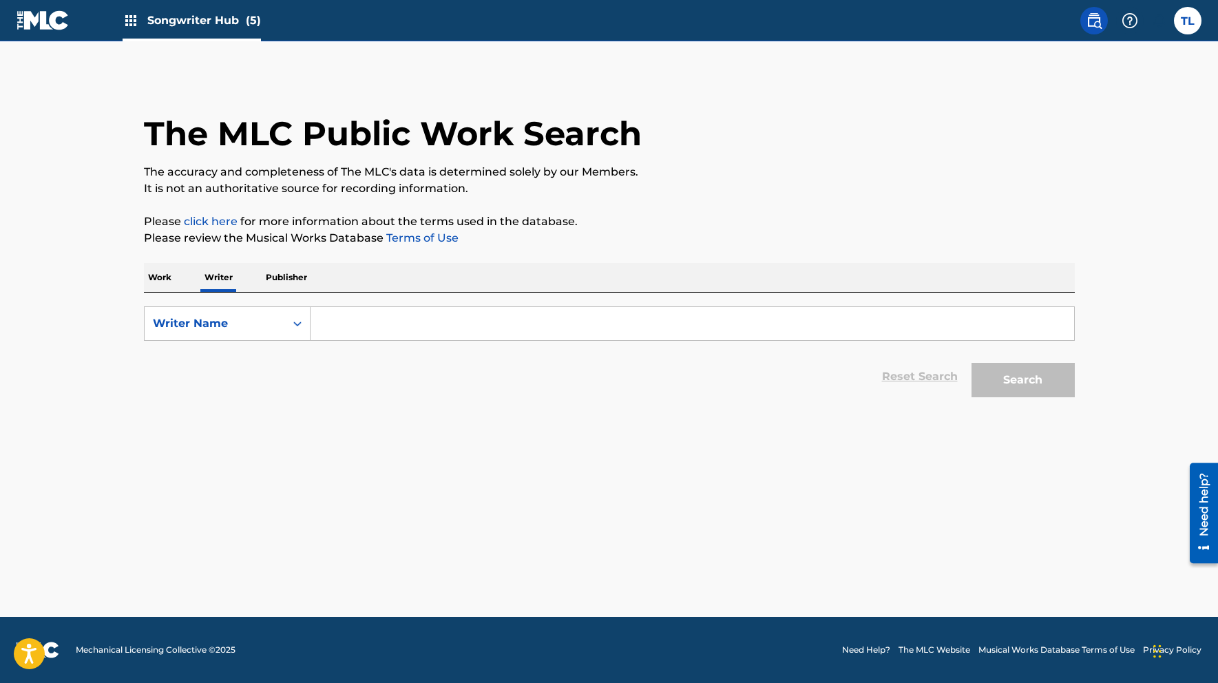
click at [368, 327] on input "Search Form" at bounding box center [691, 323] width 763 height 33
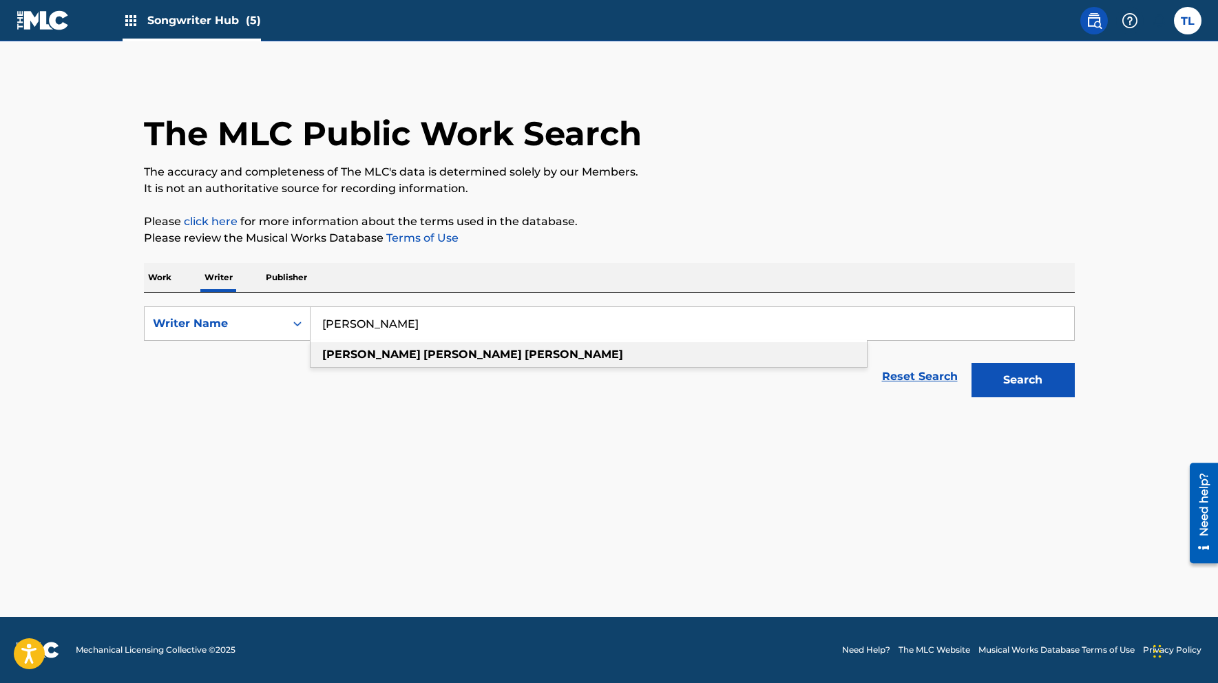
click at [423, 356] on strong "ryan" at bounding box center [472, 354] width 98 height 13
type input "trevor ryan lissauer"
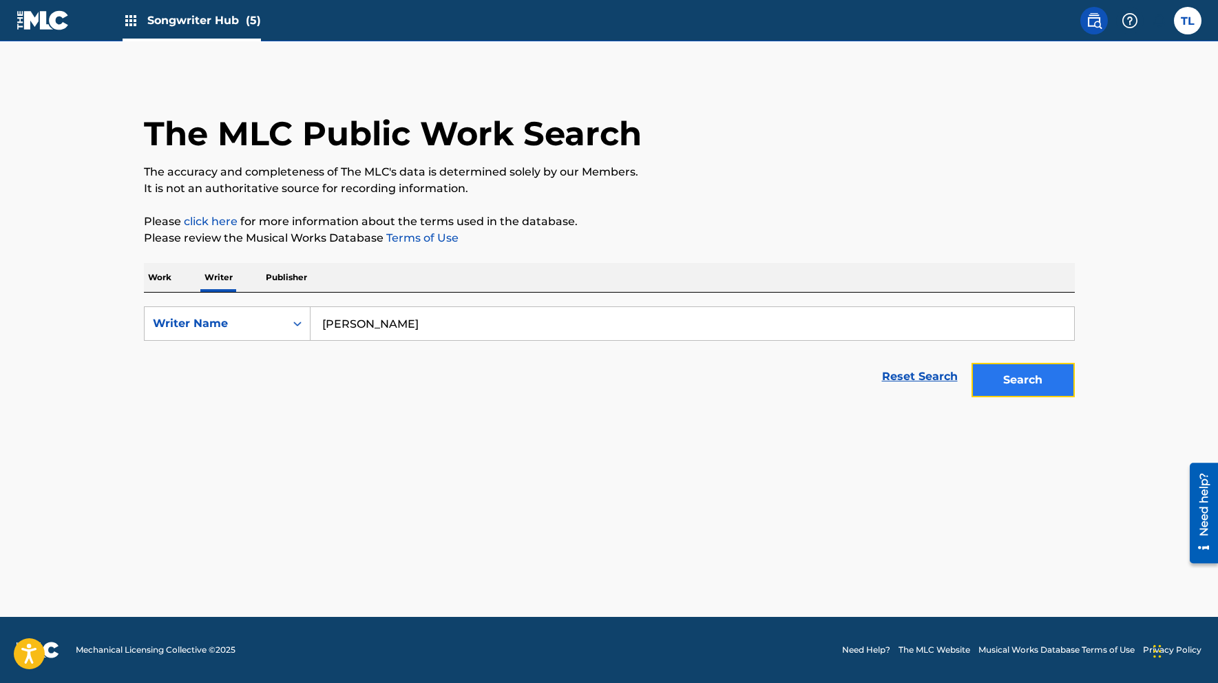
click at [998, 379] on button "Search" at bounding box center [1022, 380] width 103 height 34
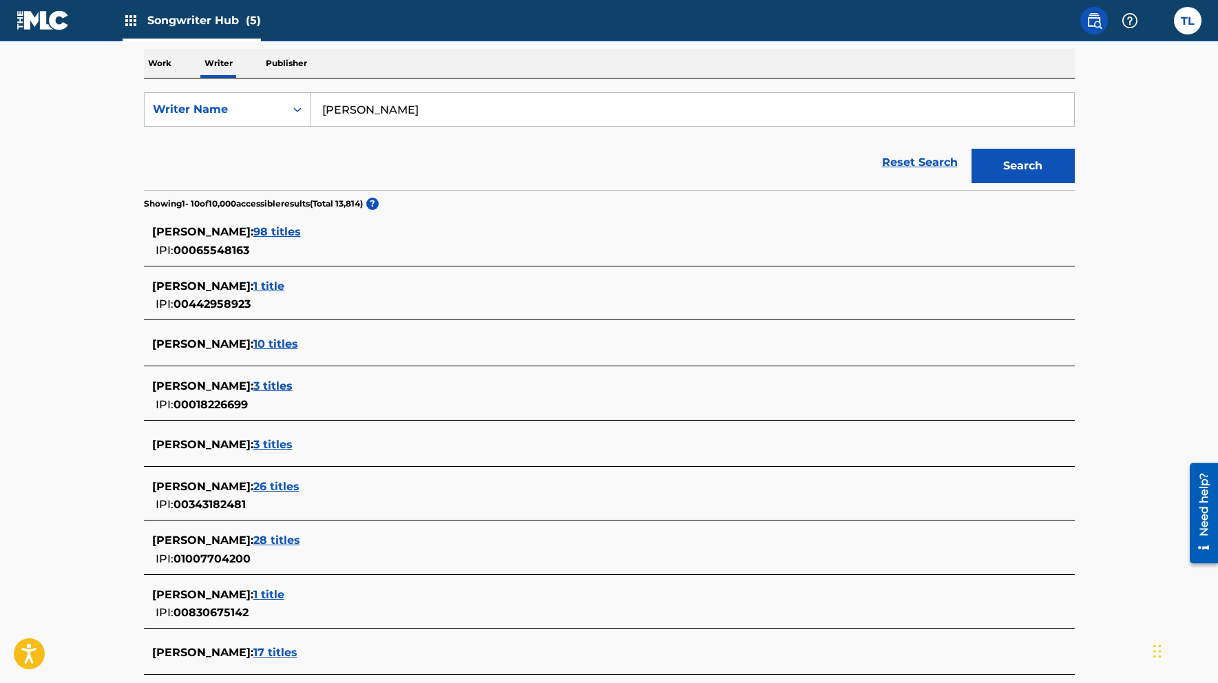
scroll to position [343, 0]
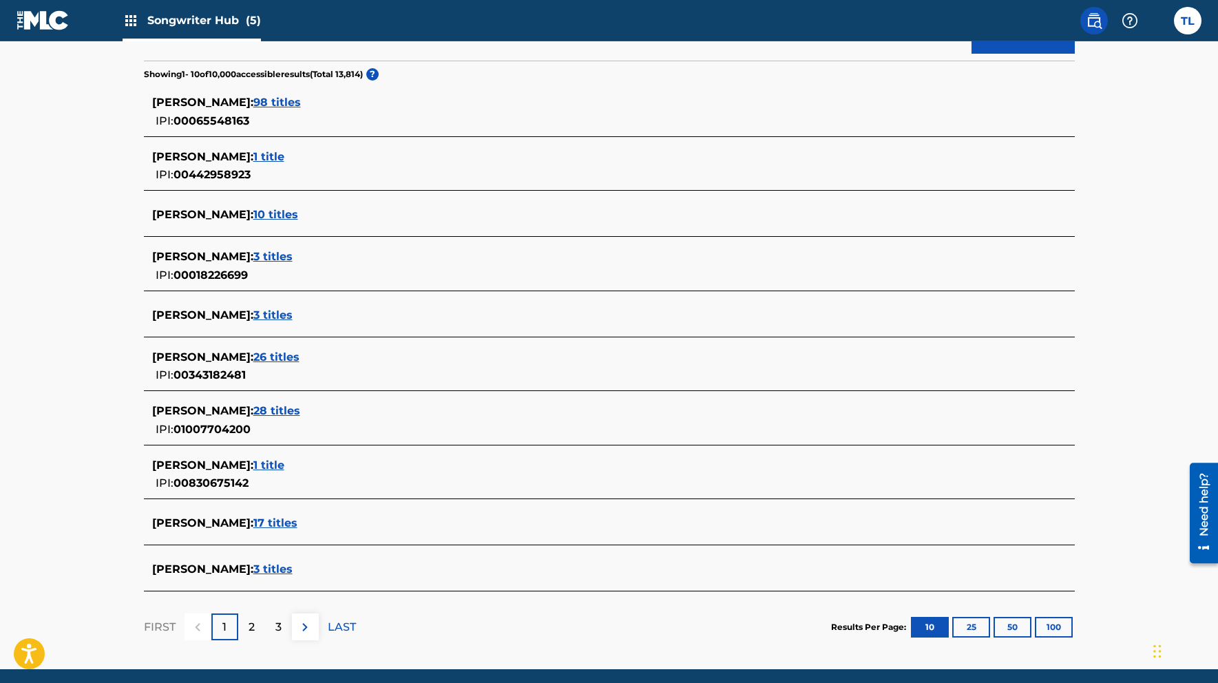
click at [316, 374] on div "TREVOR RYAN LISSAUER : 26 titles IPI: 00343182481" at bounding box center [591, 366] width 878 height 35
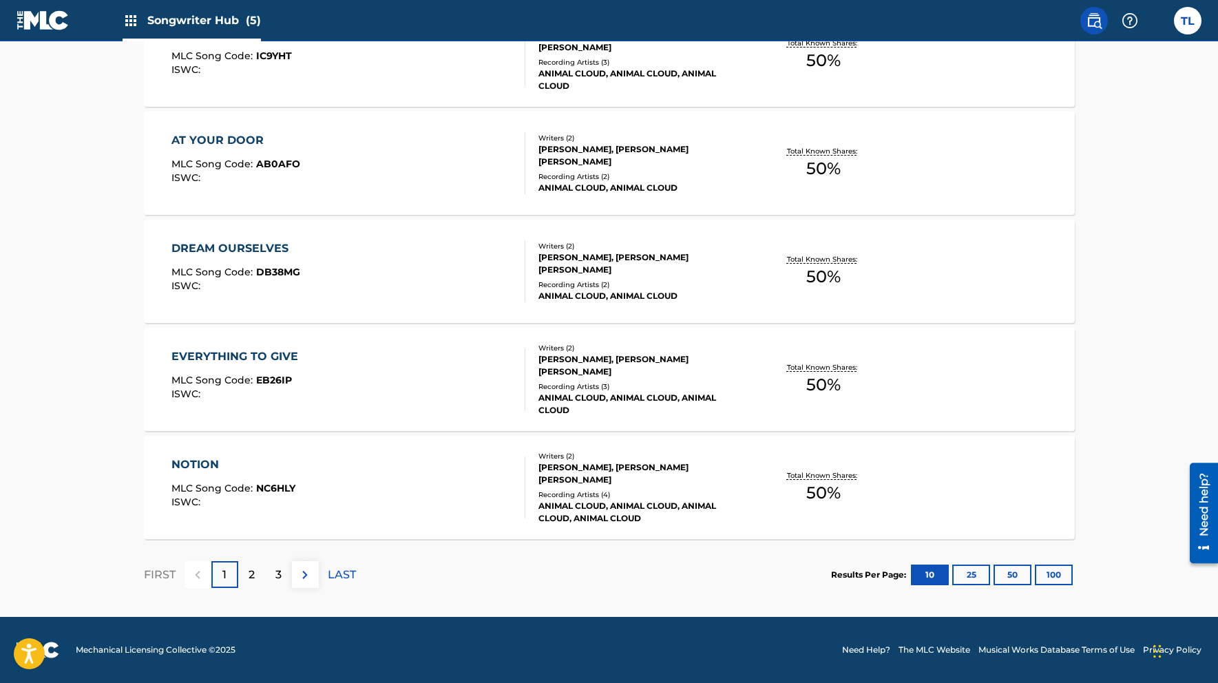
scroll to position [0, 0]
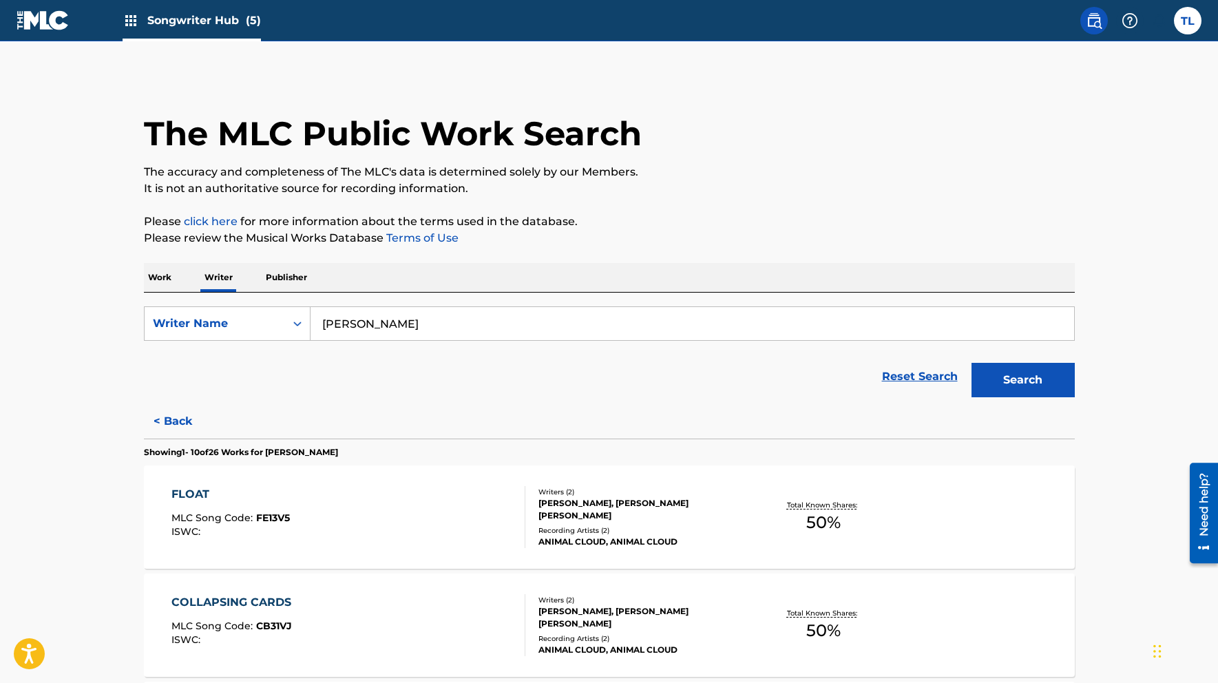
click at [1204, 521] on div "Need help?" at bounding box center [1203, 503] width 19 height 63
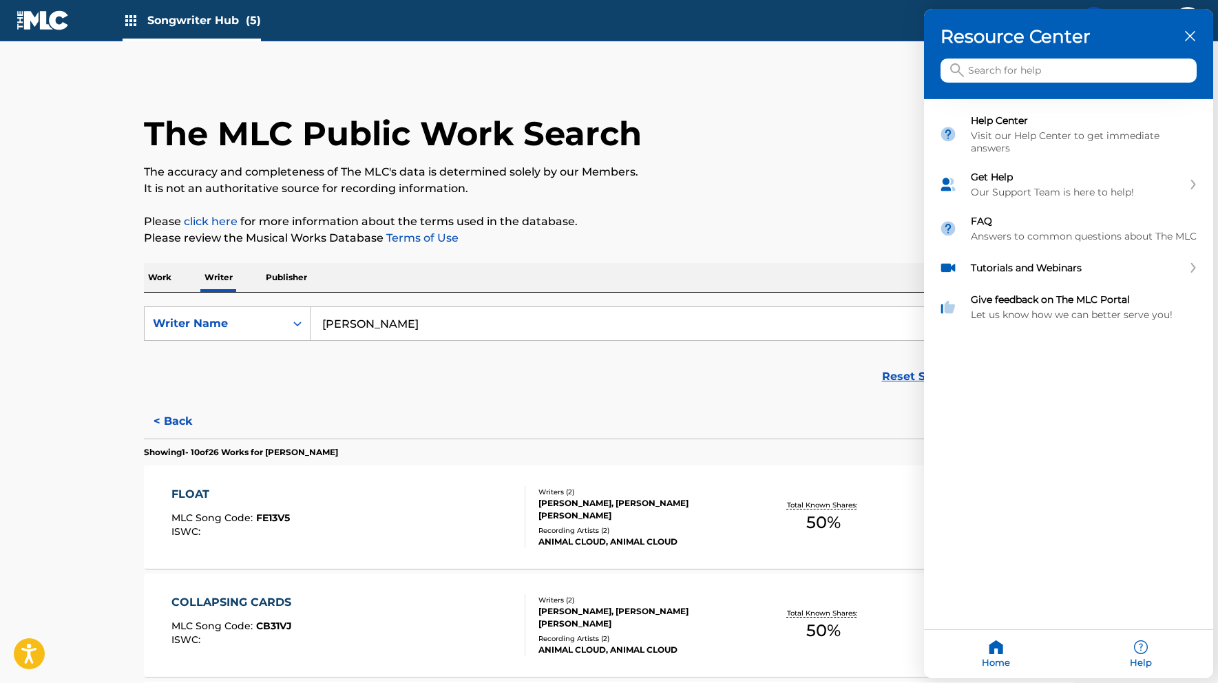
click at [1010, 61] on input "Search for help" at bounding box center [1068, 71] width 256 height 24
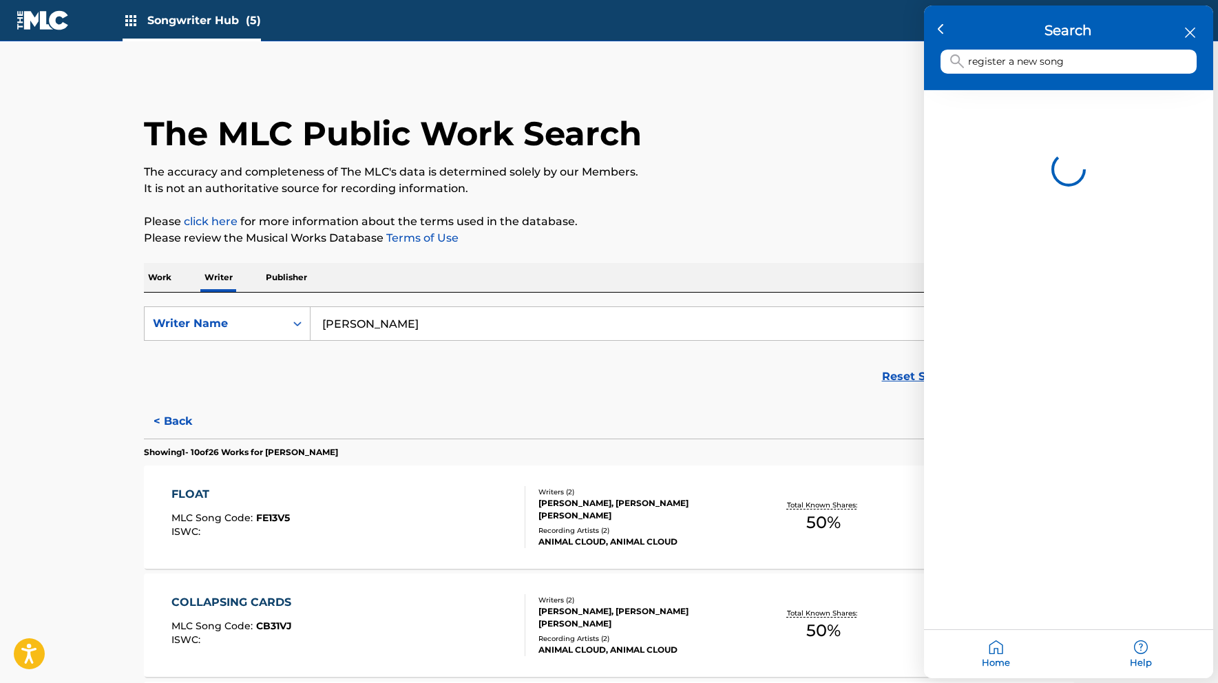
type input "register a new song"
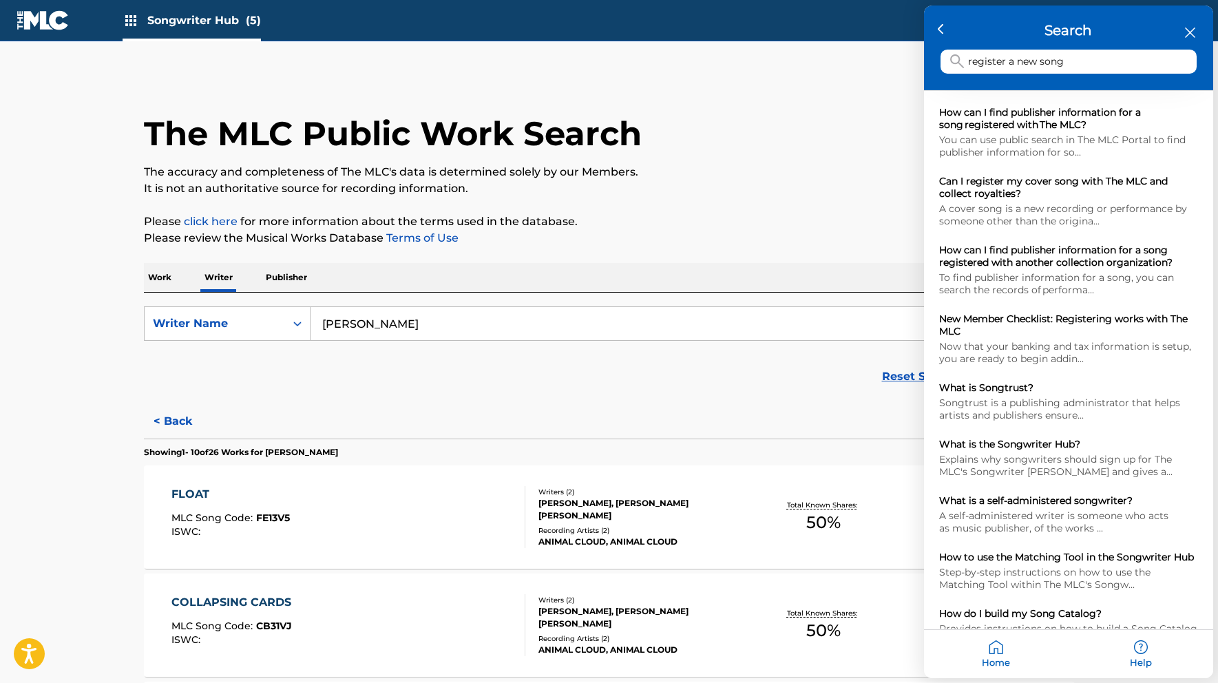
click at [734, 226] on div at bounding box center [609, 341] width 1218 height 683
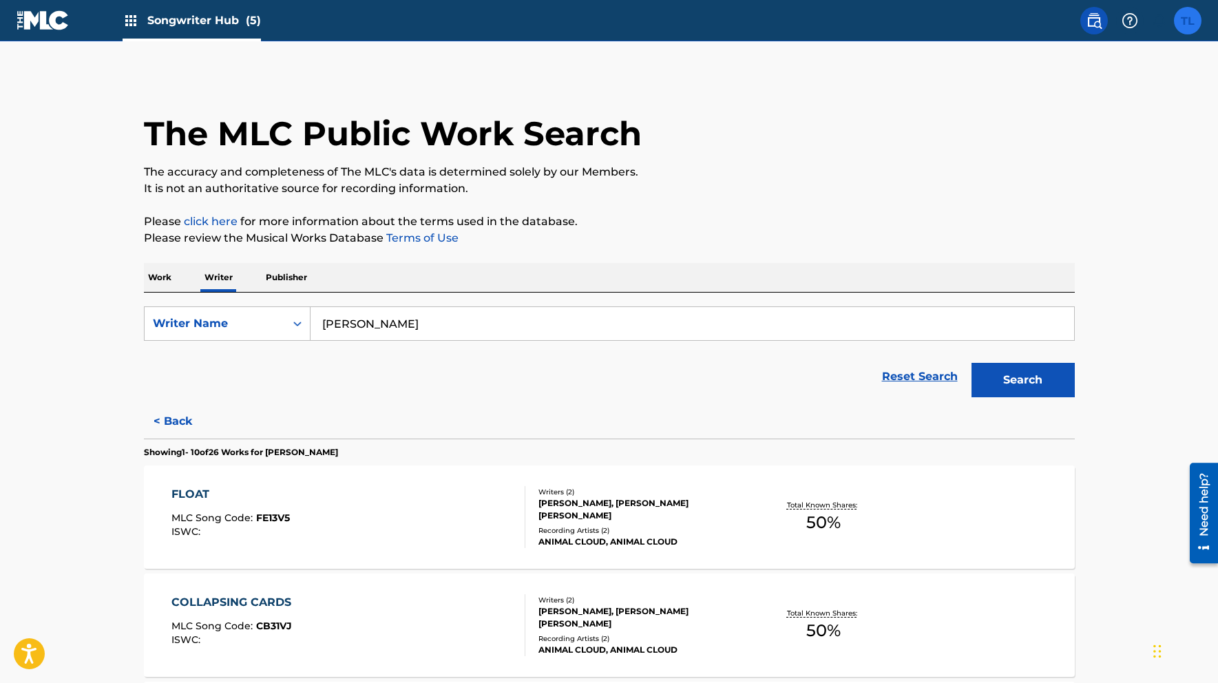
click at [1187, 25] on label at bounding box center [1188, 21] width 28 height 28
click at [1187, 21] on input "TL [PERSON_NAME] [EMAIL_ADDRESS][DOMAIN_NAME] Notification Preferences Profile …" at bounding box center [1187, 21] width 0 height 0
click at [1051, 169] on link "Profile" at bounding box center [1052, 171] width 28 height 12
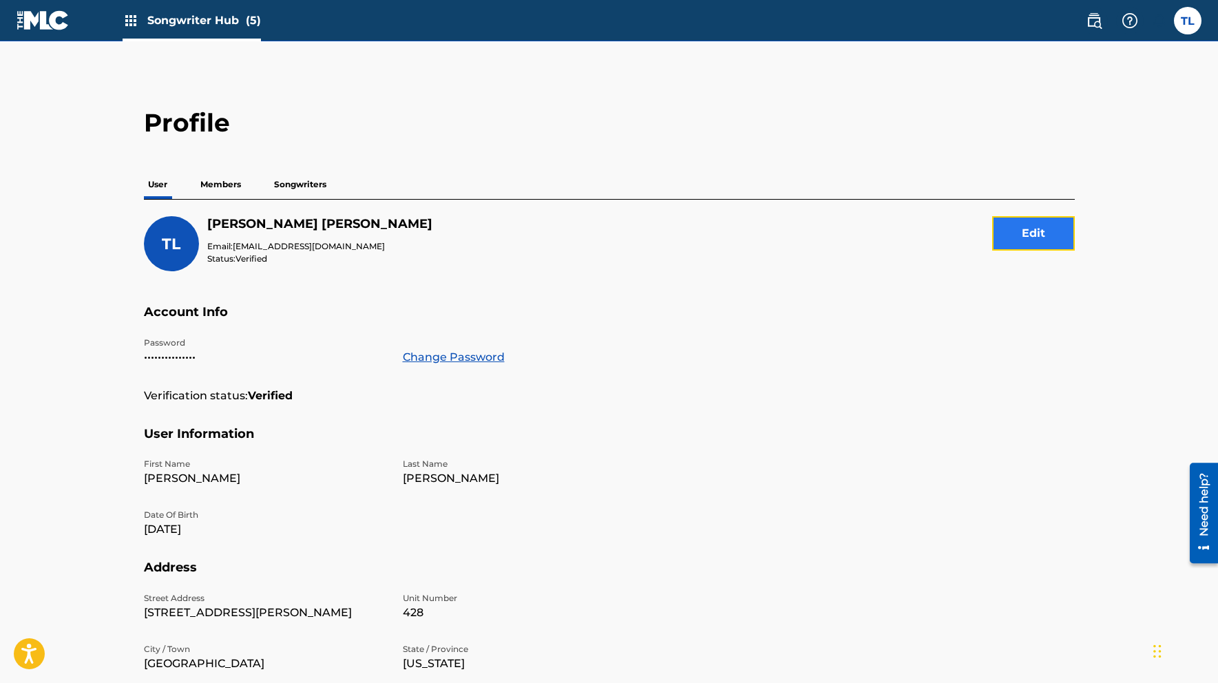
click at [1015, 235] on button "Edit" at bounding box center [1033, 233] width 83 height 34
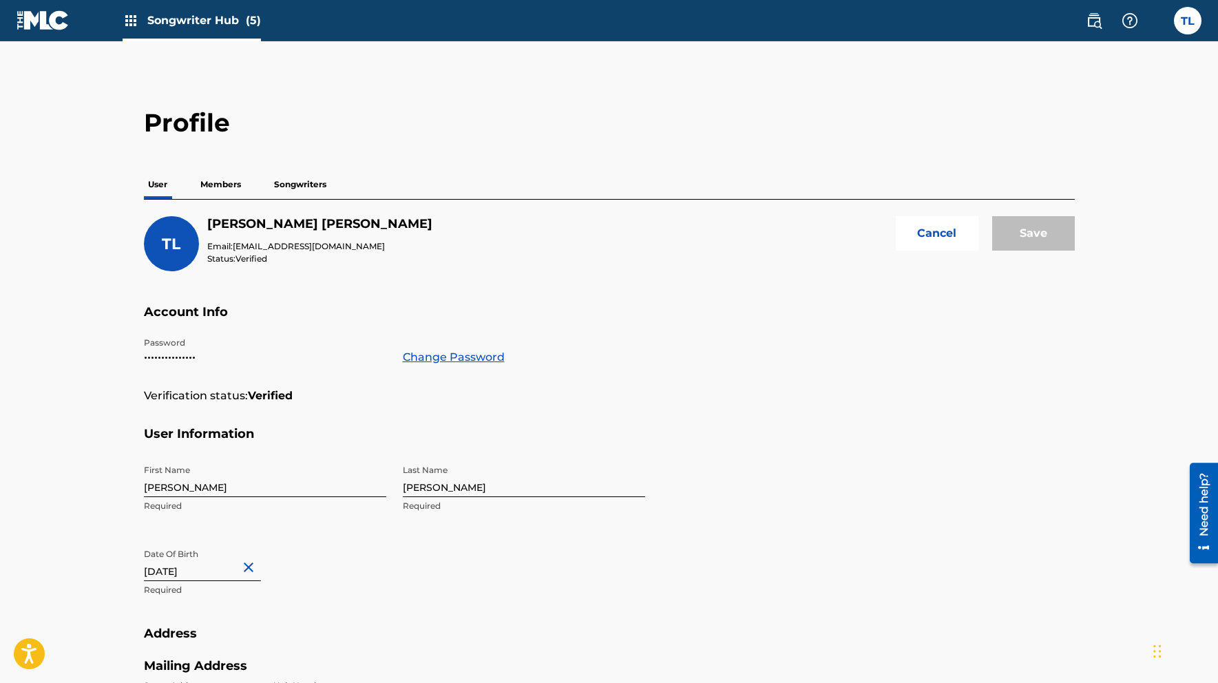
click at [216, 186] on p "Members" at bounding box center [220, 184] width 49 height 29
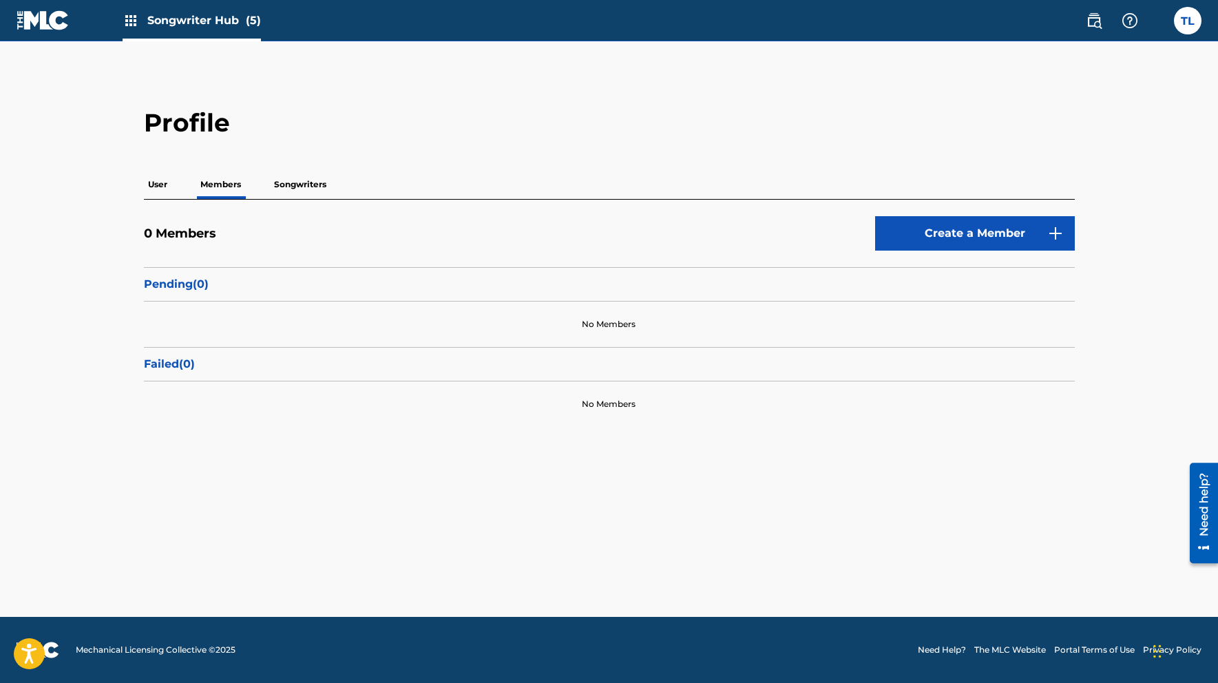
click at [276, 183] on p "Songwriters" at bounding box center [300, 184] width 61 height 29
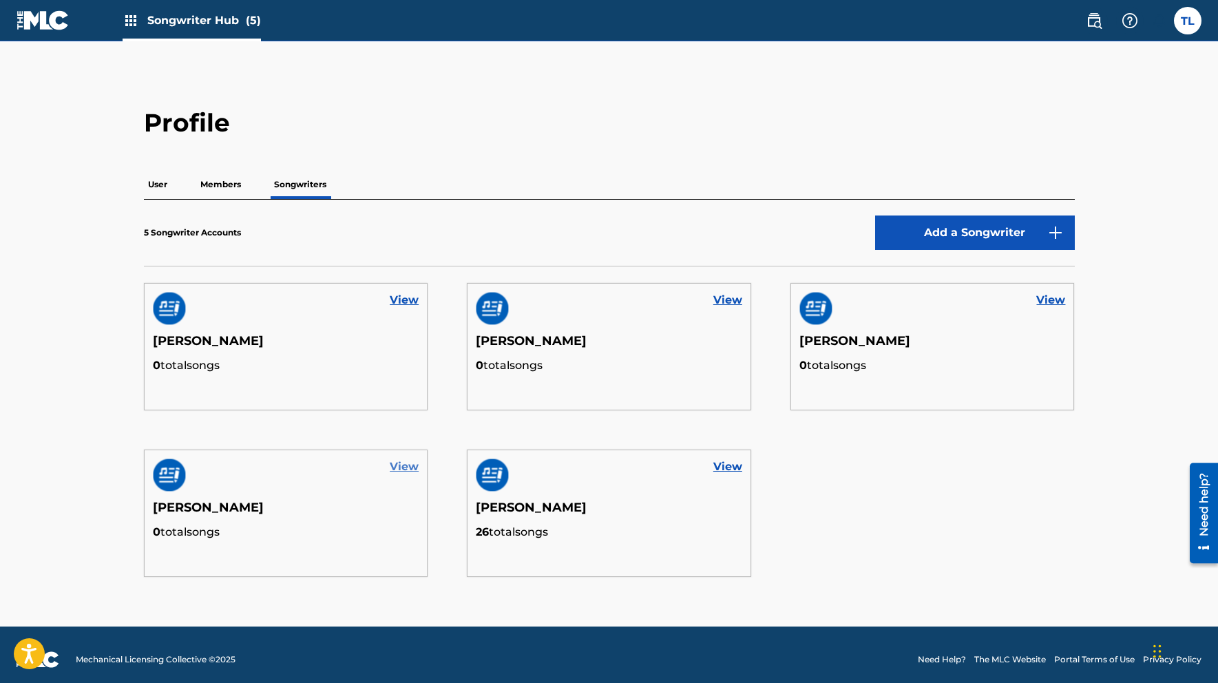
click at [407, 467] on link "View" at bounding box center [404, 466] width 29 height 17
click at [729, 465] on link "View" at bounding box center [727, 466] width 29 height 17
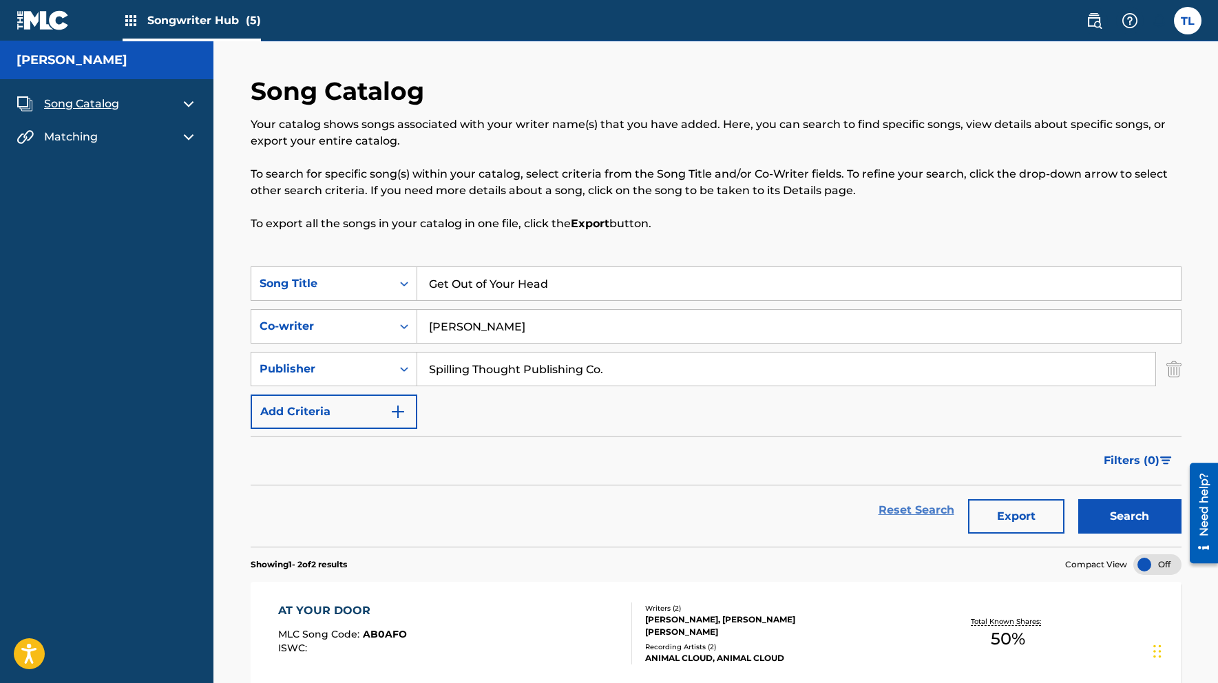
click at [896, 509] on link "Reset Search" at bounding box center [915, 510] width 89 height 30
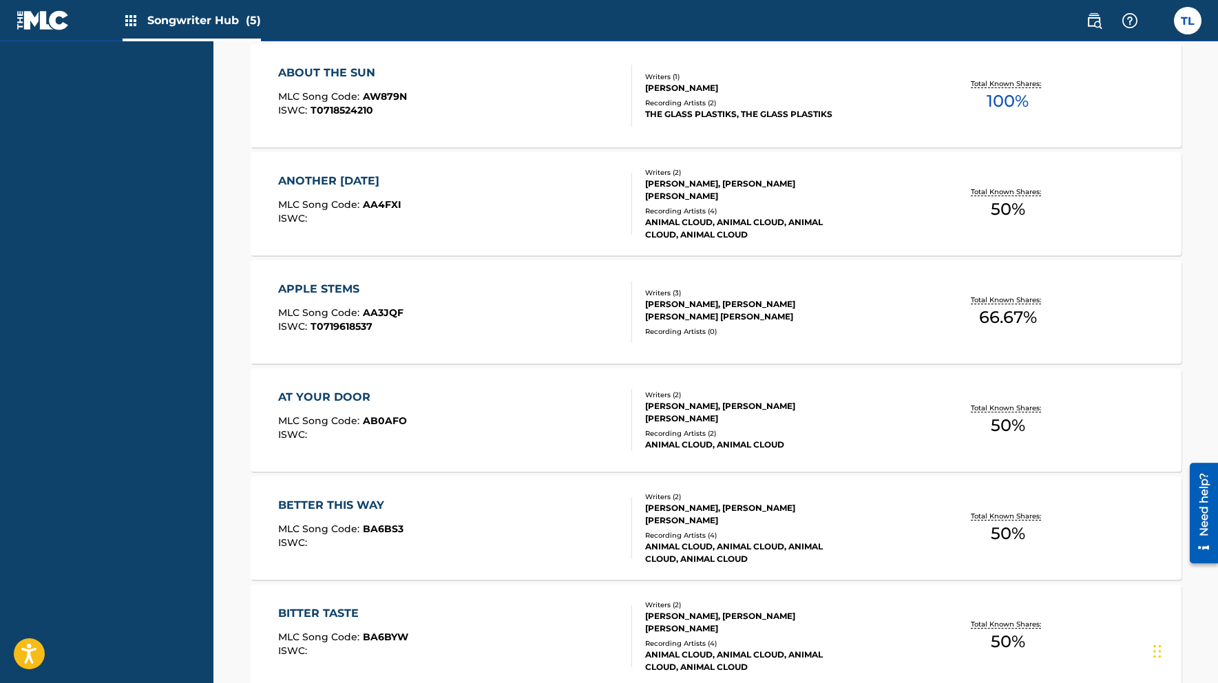
scroll to position [1069, 0]
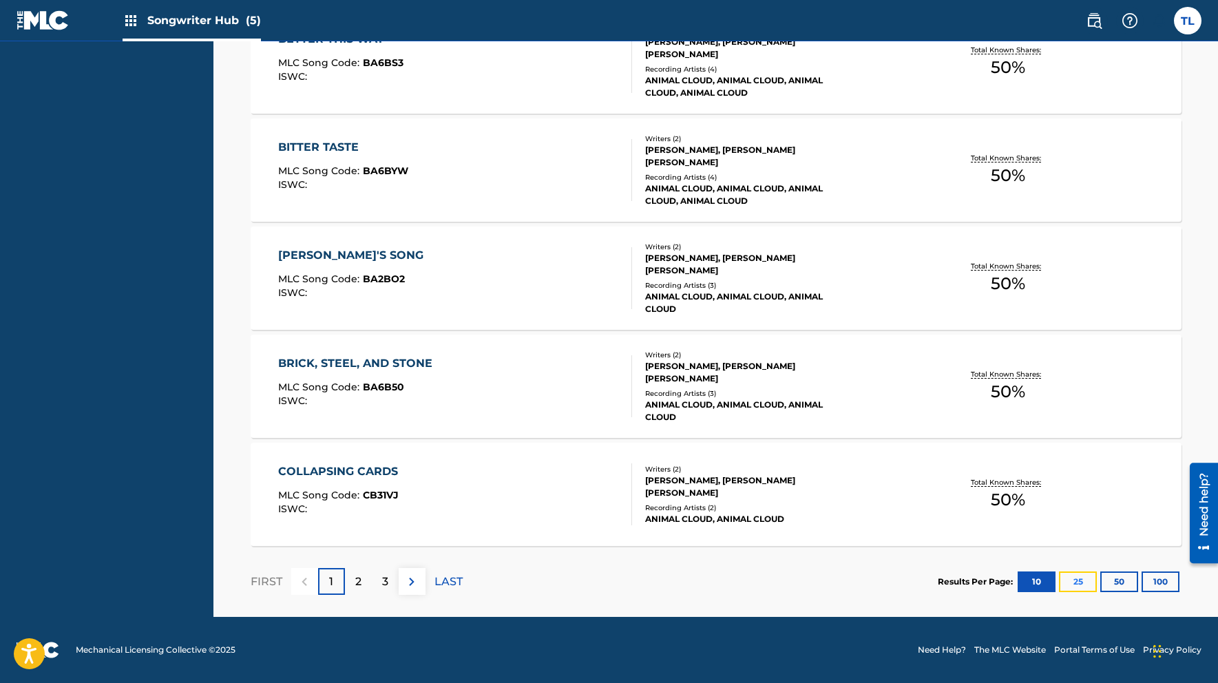
click at [1079, 576] on button "25" at bounding box center [1078, 581] width 38 height 21
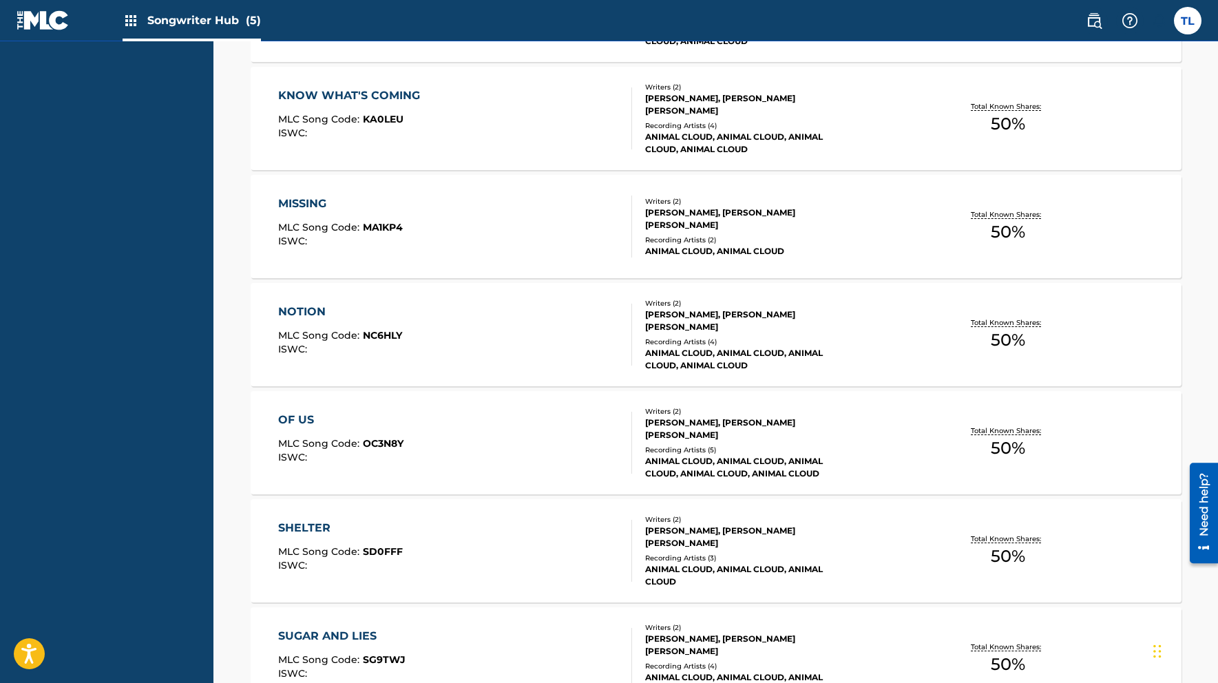
scroll to position [2690, 0]
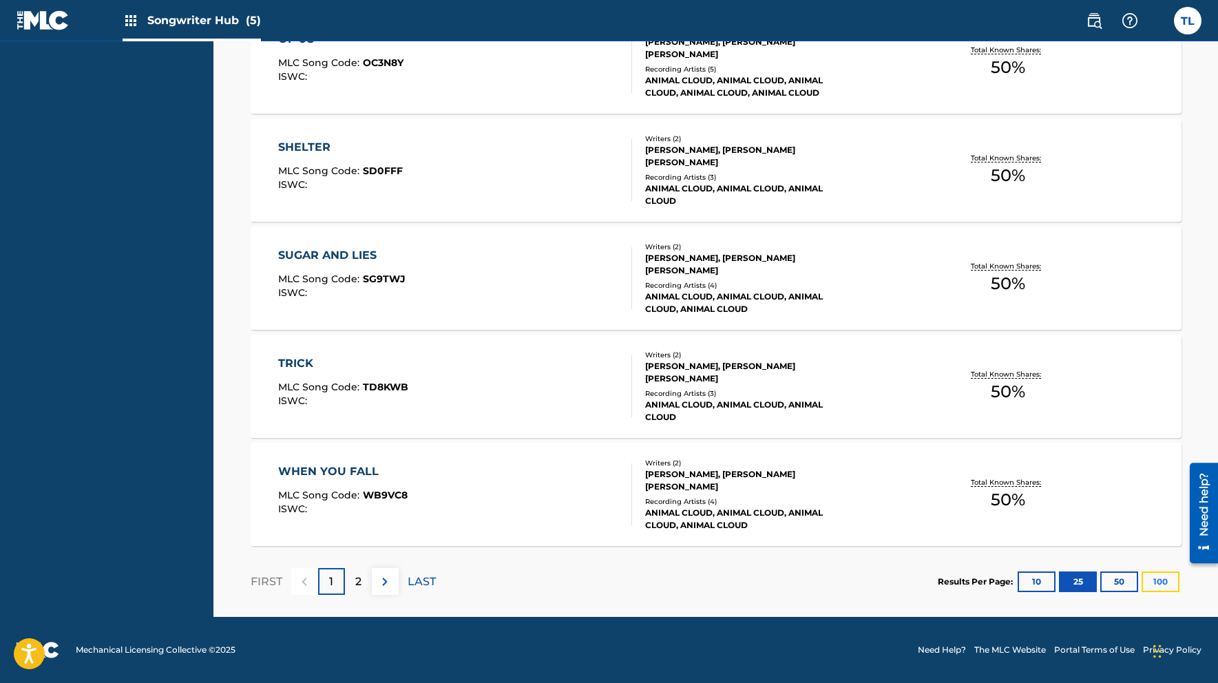
click at [1156, 580] on button "100" at bounding box center [1160, 581] width 38 height 21
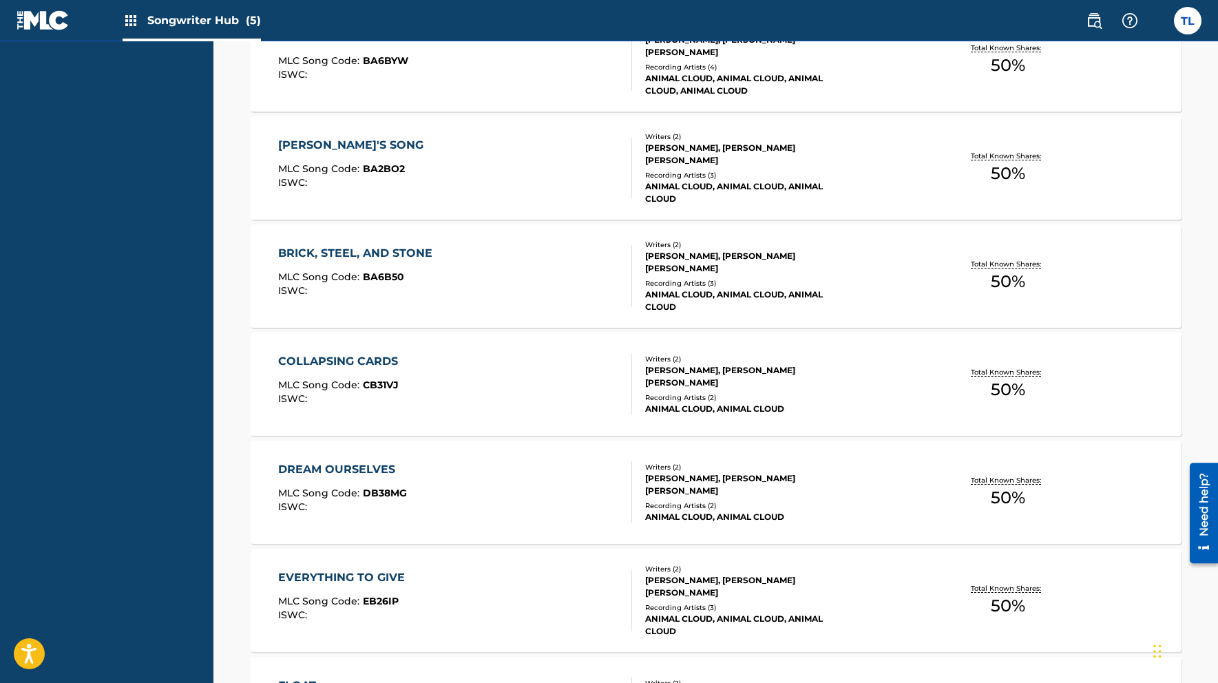
scroll to position [0, 0]
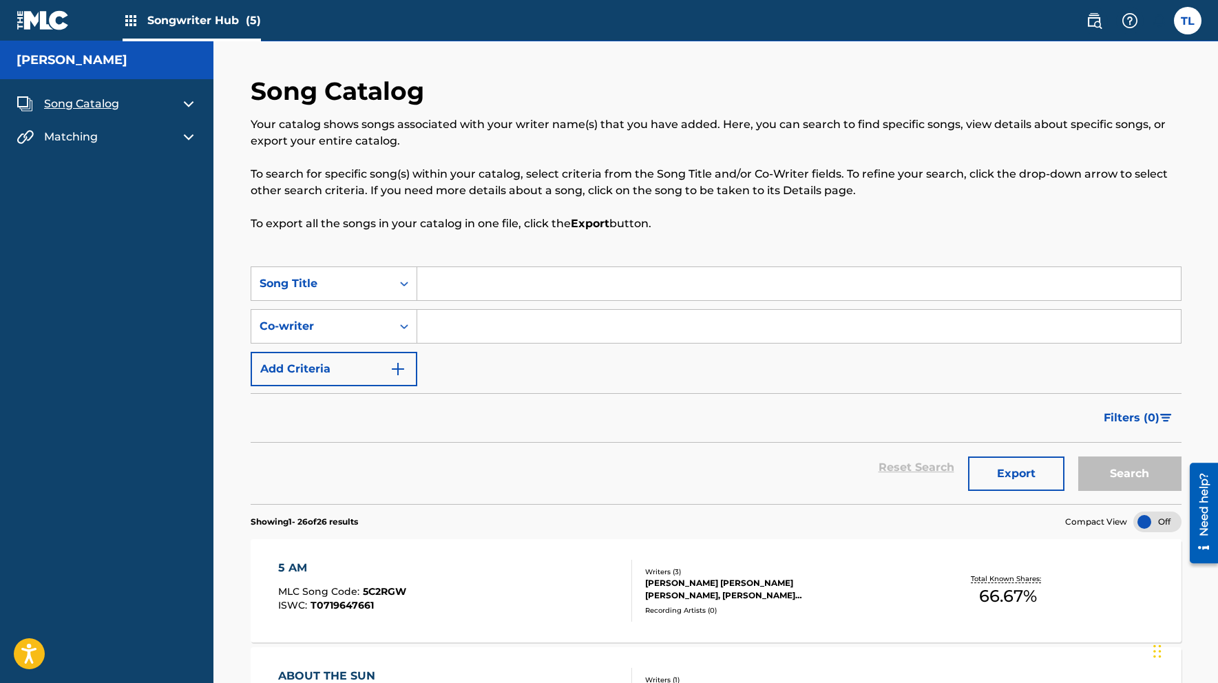
click at [183, 18] on span "Songwriter Hub (5)" at bounding box center [204, 20] width 114 height 16
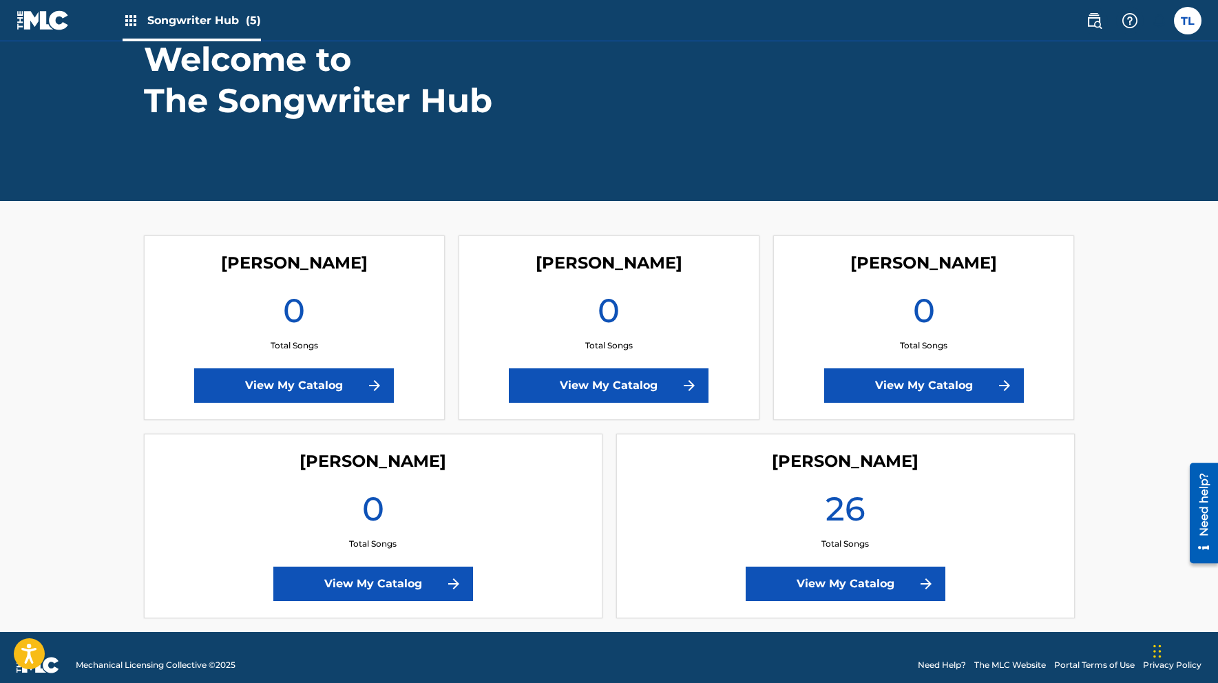
scroll to position [118, 0]
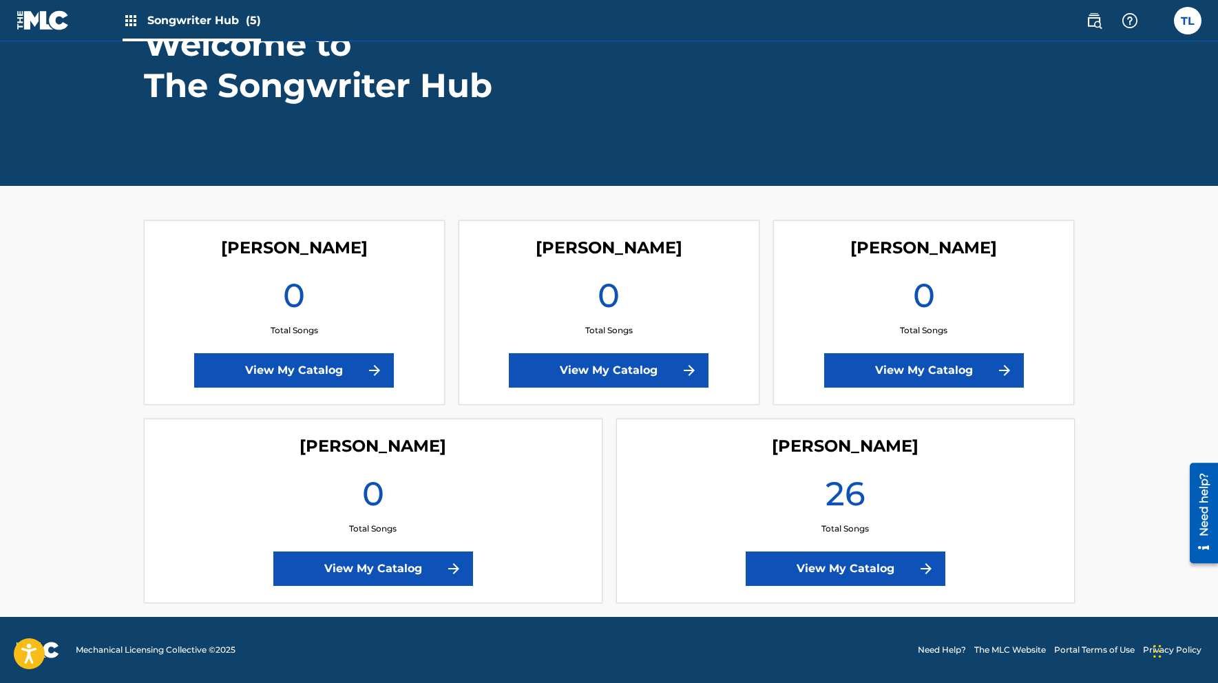
click at [34, 22] on img at bounding box center [43, 20] width 53 height 20
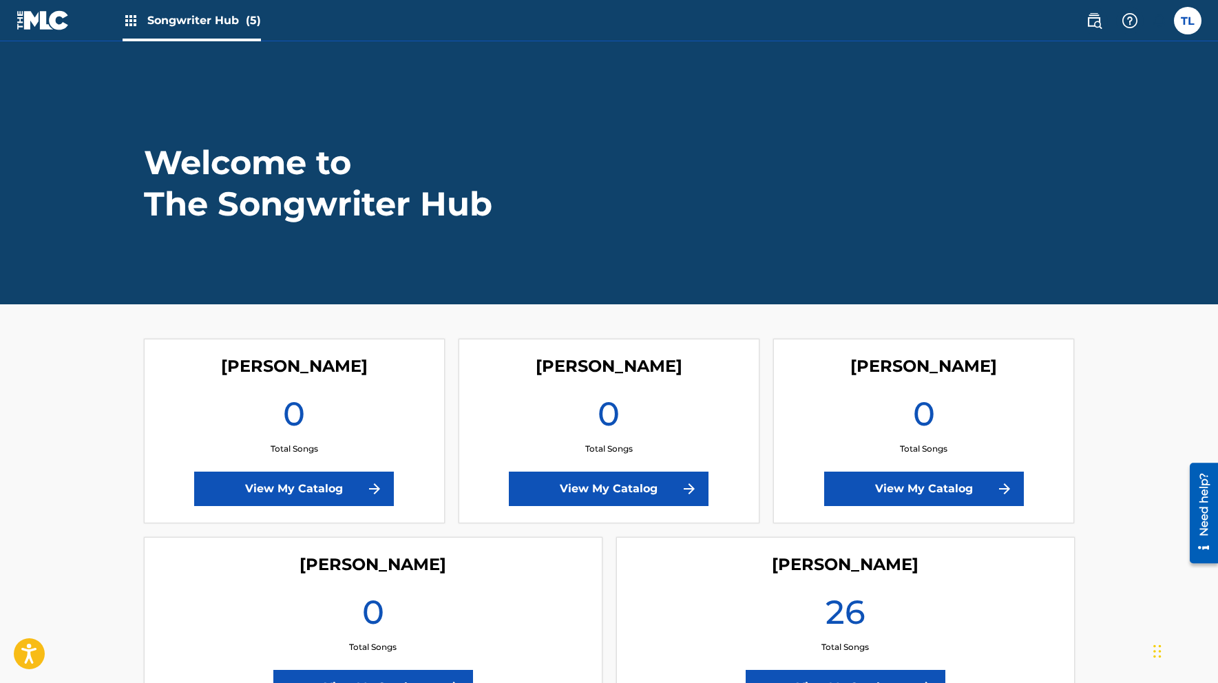
click at [34, 22] on img at bounding box center [43, 20] width 53 height 20
click at [27, 657] on icon "Open accessiBe: accessibility options, statement and help" at bounding box center [29, 656] width 17 height 18
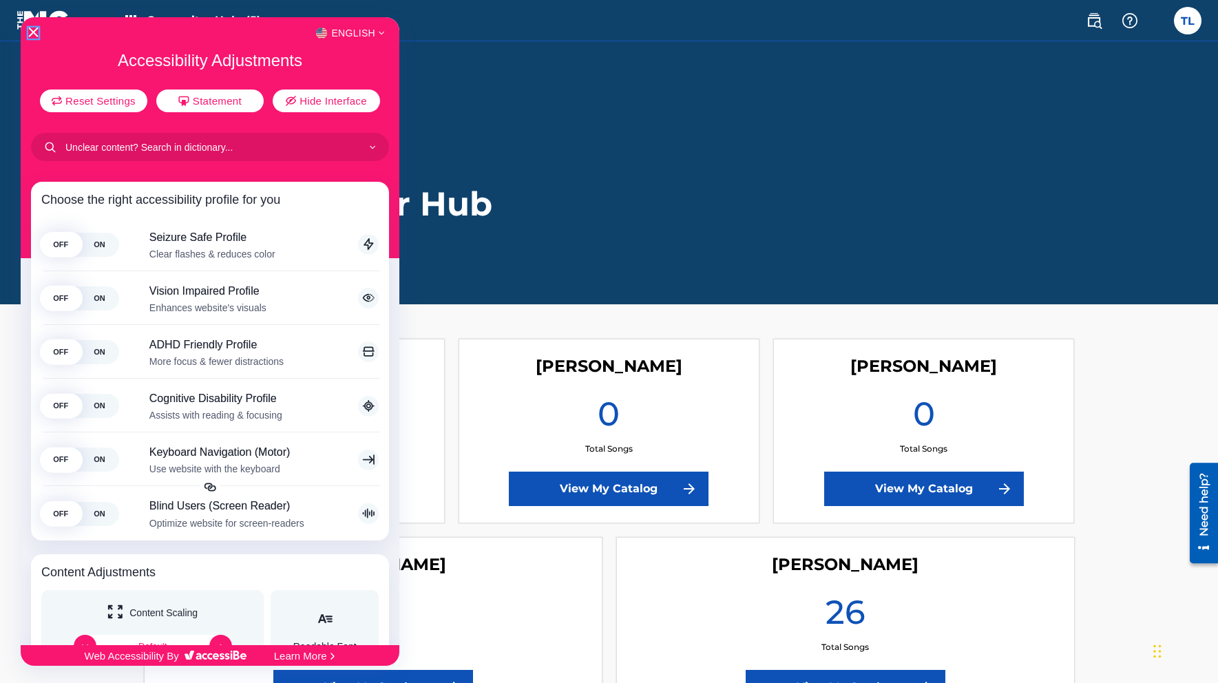
click at [31, 31] on icon "Close Accessibility Interface" at bounding box center [33, 33] width 10 height 10
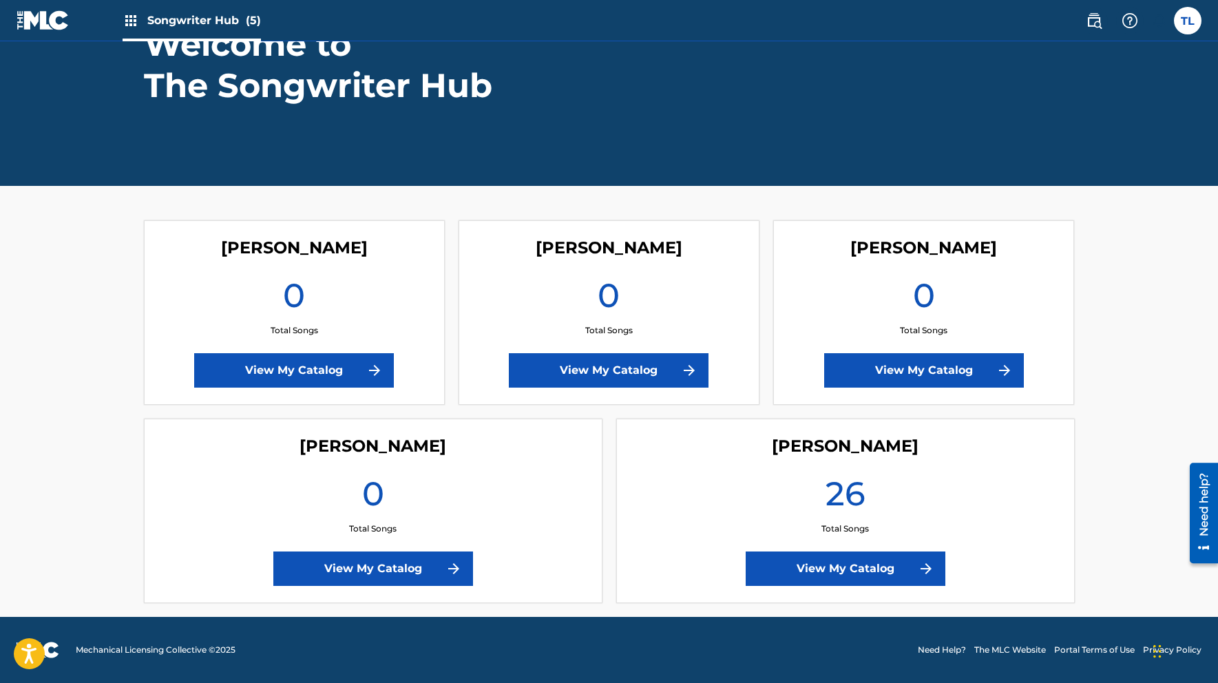
scroll to position [115, 0]
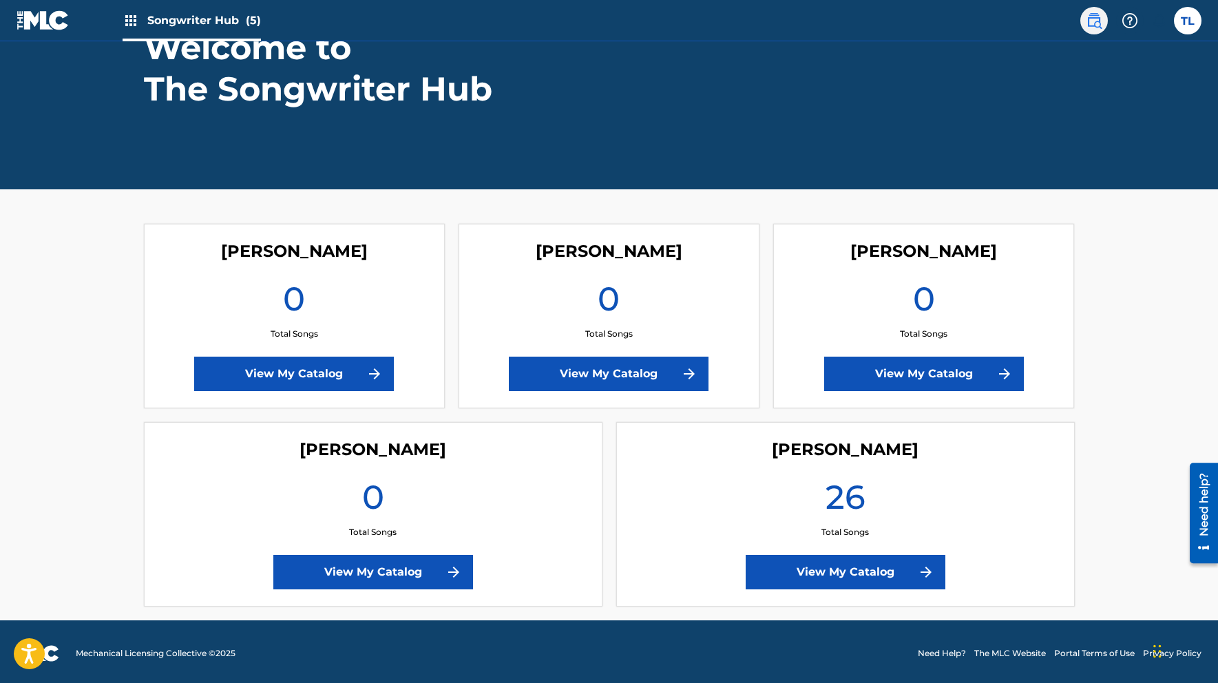
click at [1093, 23] on img at bounding box center [1093, 20] width 17 height 17
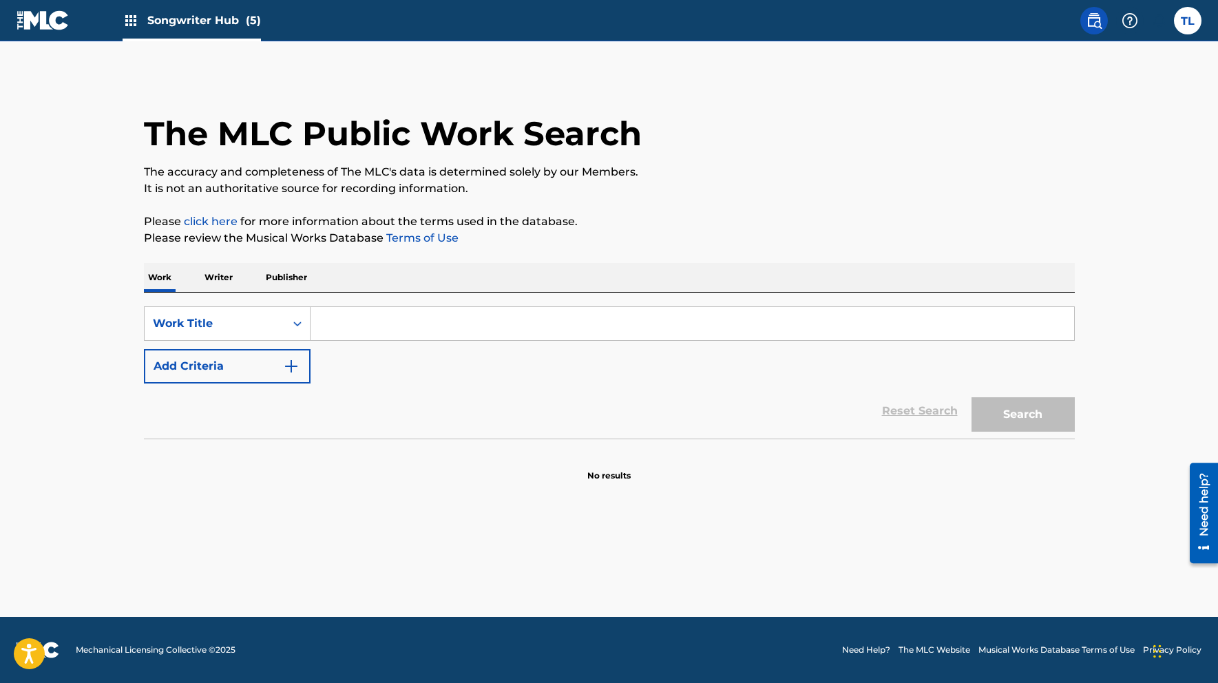
click at [282, 274] on p "Publisher" at bounding box center [287, 277] width 50 height 29
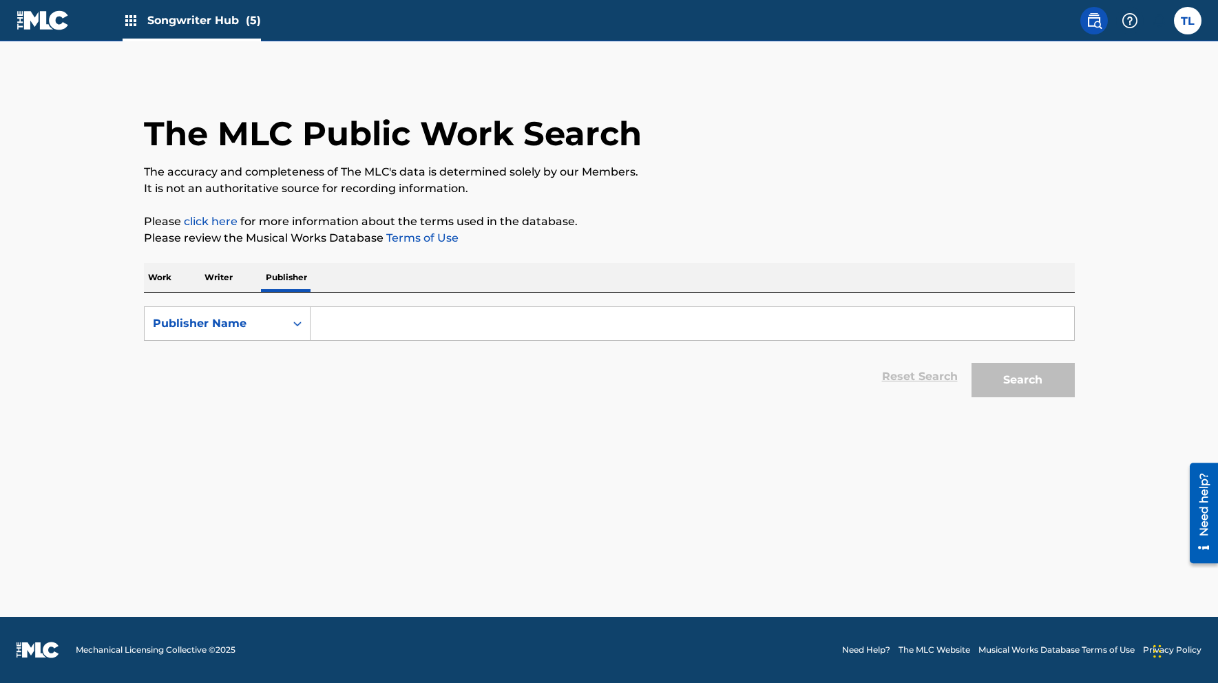
click at [341, 319] on input "Search Form" at bounding box center [691, 323] width 763 height 33
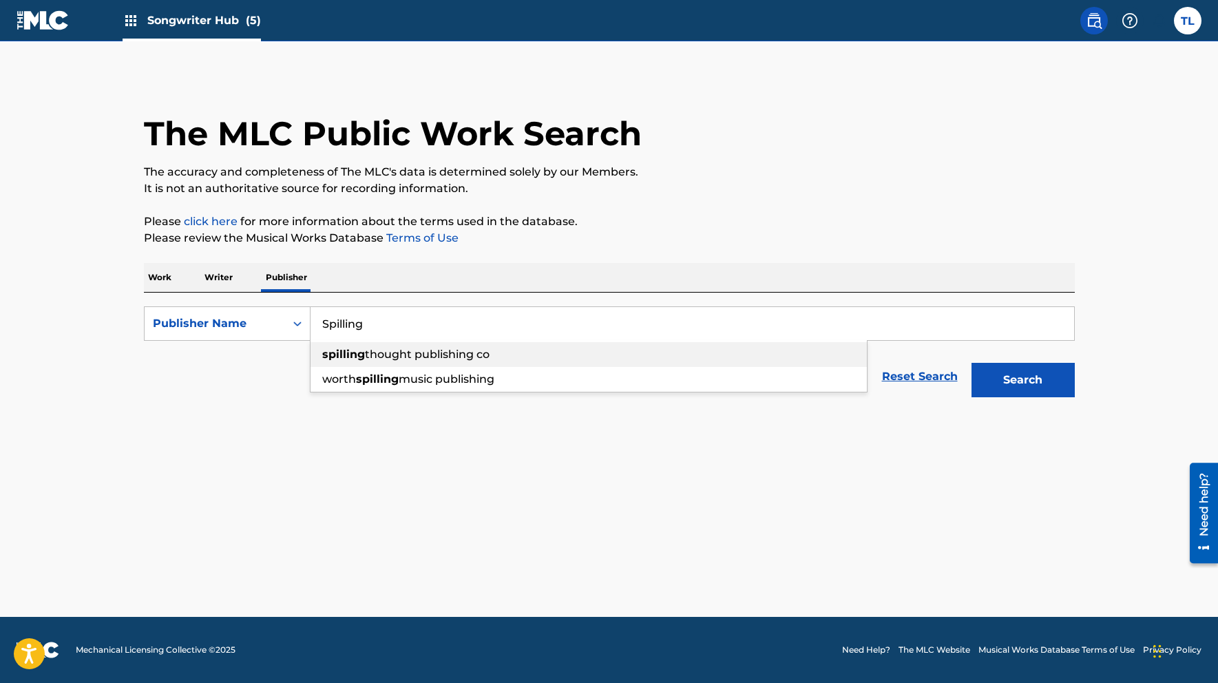
click at [410, 357] on span "thought publishing co" at bounding box center [427, 354] width 125 height 13
type input "spilling thought publishing co"
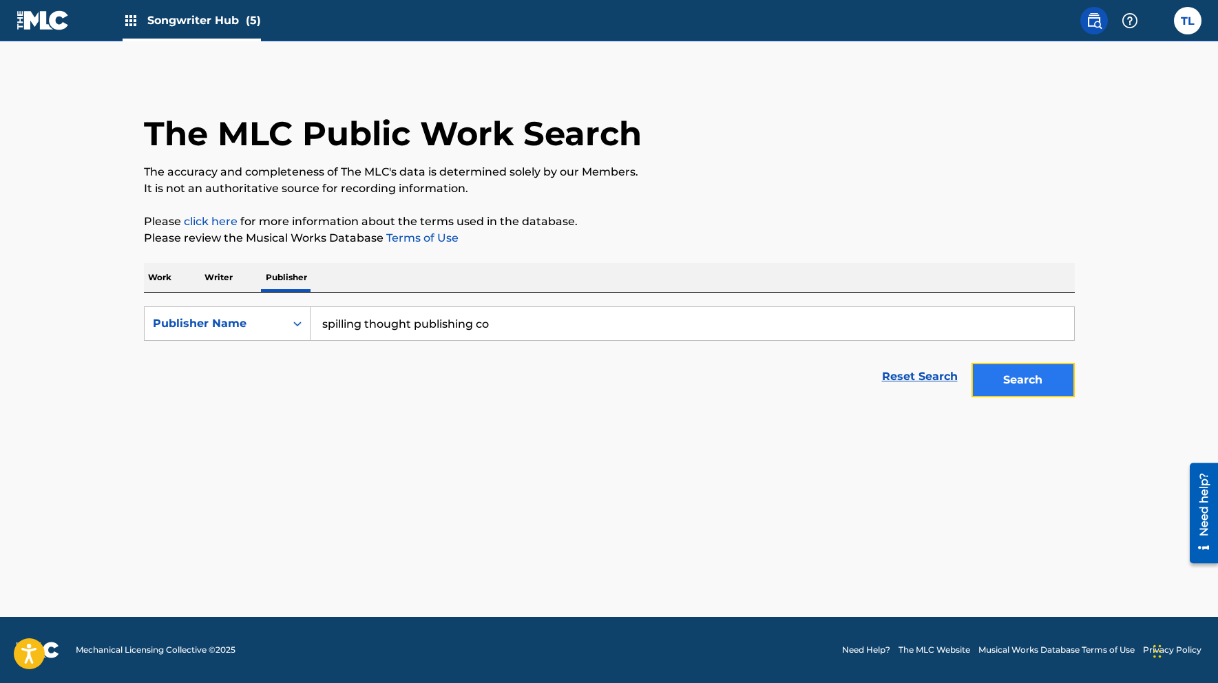
click at [1003, 379] on button "Search" at bounding box center [1022, 380] width 103 height 34
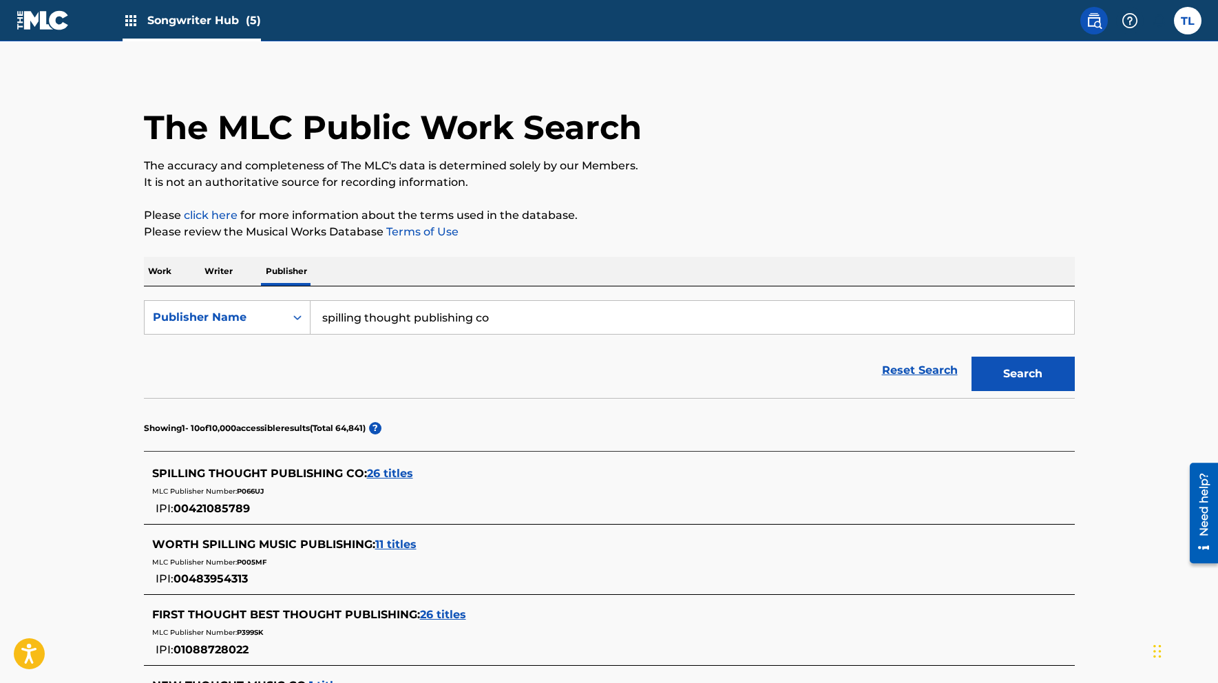
scroll to position [6, 0]
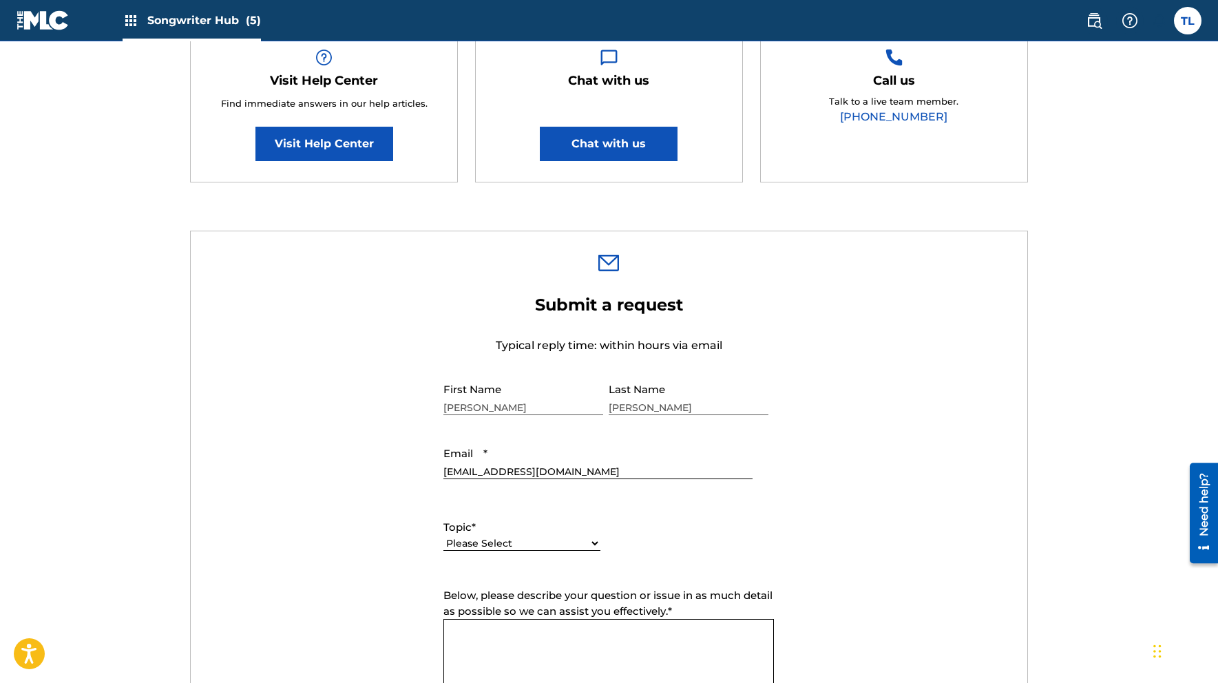
scroll to position [262, 0]
